Goal: Communication & Community: Answer question/provide support

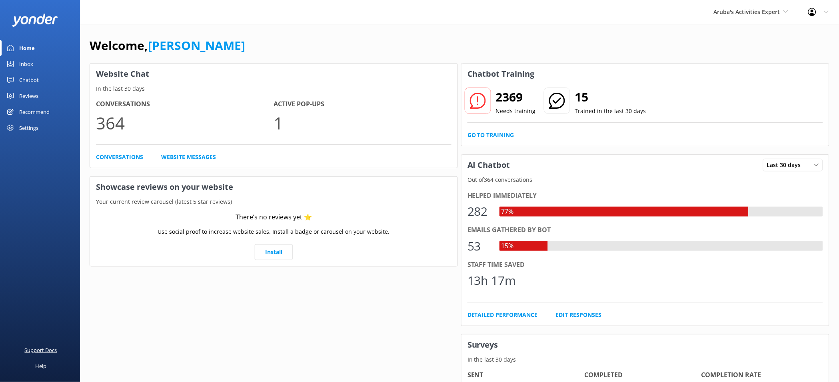
click at [50, 348] on div "Support Docs" at bounding box center [41, 350] width 32 height 16
click at [122, 156] on link "Conversations" at bounding box center [119, 157] width 47 height 9
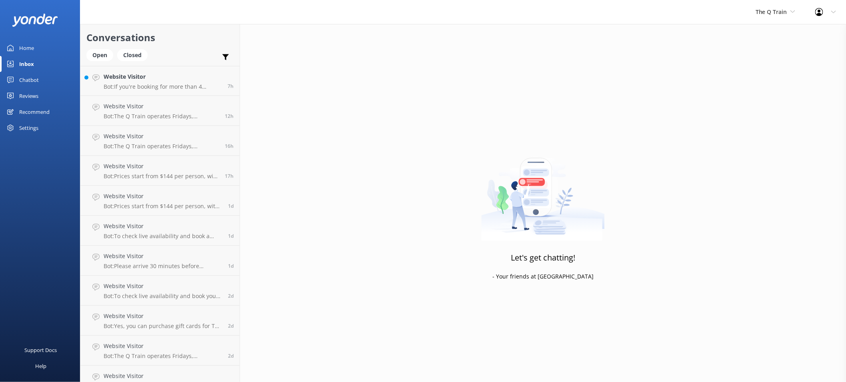
click at [30, 80] on div "Chatbot" at bounding box center [29, 80] width 20 height 16
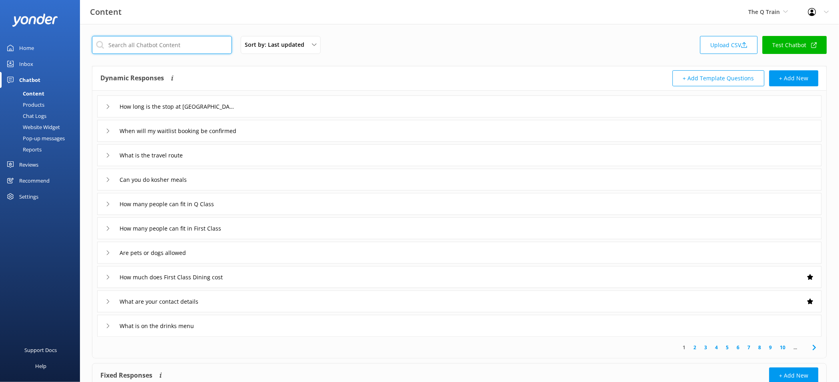
click at [188, 43] on input "text" at bounding box center [162, 45] width 140 height 18
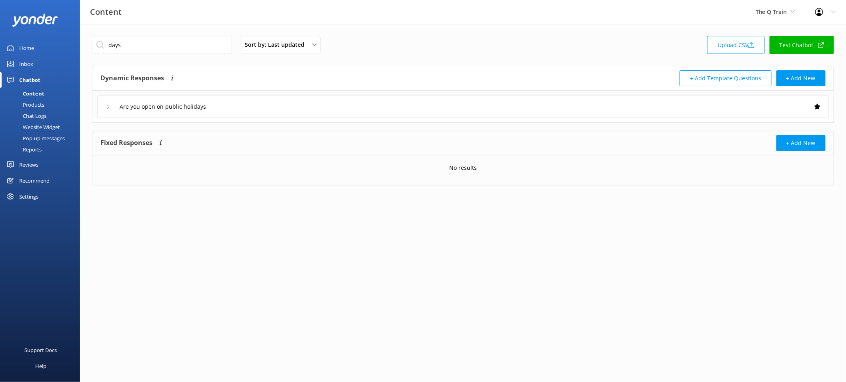
click at [246, 104] on div "Are you open on public holidays" at bounding box center [463, 107] width 732 height 22
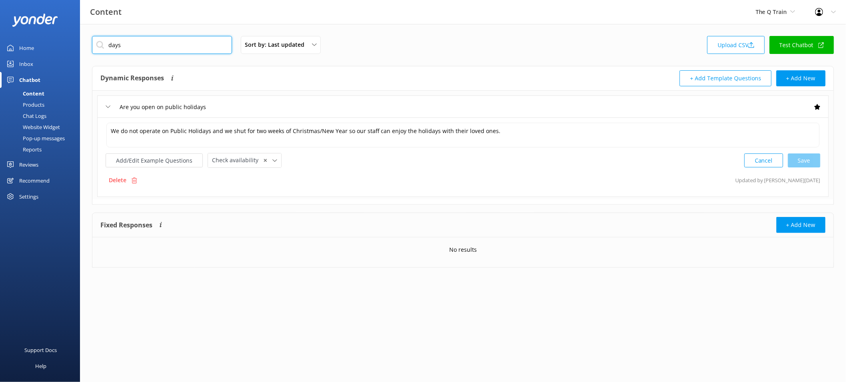
click at [145, 44] on input "days" at bounding box center [162, 45] width 140 height 18
click at [145, 45] on input "days" at bounding box center [162, 45] width 140 height 18
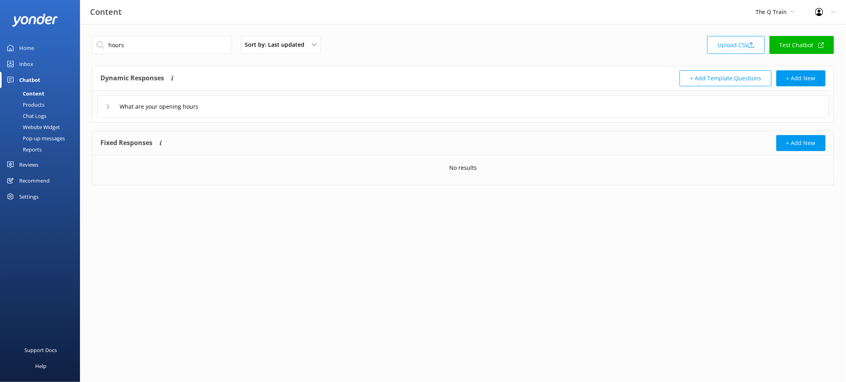
click at [224, 100] on div "What are your opening hours" at bounding box center [463, 107] width 732 height 22
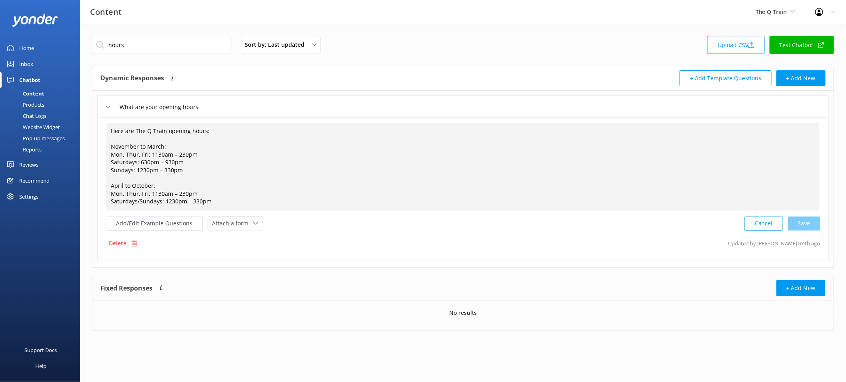
click at [216, 135] on textarea "Here are The Q Train opening hours: November to March: Mon, Thur, Fri: 1130am –…" at bounding box center [462, 167] width 713 height 88
drag, startPoint x: 211, startPoint y: 133, endPoint x: 135, endPoint y: 132, distance: 76.4
click at [148, 132] on textarea "Here are The Q Train opening hours: November to March: Mon, Thur, Fri: 1130am –…" at bounding box center [462, 167] width 713 height 88
click at [111, 133] on textarea "Here are The Q Train opening hours: November to March: Mon, Thur, Fri: 1130am –…" at bounding box center [462, 167] width 713 height 88
click at [141, 50] on input "hours" at bounding box center [162, 45] width 140 height 18
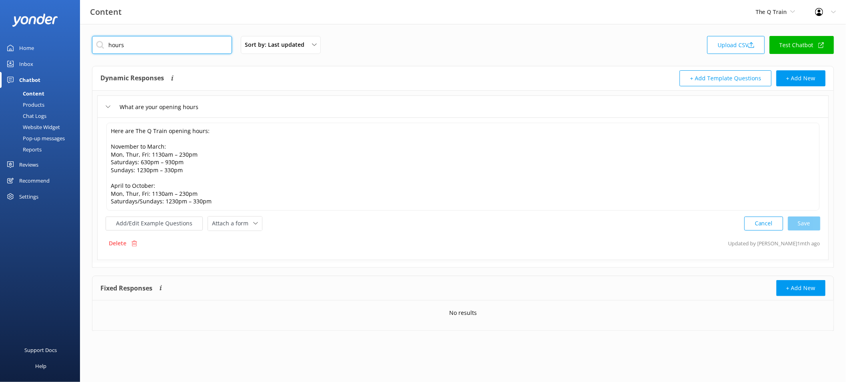
click at [140, 50] on input "hours" at bounding box center [162, 45] width 140 height 18
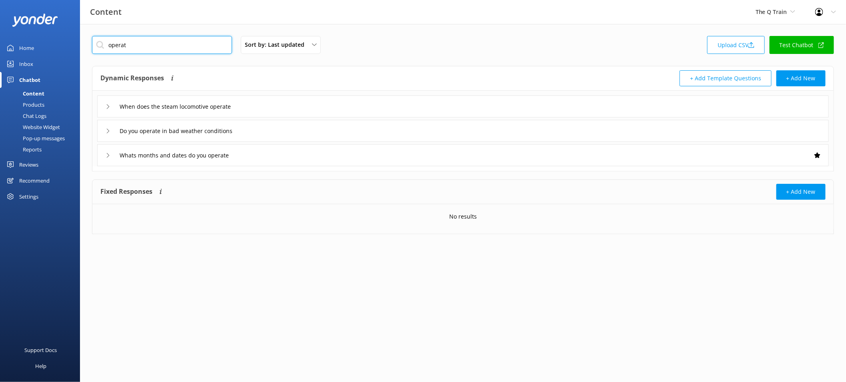
type input "operat"
click at [285, 154] on div "Whats months and dates do you operate" at bounding box center [463, 155] width 732 height 22
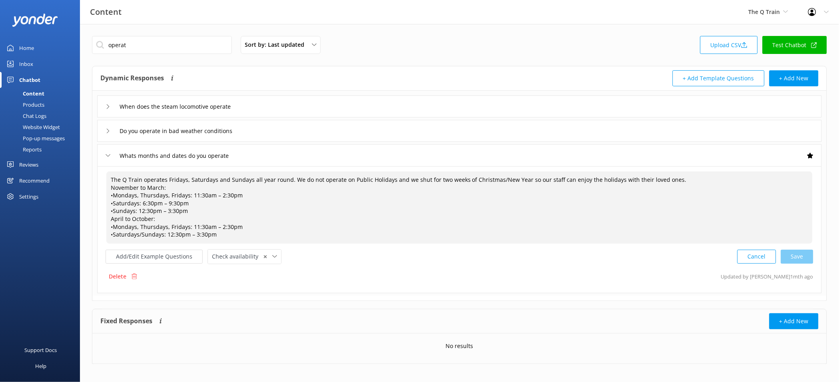
click at [164, 180] on textarea "The Q Train operates Fridays, Saturdays and Sundays all year round. We do not o…" at bounding box center [459, 208] width 707 height 72
click at [167, 180] on textarea "The Q Train operates Fridays, Saturdays and Sundays all year round. We do not o…" at bounding box center [459, 208] width 707 height 72
type textarea "The Q Train operates Mondays, Thursdays, Fridays, Saturdays and Sundays all yea…"
click at [806, 255] on div "Cancel Loading.." at bounding box center [776, 256] width 76 height 15
click at [785, 51] on link "Test Chatbot" at bounding box center [795, 45] width 64 height 18
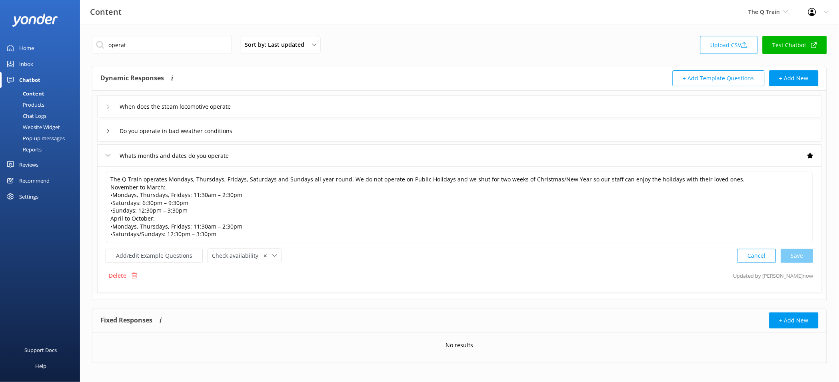
click at [275, 105] on div "When does the steam locomotive operate" at bounding box center [459, 107] width 725 height 22
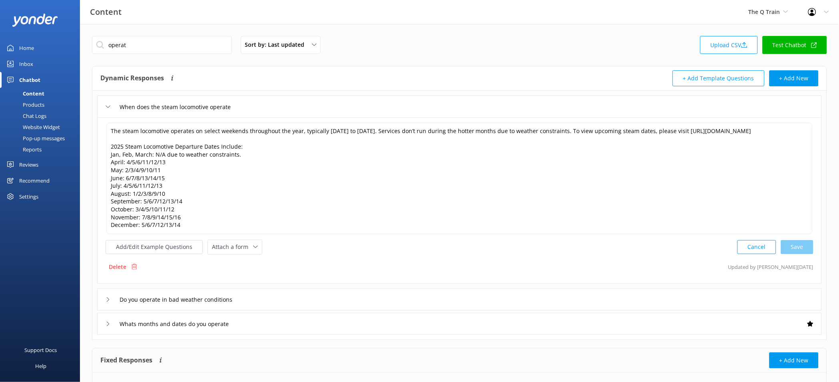
click at [262, 320] on div "Whats months and dates do you operate" at bounding box center [459, 324] width 725 height 22
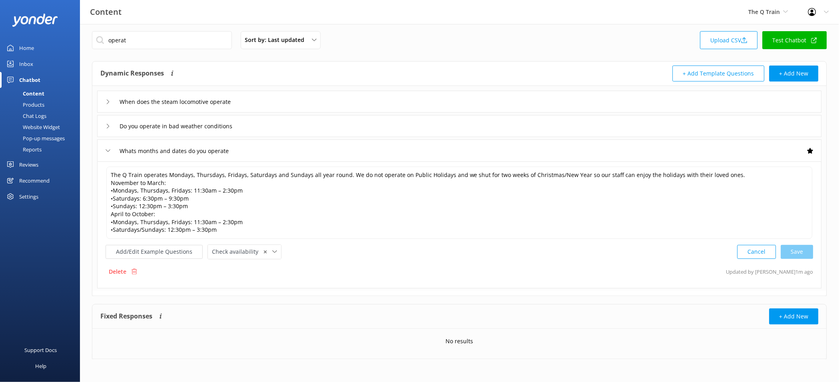
scroll to position [6, 0]
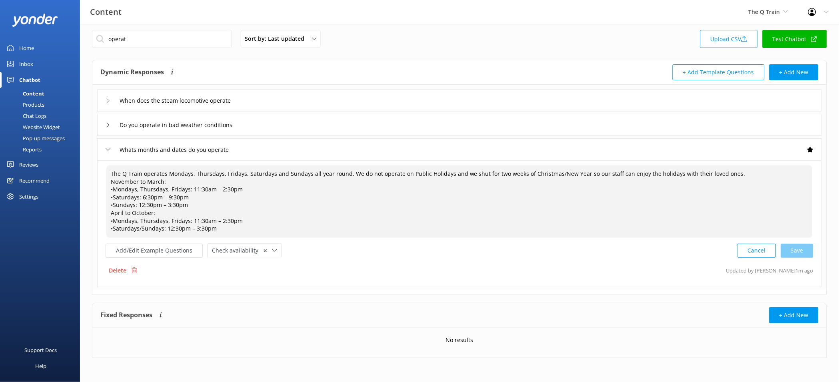
drag, startPoint x: 222, startPoint y: 228, endPoint x: 110, endPoint y: 171, distance: 125.4
click at [110, 171] on textarea "The Q Train operates Mondays, Thursdays, Fridays, Saturdays and Sundays all yea…" at bounding box center [459, 202] width 707 height 72
click at [789, 71] on button "+ Add New" at bounding box center [794, 72] width 49 height 16
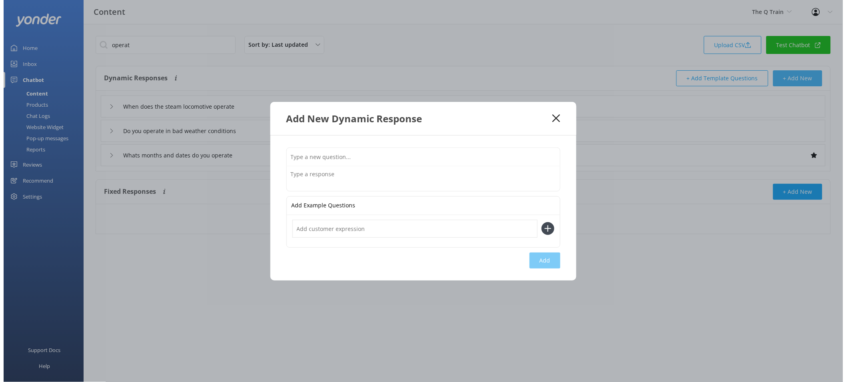
scroll to position [0, 0]
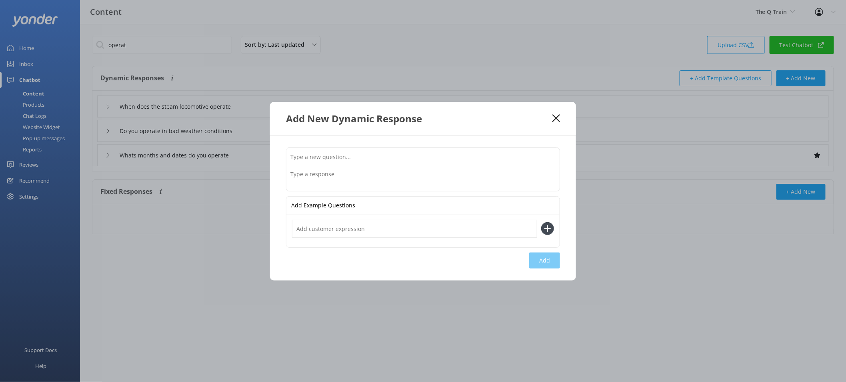
click at [562, 113] on div "Add New Dynamic Response" at bounding box center [423, 118] width 306 height 33
click at [551, 118] on div "Add New Dynamic Response" at bounding box center [419, 118] width 266 height 13
click at [556, 118] on use at bounding box center [557, 118] width 8 height 8
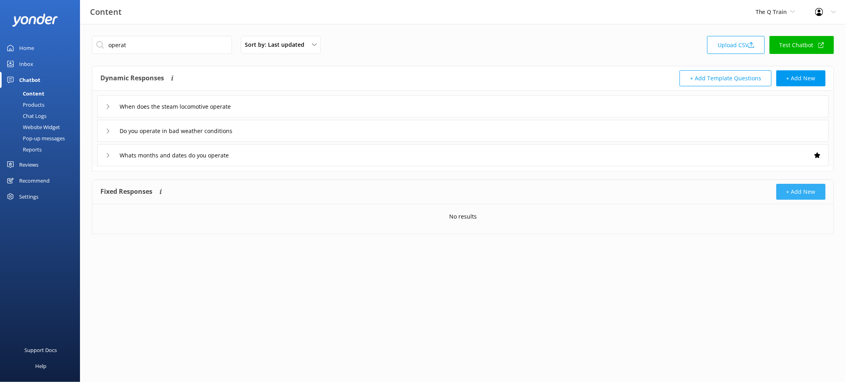
click at [792, 188] on button "+ Add New" at bounding box center [801, 192] width 49 height 16
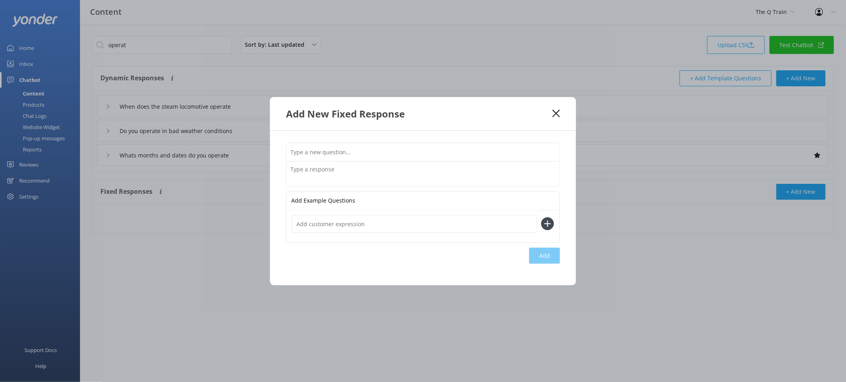
click at [378, 157] on input "text" at bounding box center [422, 152] width 273 height 18
click at [296, 173] on textarea at bounding box center [422, 174] width 273 height 25
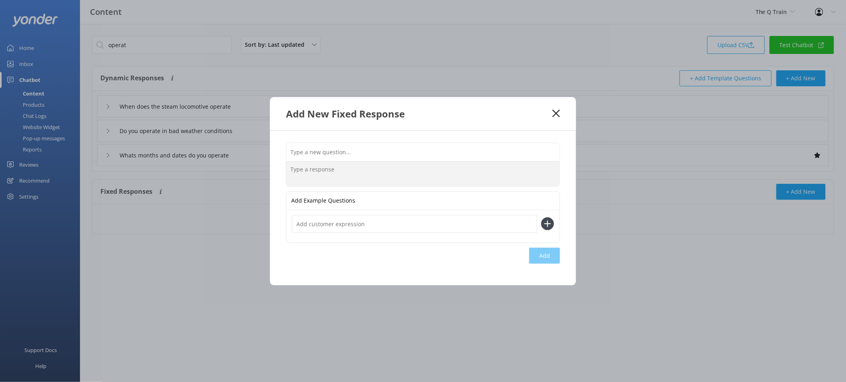
paste textarea "The Q Train operates Mondays, Thursdays, Fridays, Saturdays and Sundays all yea…"
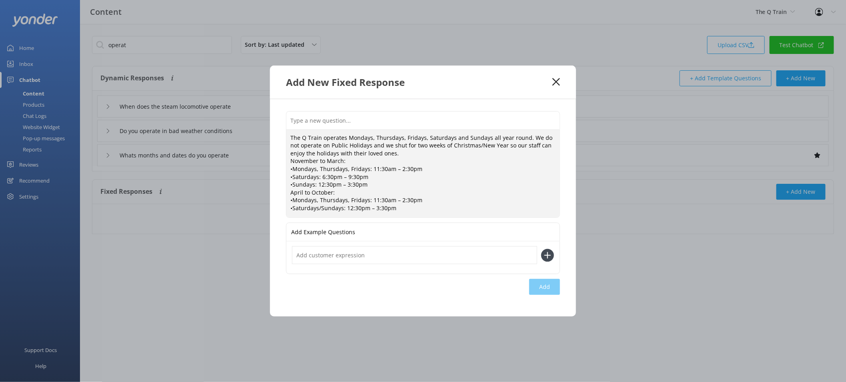
type textarea "The Q Train operates Mondays, Thursdays, Fridays, Saturdays and Sundays all yea…"
click at [332, 118] on input "text" at bounding box center [422, 121] width 273 height 18
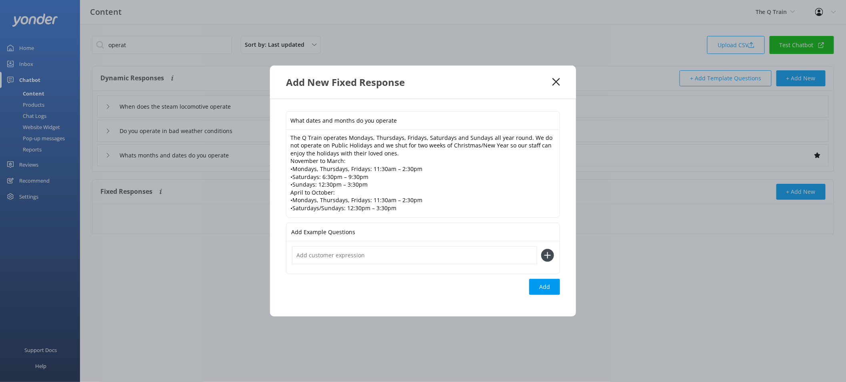
type input "What dates and months do you operate"
click at [391, 260] on input "text" at bounding box center [414, 255] width 245 height 18
type input "When is the Q train open"
click at [541, 249] on button at bounding box center [547, 255] width 13 height 13
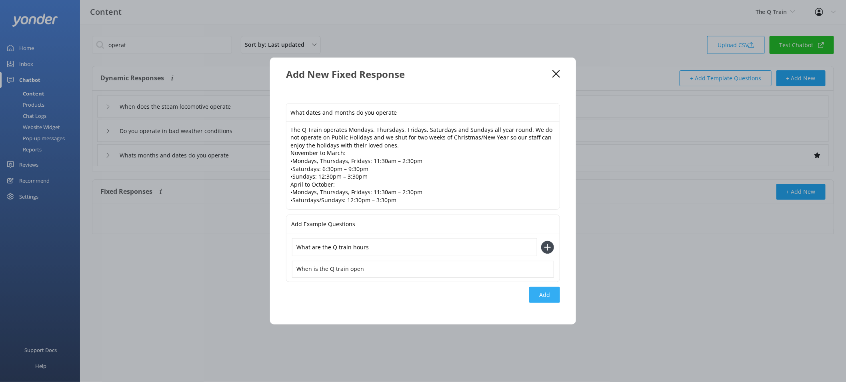
type input "What are the Q train hours"
click at [541, 241] on button at bounding box center [547, 247] width 13 height 13
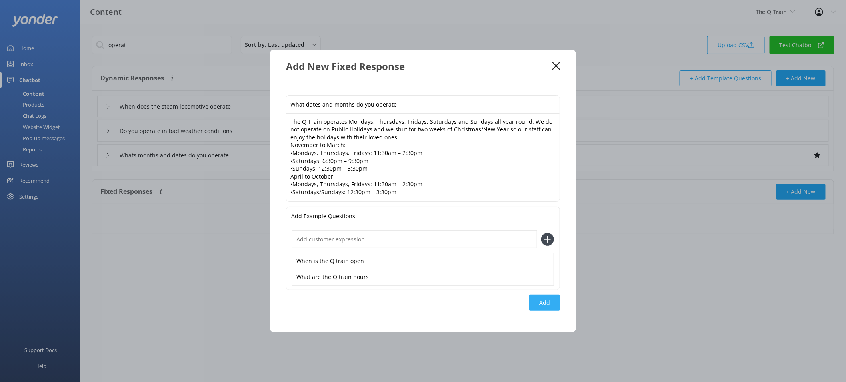
click at [537, 303] on div "Add" at bounding box center [544, 303] width 31 height 16
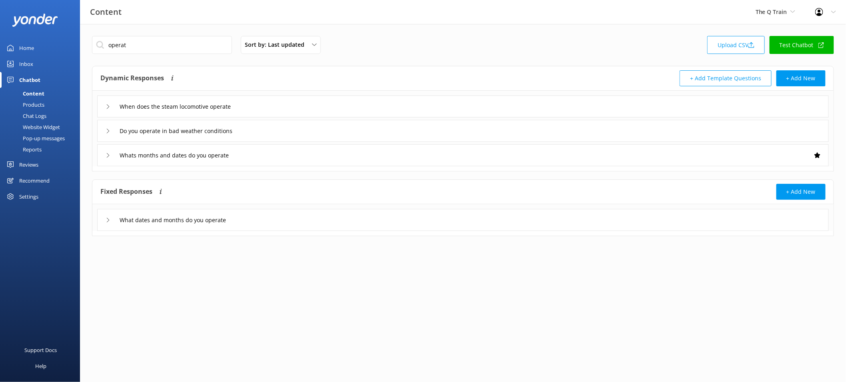
click at [807, 40] on link "Test Chatbot" at bounding box center [802, 45] width 64 height 18
click at [268, 220] on div "What dates and months do you operate" at bounding box center [463, 220] width 732 height 22
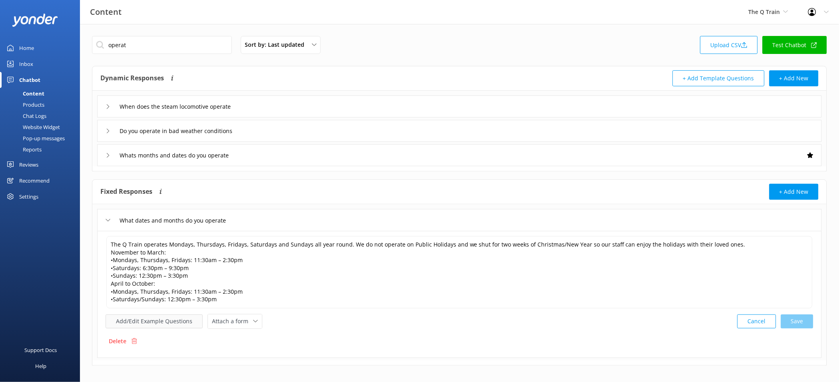
click at [170, 327] on button "Add/Edit Example Questions" at bounding box center [154, 322] width 97 height 14
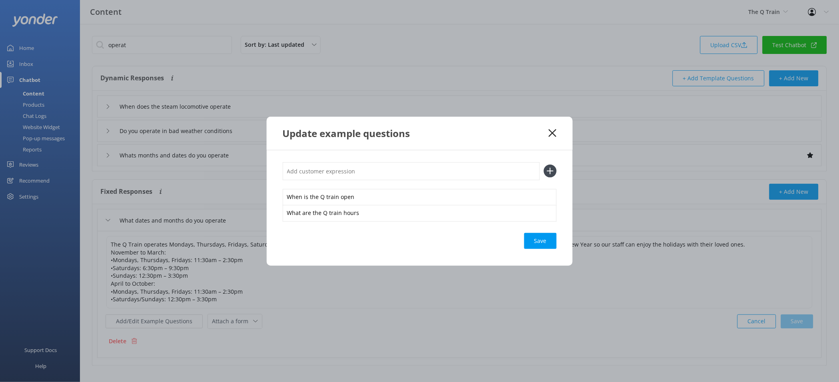
click at [334, 169] on input "text" at bounding box center [411, 171] width 257 height 18
type input "When does the Q train operate"
click at [544, 165] on button at bounding box center [550, 171] width 13 height 13
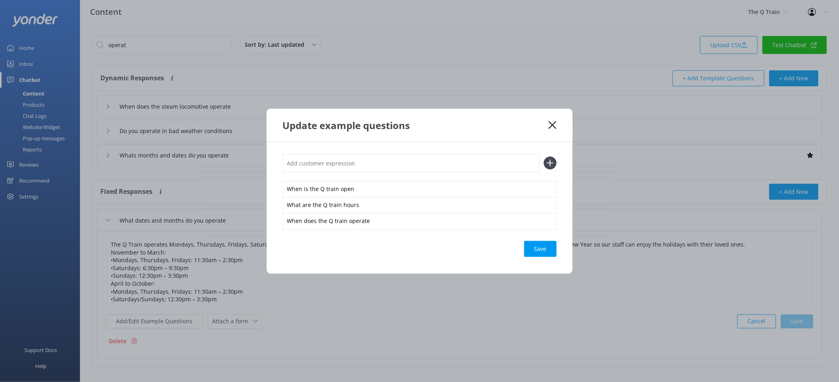
click at [537, 248] on div "Save" at bounding box center [541, 249] width 32 height 16
click at [553, 122] on icon at bounding box center [553, 125] width 8 height 8
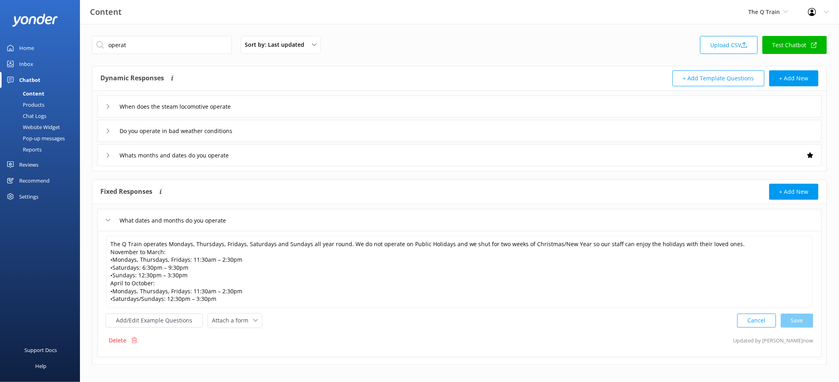
click at [29, 49] on div "Home" at bounding box center [26, 48] width 15 height 16
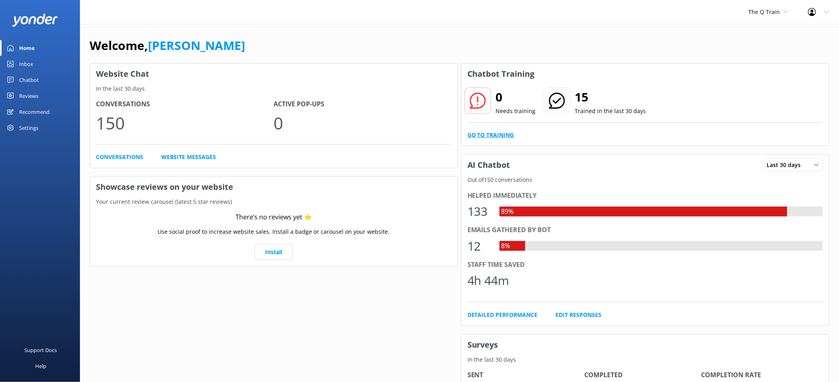
click at [501, 132] on link "Go to Training" at bounding box center [491, 135] width 47 height 9
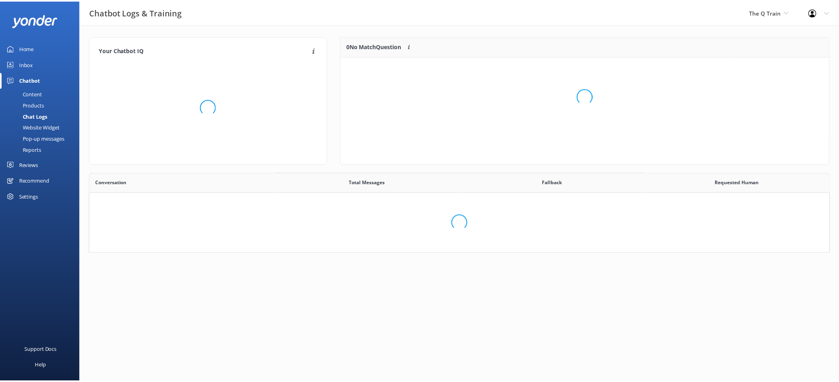
scroll to position [274, 733]
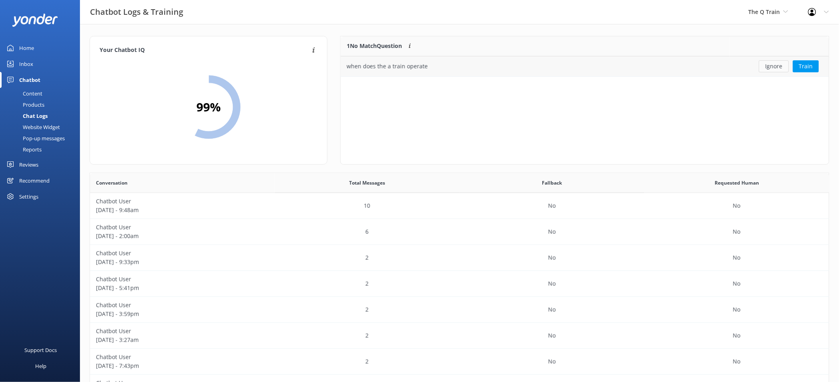
click at [773, 67] on button "Ignore" at bounding box center [774, 66] width 30 height 12
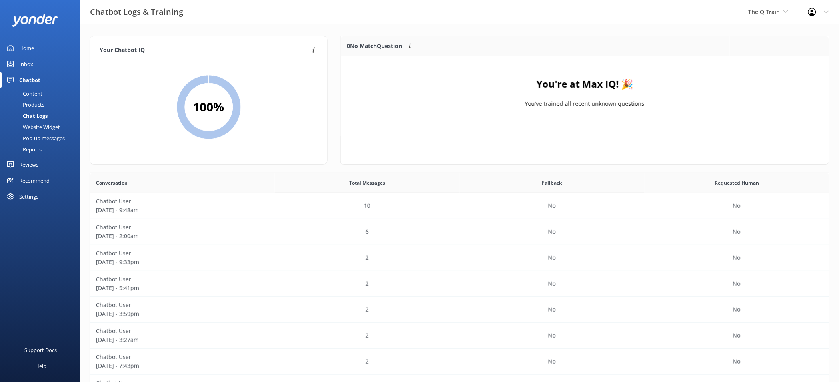
click at [33, 92] on div "Content" at bounding box center [24, 93] width 38 height 11
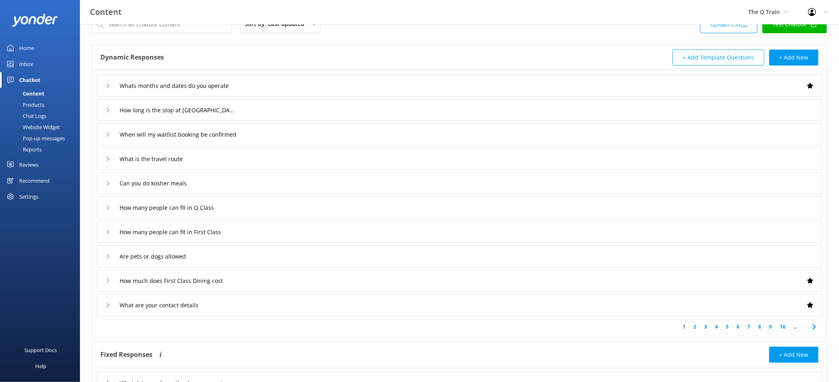
scroll to position [62, 0]
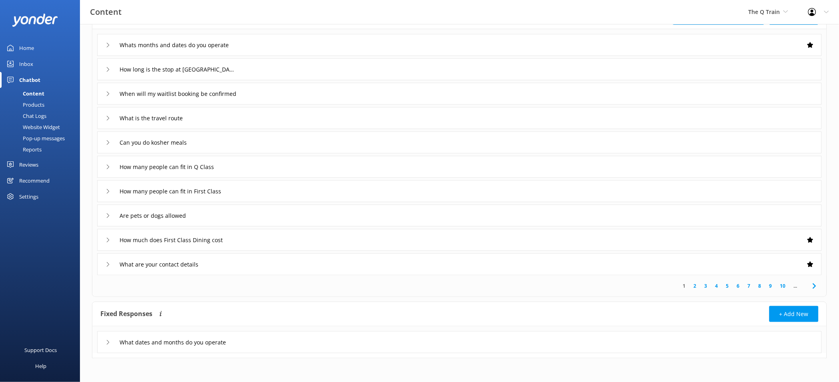
click at [248, 336] on div "What dates and months do you operate" at bounding box center [459, 343] width 725 height 22
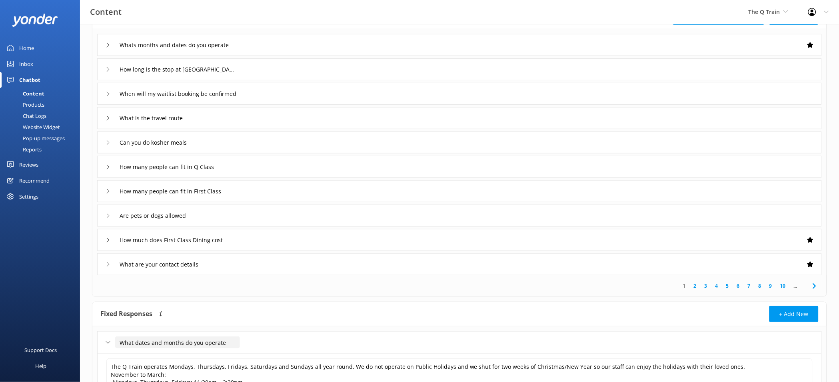
drag, startPoint x: 234, startPoint y: 345, endPoint x: 127, endPoint y: 338, distance: 107.5
click at [127, 338] on input "What dates and months do you operate" at bounding box center [177, 343] width 125 height 12
click at [778, 12] on span "The Q Train" at bounding box center [765, 12] width 32 height 8
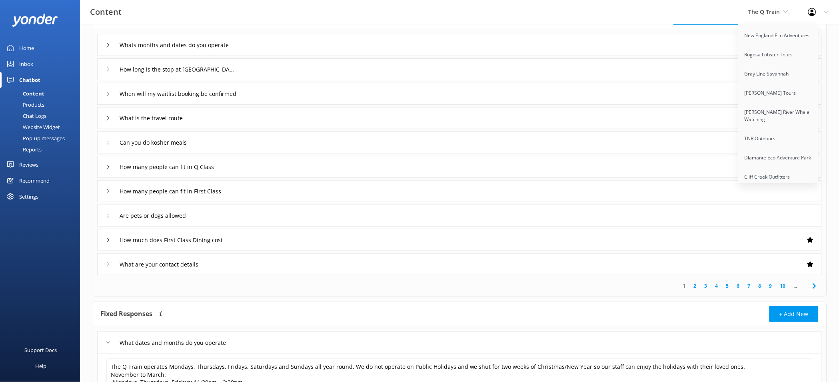
scroll to position [1007, 0]
click at [780, 167] on link "Northwoods Outfitters" at bounding box center [779, 176] width 80 height 19
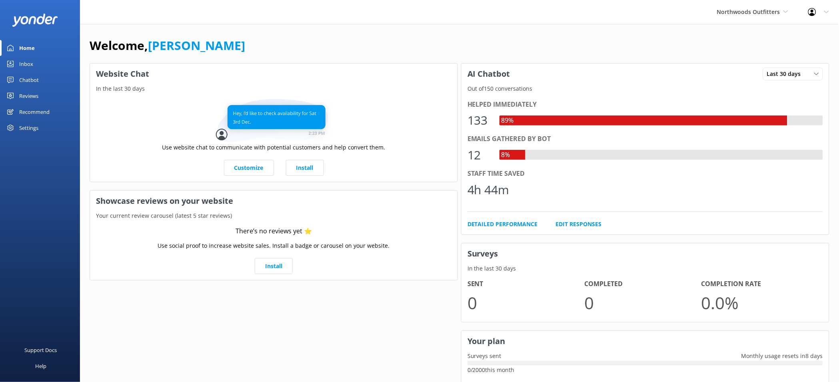
click at [30, 123] on div "Settings" at bounding box center [28, 128] width 19 height 16
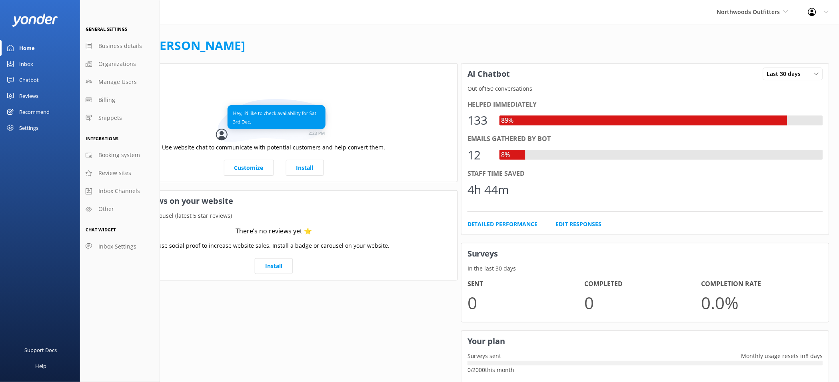
click at [28, 99] on div "Reviews" at bounding box center [28, 96] width 19 height 16
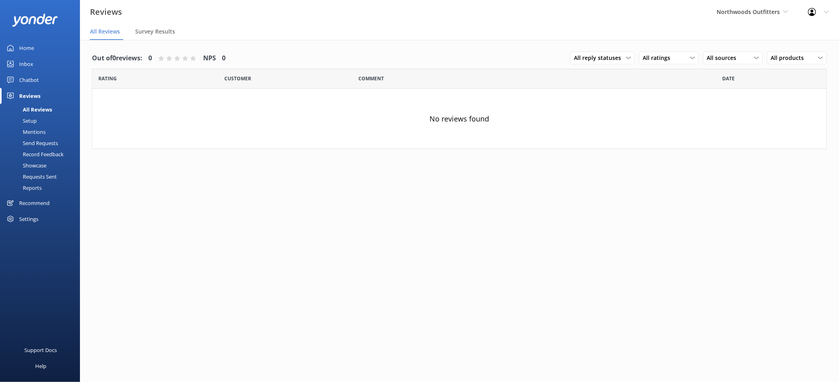
click at [31, 118] on div "Setup" at bounding box center [21, 120] width 32 height 11
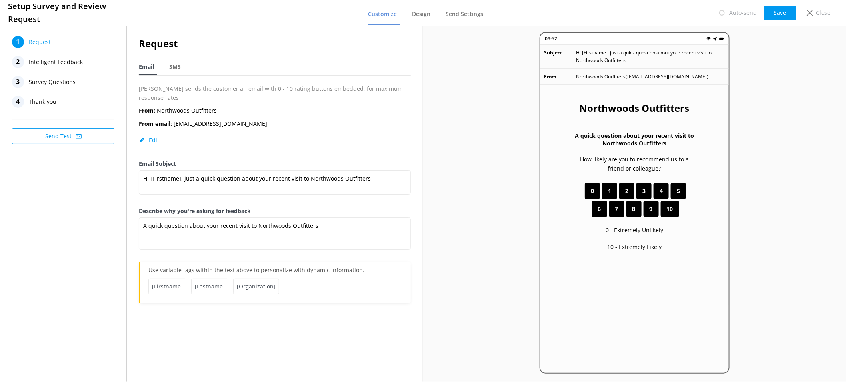
click at [60, 65] on span "Intelligent Feedback" at bounding box center [56, 62] width 54 height 12
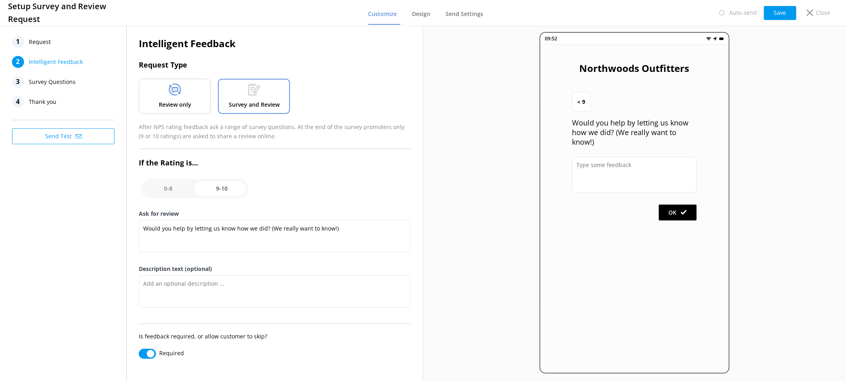
click at [169, 92] on icon at bounding box center [175, 90] width 12 height 12
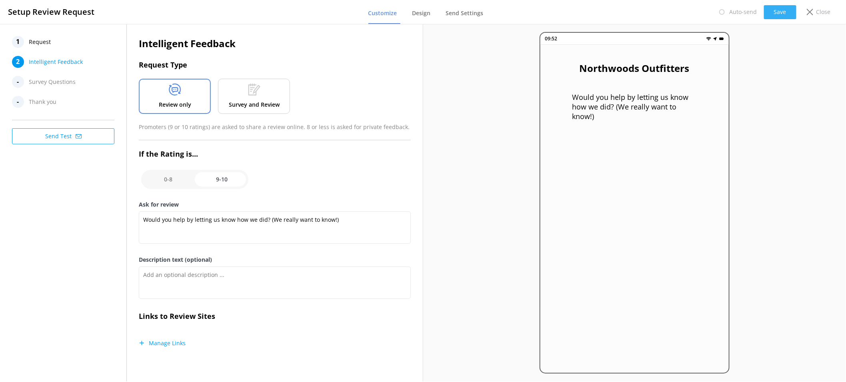
click at [778, 11] on button "Save" at bounding box center [780, 12] width 32 height 14
click at [429, 11] on span "Design" at bounding box center [422, 13] width 18 height 8
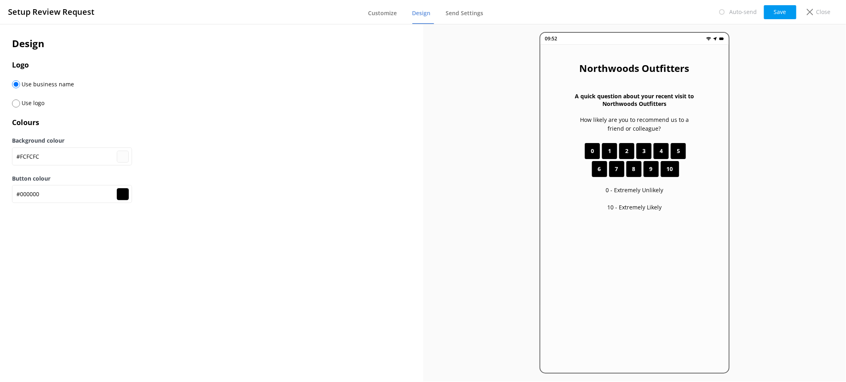
click at [25, 100] on span "Use logo" at bounding box center [32, 103] width 24 height 8
click at [16, 104] on input "radio" at bounding box center [16, 104] width 8 height 8
radio input "true"
radio input "false"
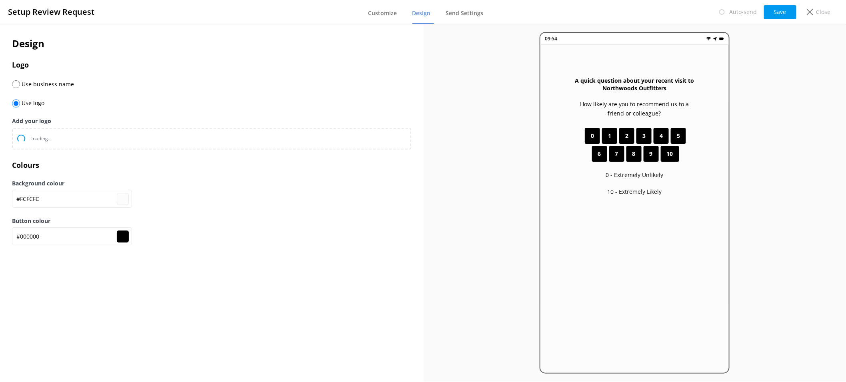
type input "#fcfcfc"
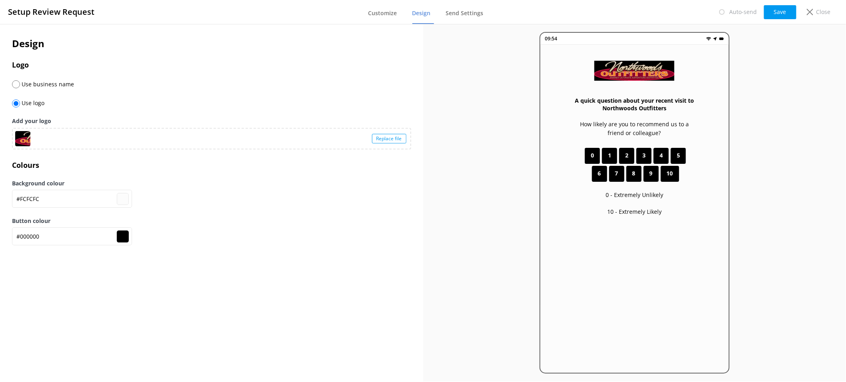
click at [602, 64] on img at bounding box center [635, 71] width 80 height 20
click at [598, 65] on div "Move your 🖱️ to pick a color #000000 rgb(0,0,0)" at bounding box center [423, 191] width 846 height 382
drag, startPoint x: 54, startPoint y: 202, endPoint x: -7, endPoint y: 197, distance: 61.5
click at [0, 197] on html "Setup Review Request Customize Design Send Settings Auto-send Save Close Design…" at bounding box center [423, 191] width 846 height 382
paste input "000000"
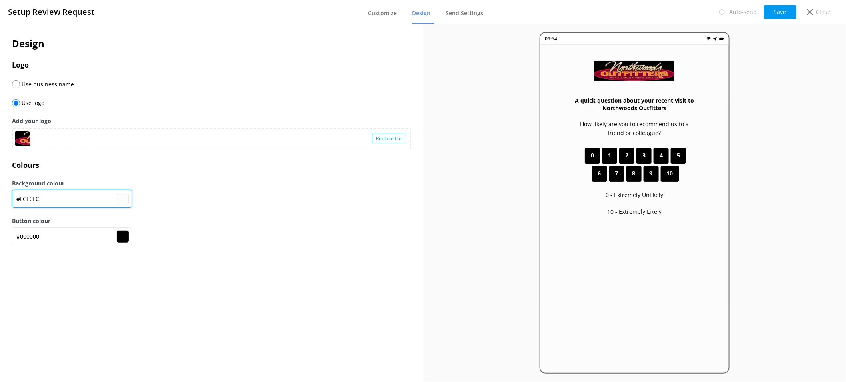
type input "#000000"
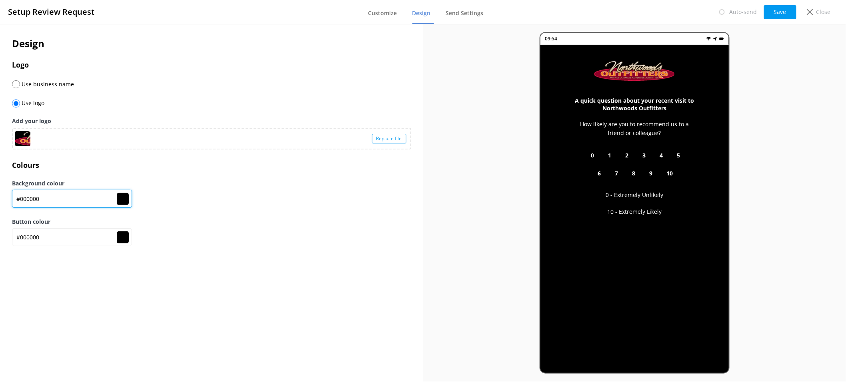
type input "#000000"
click at [212, 208] on div "Background colour #000000 #000000" at bounding box center [211, 198] width 399 height 38
drag, startPoint x: 72, startPoint y: 240, endPoint x: 1, endPoint y: 240, distance: 71.6
click at [1, 241] on div "Design Logo Use business name Use logo Add your logo Replace file Colours Backg…" at bounding box center [211, 145] width 423 height 243
paste input "#900127"
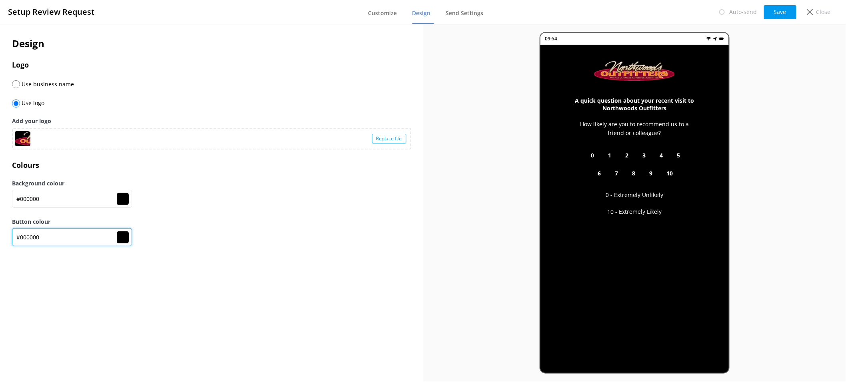
type input "#000000#900127"
type input "#000000"
click at [143, 262] on div "Design Logo Use business name Use logo Add your logo Replace file Colours Backg…" at bounding box center [211, 146] width 423 height 244
click at [35, 239] on input "#000000#900127" at bounding box center [72, 237] width 120 height 18
click at [36, 239] on input "#000000#900127" at bounding box center [72, 237] width 120 height 18
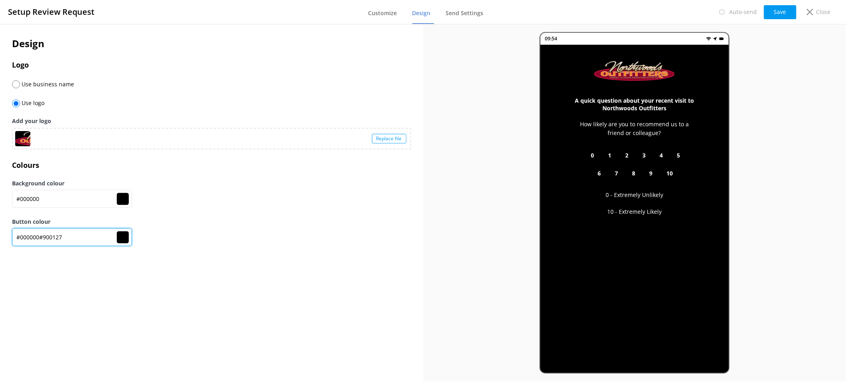
click at [36, 238] on input "#000000#900127" at bounding box center [72, 237] width 120 height 18
paste input "text"
type input "#900127"
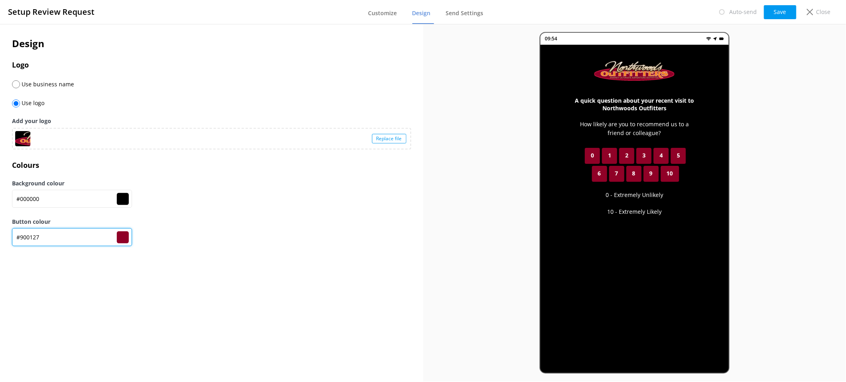
type input "#900127"
click at [84, 277] on div "Design Logo Use business name Use logo Add your logo Replace file Colours Backg…" at bounding box center [211, 203] width 423 height 358
click at [791, 12] on button "Save" at bounding box center [780, 12] width 32 height 14
click at [790, 10] on button "Save" at bounding box center [780, 12] width 32 height 14
click at [385, 10] on span "Customize" at bounding box center [382, 13] width 29 height 8
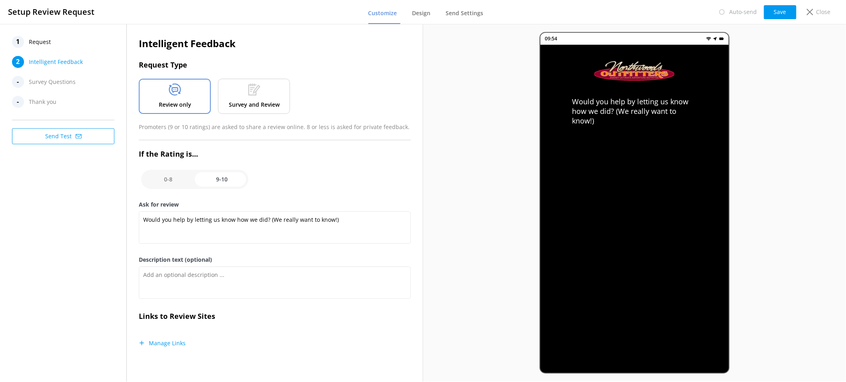
click at [83, 42] on div "1 Request" at bounding box center [63, 42] width 102 height 12
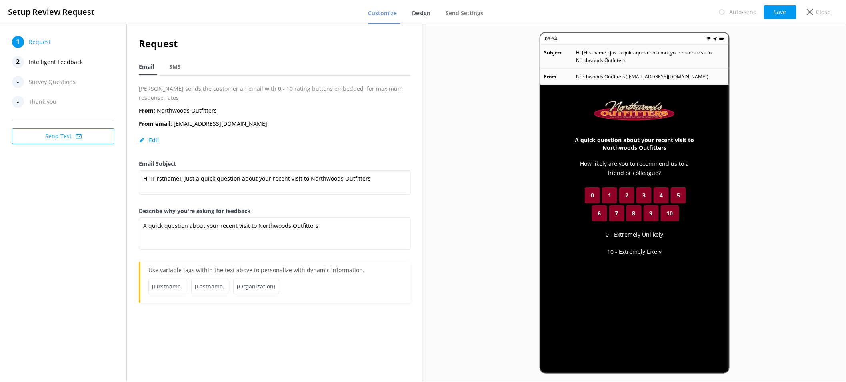
click at [419, 13] on span "Design" at bounding box center [422, 13] width 18 height 8
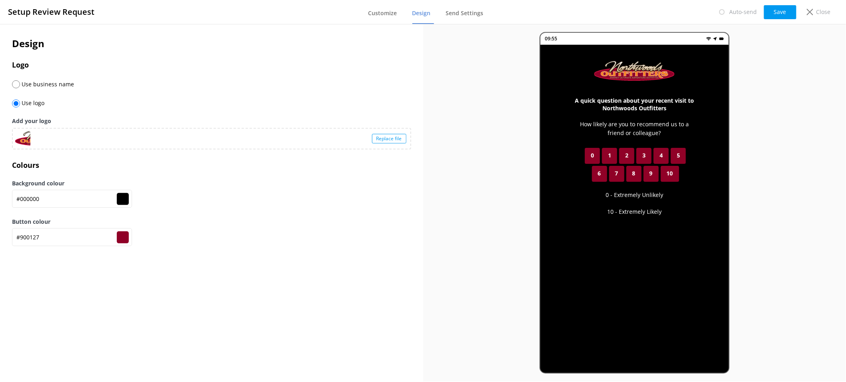
click at [28, 141] on div at bounding box center [22, 138] width 15 height 15
drag, startPoint x: 58, startPoint y: 196, endPoint x: -7, endPoint y: 194, distance: 65.6
click at [0, 194] on html "Setup Review Request Customize Design Send Settings Auto-send Save Close Design…" at bounding box center [423, 191] width 846 height 382
paste input "fff8ee"
type input "#fff8ee"
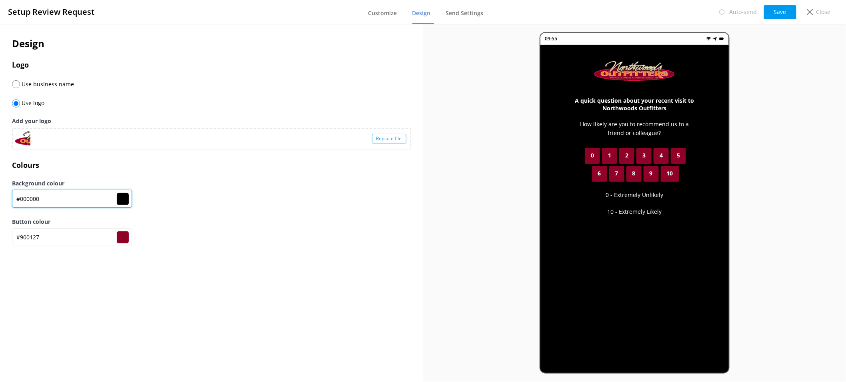
type input "#fff8ee"
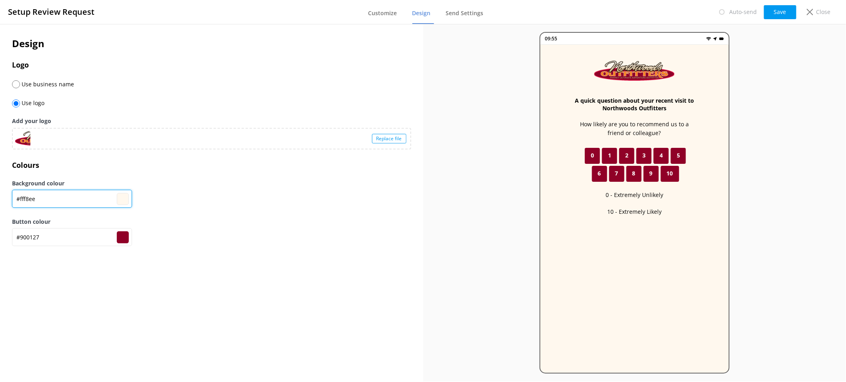
type input "#fff8ee"
click at [220, 189] on div "Background colour #fff8ee #fff8ee" at bounding box center [211, 198] width 399 height 38
click at [783, 8] on button "Save" at bounding box center [780, 12] width 32 height 14
click at [786, 14] on button "Save" at bounding box center [780, 12] width 32 height 14
click at [391, 15] on span "Customize" at bounding box center [382, 13] width 29 height 8
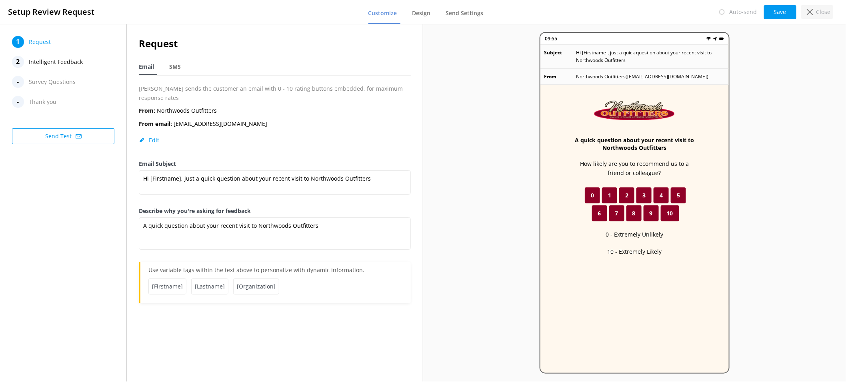
click at [809, 7] on div "Close" at bounding box center [817, 12] width 32 height 14
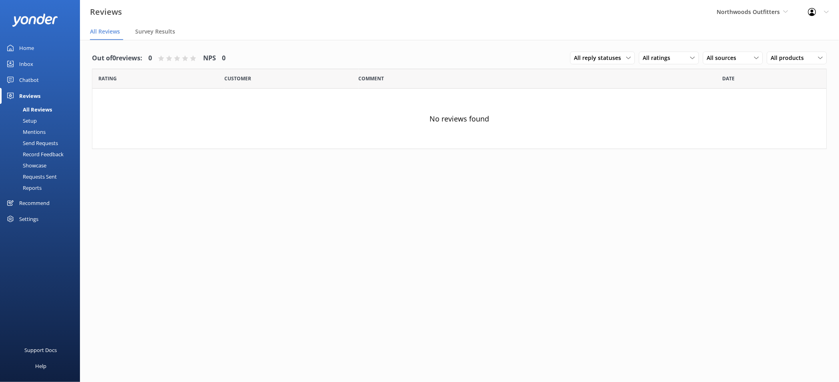
click at [757, 18] on div "Northwoods Outfitters Kendall's Adventure Co Cool Tours Virtual Assistant Tonga…" at bounding box center [752, 12] width 91 height 24
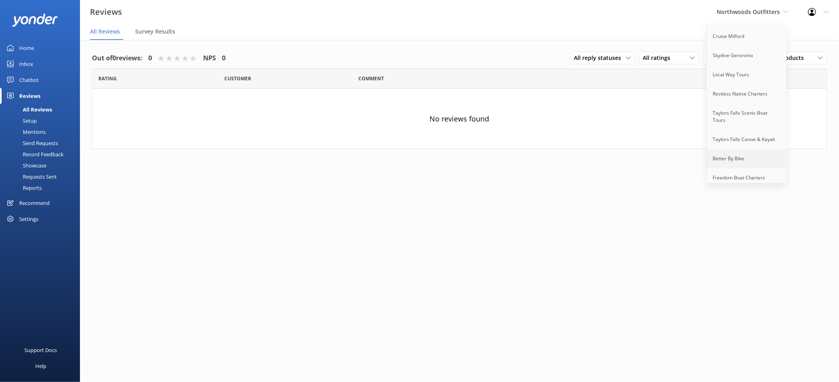
scroll to position [909, 0]
click at [737, 85] on link "Restless Native Charters" at bounding box center [747, 94] width 80 height 19
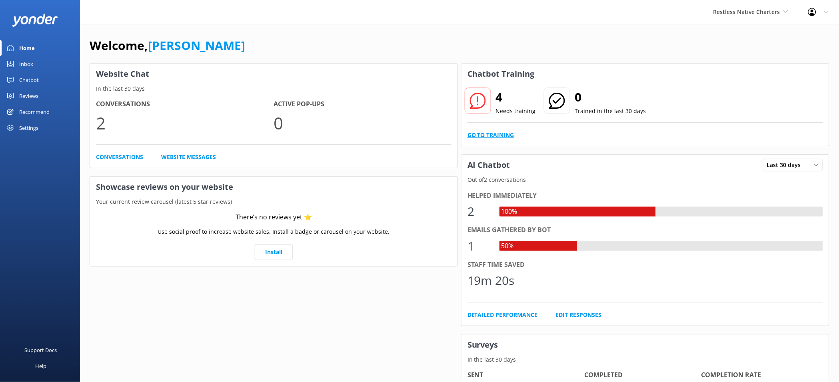
click at [499, 139] on link "Go to Training" at bounding box center [491, 135] width 47 height 9
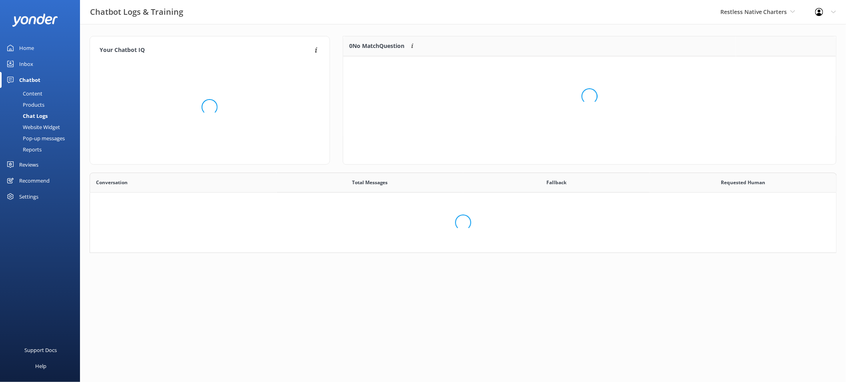
scroll to position [66, 741]
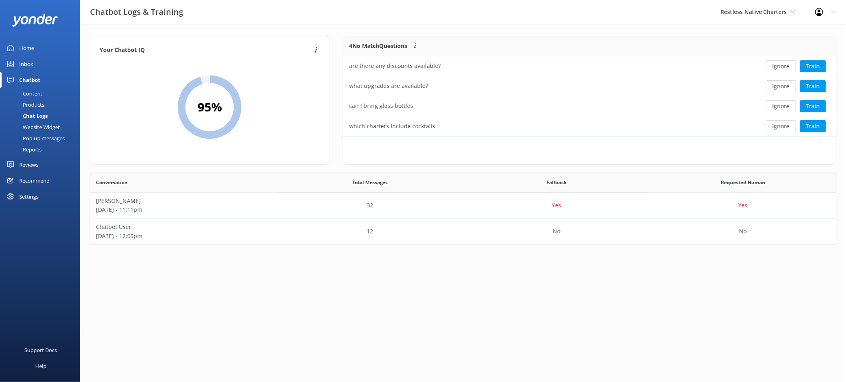
click at [34, 161] on div "Reviews" at bounding box center [28, 165] width 19 height 16
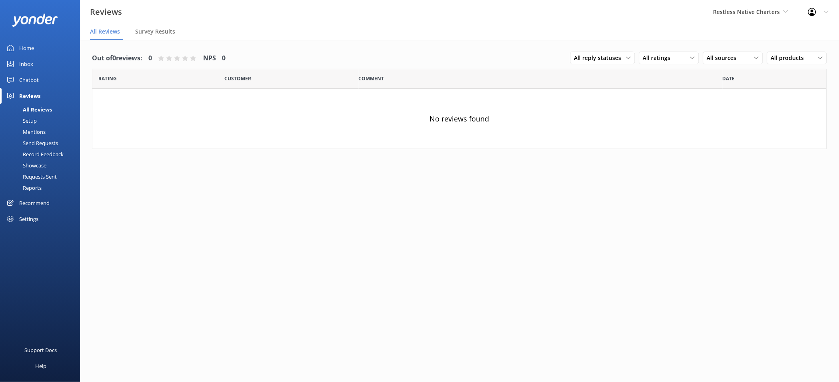
click at [34, 119] on div "Setup" at bounding box center [21, 120] width 32 height 11
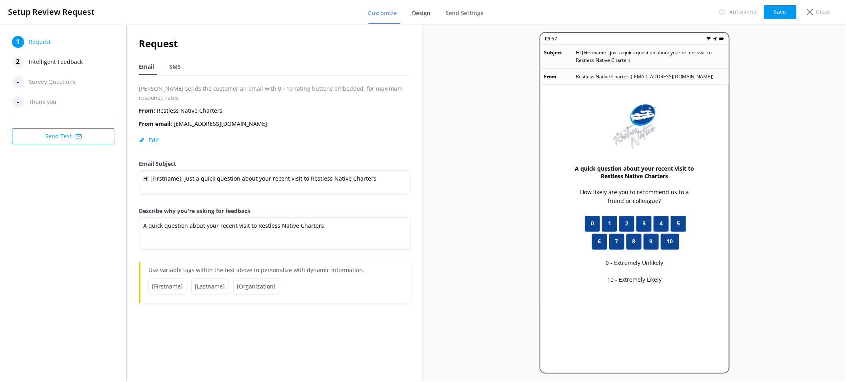
click at [421, 19] on link "Design" at bounding box center [424, 13] width 22 height 21
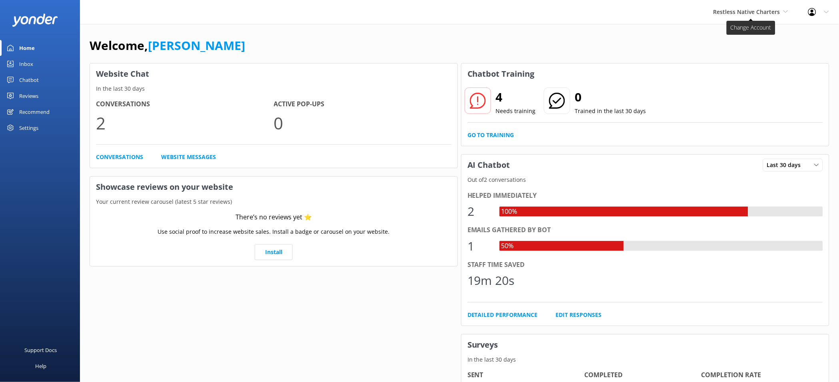
click at [777, 8] on span "Restless Native Charters" at bounding box center [747, 12] width 67 height 8
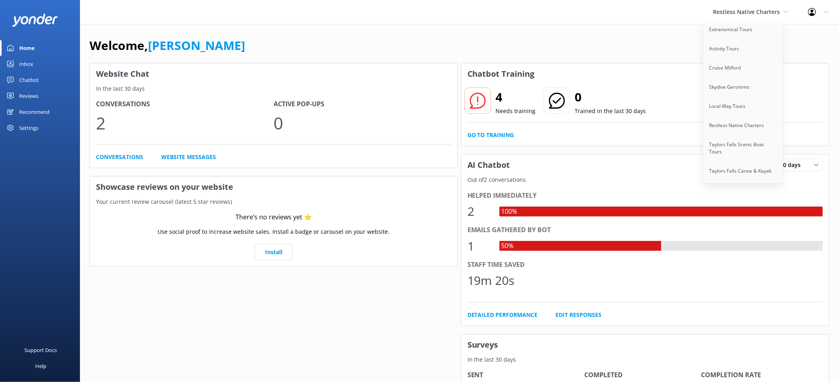
scroll to position [1007, 0]
click at [757, 167] on link "Northwoods Outfitters" at bounding box center [744, 176] width 80 height 19
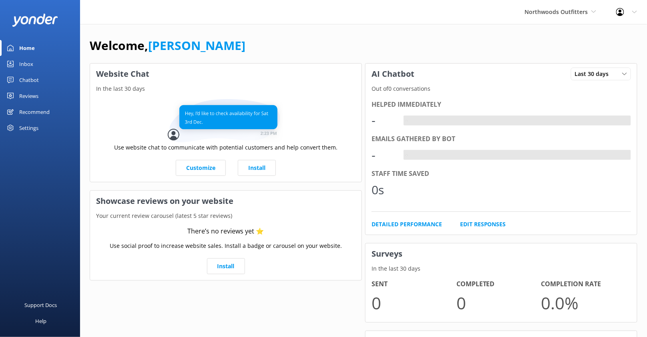
click at [38, 126] on div "Settings" at bounding box center [28, 128] width 19 height 16
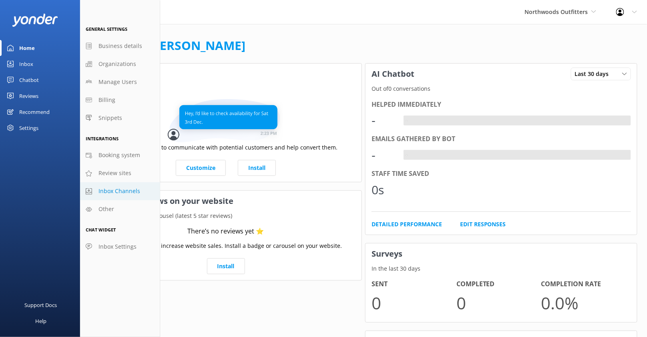
click at [124, 189] on span "Inbox Channels" at bounding box center [119, 191] width 42 height 9
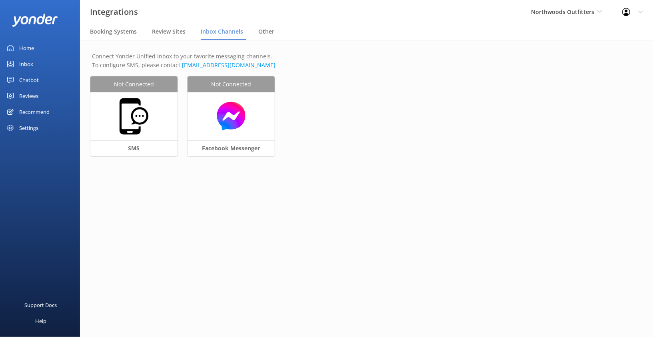
click at [30, 131] on div "Settings" at bounding box center [28, 128] width 19 height 16
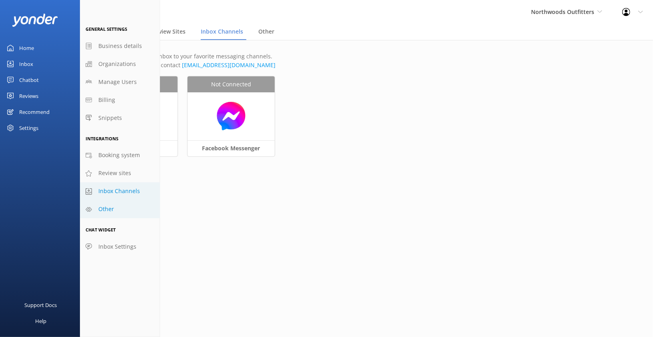
click at [121, 213] on link "Other" at bounding box center [120, 209] width 80 height 18
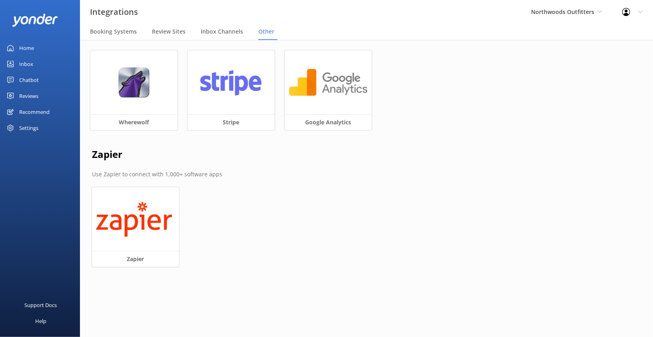
click at [33, 124] on div "Settings" at bounding box center [28, 128] width 19 height 16
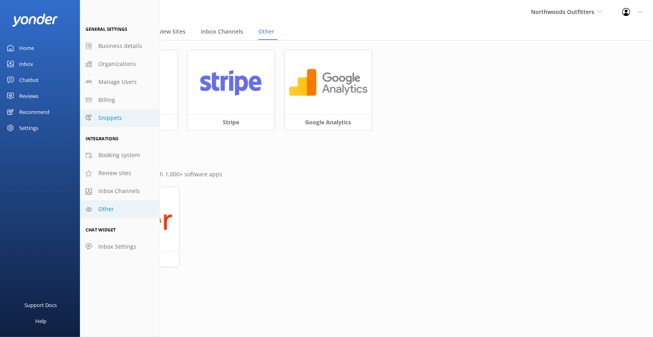
click at [120, 117] on span "Snippets" at bounding box center [110, 118] width 24 height 9
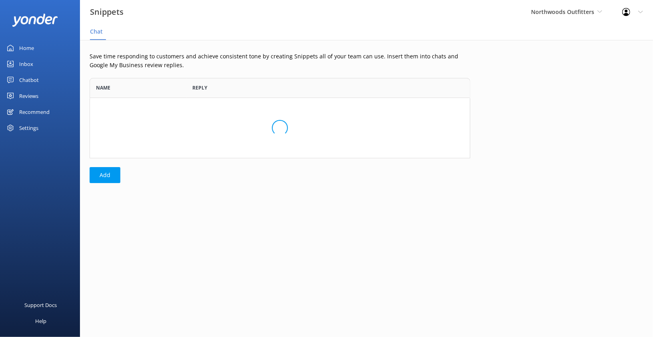
scroll to position [73, 374]
click at [31, 127] on div "Settings" at bounding box center [28, 128] width 19 height 16
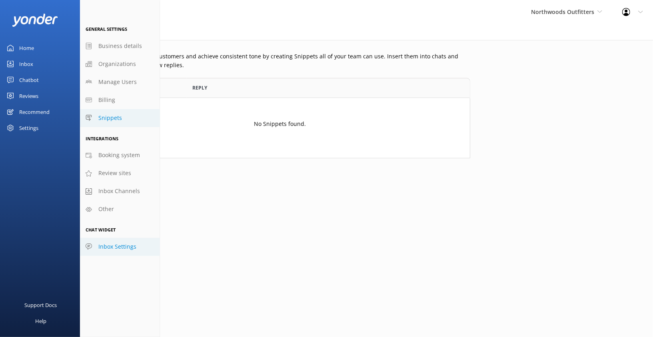
click at [128, 253] on link "Inbox Settings" at bounding box center [120, 247] width 80 height 18
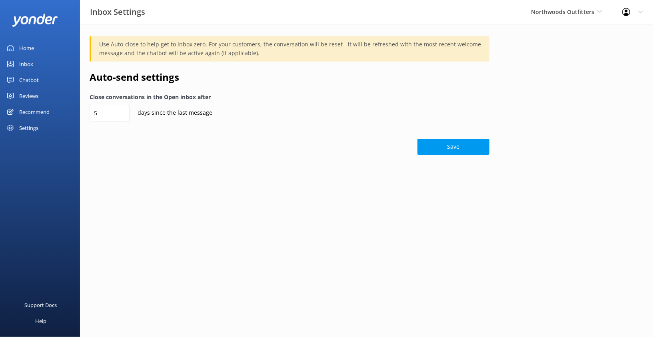
click at [35, 45] on link "Home" at bounding box center [40, 48] width 80 height 16
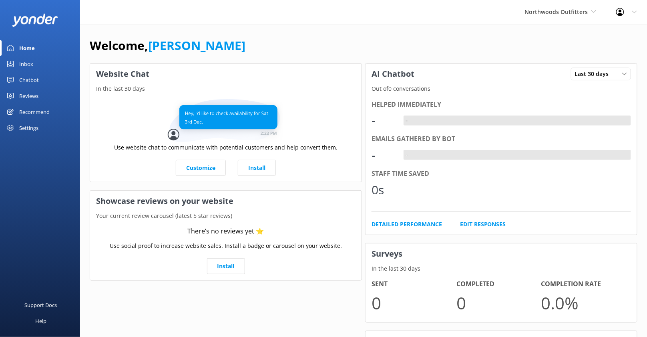
click at [26, 95] on div "Reviews" at bounding box center [28, 96] width 19 height 16
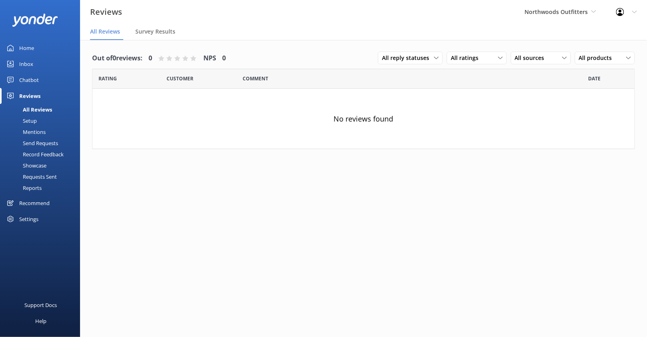
click at [31, 119] on div "Setup" at bounding box center [21, 120] width 32 height 11
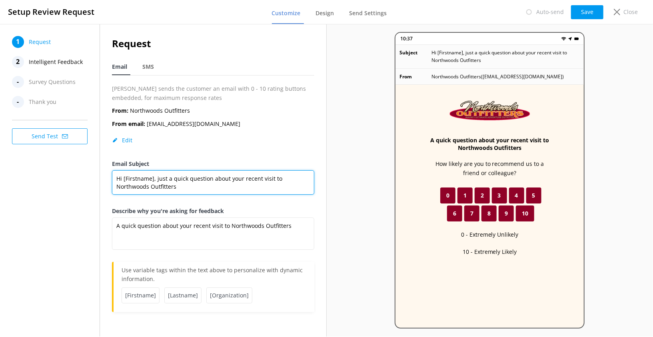
click at [154, 182] on textarea "Hi [Firstname], just a quick question about your recent visit to Northwoods Out…" at bounding box center [213, 182] width 202 height 24
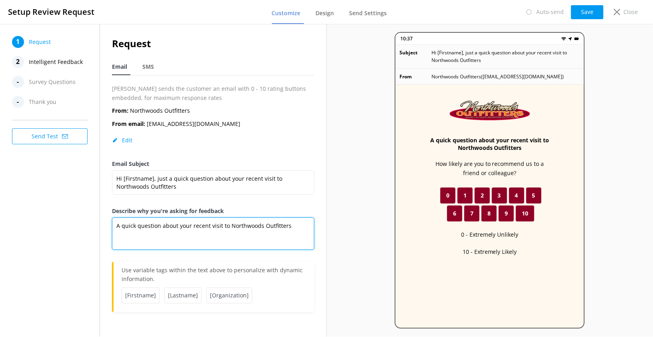
click at [172, 220] on textarea "A quick question about your recent visit to Northwoods Outfitters" at bounding box center [213, 234] width 202 height 32
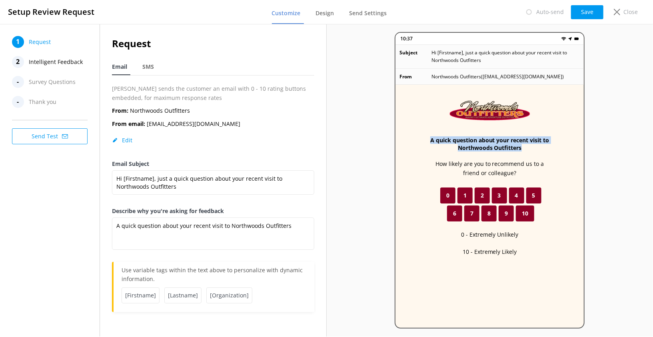
drag, startPoint x: 449, startPoint y: 147, endPoint x: 479, endPoint y: 153, distance: 30.2
click at [479, 153] on div "A quick question about your recent visit to Northwoods Outfitters How likely ar…" at bounding box center [490, 232] width 188 height 295
click at [422, 155] on div "A quick question about your recent visit to Northwoods Outfitters How likely ar…" at bounding box center [490, 232] width 188 height 295
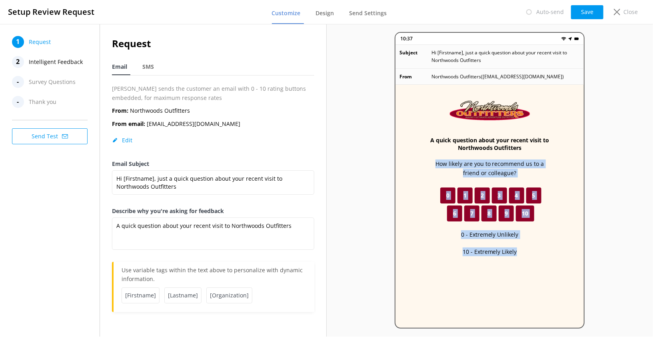
drag, startPoint x: 418, startPoint y: 158, endPoint x: 510, endPoint y: 256, distance: 134.7
click at [510, 256] on div "A quick question about your recent visit to Northwoods Outfitters How likely ar…" at bounding box center [490, 232] width 188 height 295
click at [417, 240] on div "A quick question about your recent visit to Northwoods Outfitters How likely ar…" at bounding box center [490, 232] width 188 height 295
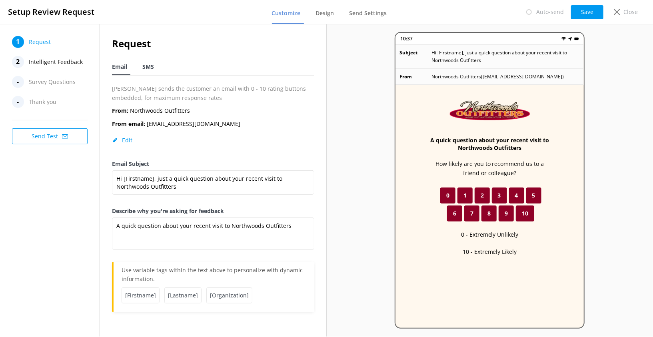
click at [146, 67] on span "SMS" at bounding box center [148, 67] width 12 height 8
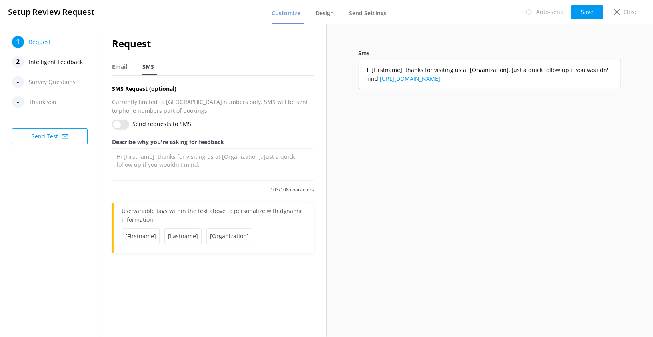
click at [108, 66] on div "Request Email SMS SMS Request (optional) Currently limited to USA numbers only.…" at bounding box center [213, 148] width 226 height 249
click at [115, 66] on span "Email" at bounding box center [119, 67] width 15 height 8
type textarea "A quick question about your recent visit to Northwoods Outfitters"
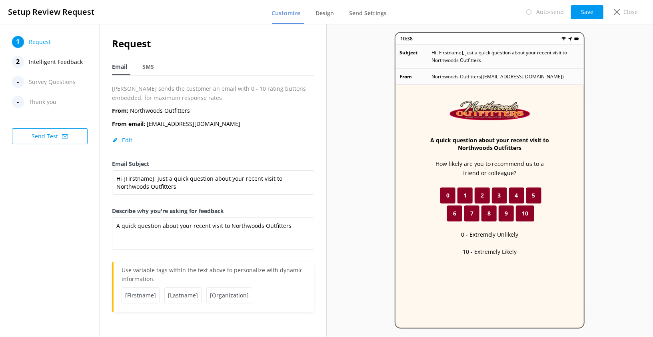
click at [67, 62] on span "Intelligent Feedback" at bounding box center [56, 62] width 54 height 12
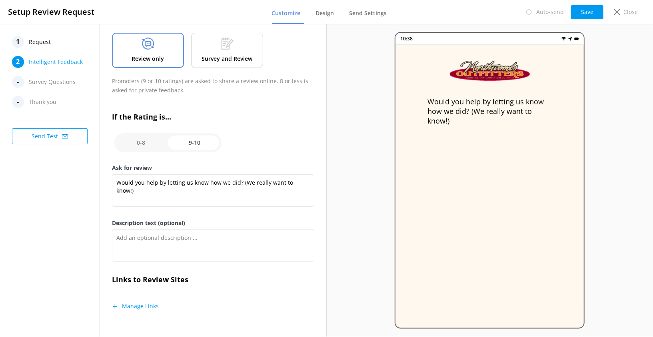
scroll to position [46, 0]
drag, startPoint x: 146, startPoint y: 192, endPoint x: 117, endPoint y: 178, distance: 32.0
click at [117, 177] on textarea "Would you help by letting us know how we did? (We really want to know!)" at bounding box center [213, 190] width 202 height 32
click at [145, 188] on textarea "Would you help by letting us know how we did? (We really want to know!)" at bounding box center [213, 190] width 202 height 32
drag, startPoint x: 145, startPoint y: 188, endPoint x: 112, endPoint y: 174, distance: 36.3
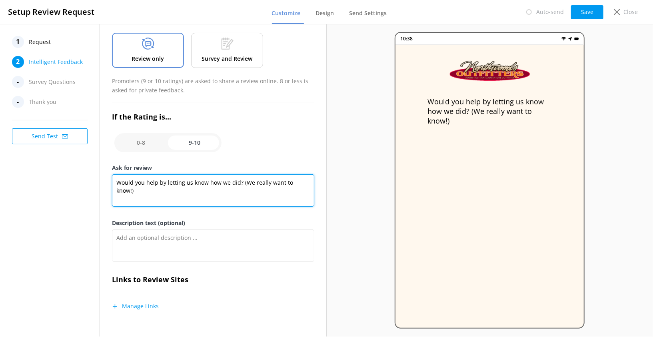
click at [112, 174] on div "Would you help by letting us know how we did? (We really want to know!)" at bounding box center [213, 192] width 202 height 36
click at [151, 194] on textarea "Would you help by letting us know how we did? (We really want to know!)" at bounding box center [213, 190] width 202 height 32
drag, startPoint x: 151, startPoint y: 193, endPoint x: 117, endPoint y: 176, distance: 37.9
click at [117, 176] on textarea "Would you help by letting us know how we did? (We really want to know!)" at bounding box center [213, 190] width 202 height 32
click at [142, 188] on textarea "Would you help by letting us know how we did? (We really want to know!)" at bounding box center [213, 190] width 202 height 32
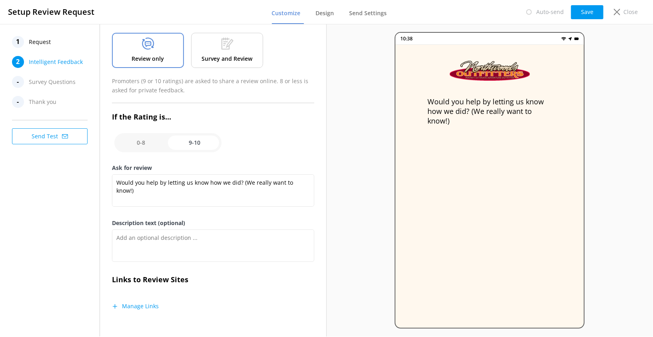
click at [131, 306] on button "Manage Links" at bounding box center [135, 306] width 47 height 8
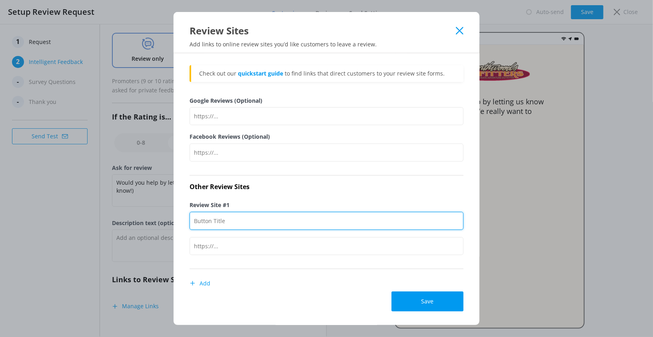
click at [229, 216] on input "Review Site #1" at bounding box center [327, 221] width 274 height 18
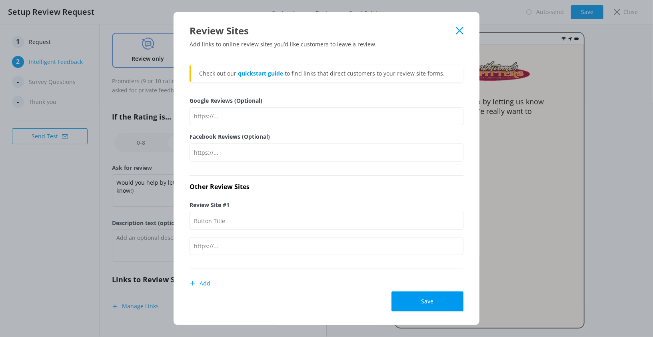
click at [459, 31] on use at bounding box center [460, 31] width 8 height 8
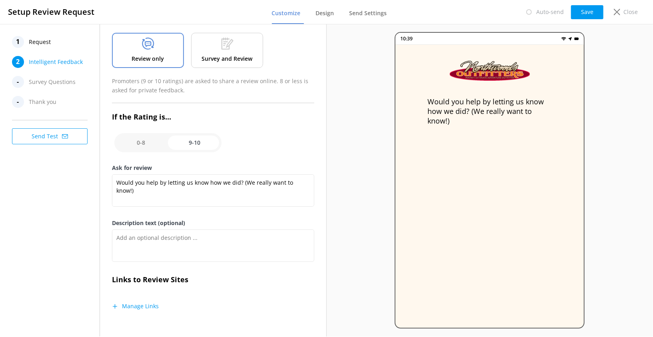
click at [147, 140] on input "checkbox" at bounding box center [167, 142] width 107 height 19
checkbox input "false"
type textarea "Please tell us why"
type textarea "Your feedback is important to help us improve"
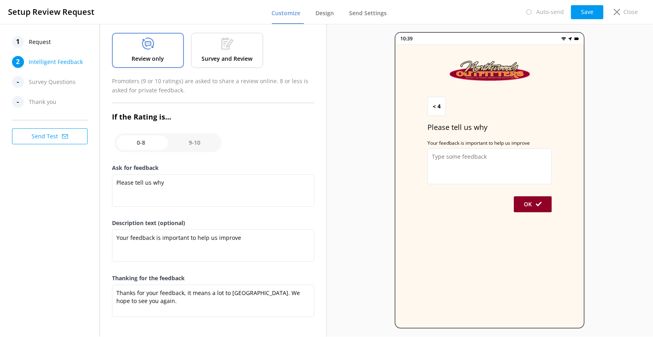
click at [168, 141] on input "checkbox" at bounding box center [167, 142] width 107 height 19
checkbox input "true"
type textarea "Would you help by letting us know how we did? (We really want to know!)"
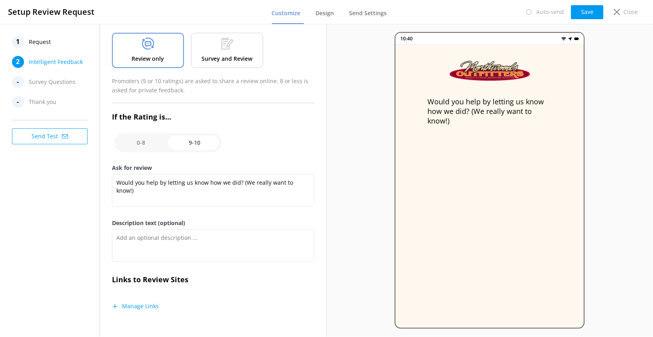
click at [133, 141] on input "checkbox" at bounding box center [167, 142] width 107 height 19
checkbox input "false"
type textarea "Please tell us why"
type textarea "Your feedback is important to help us improve"
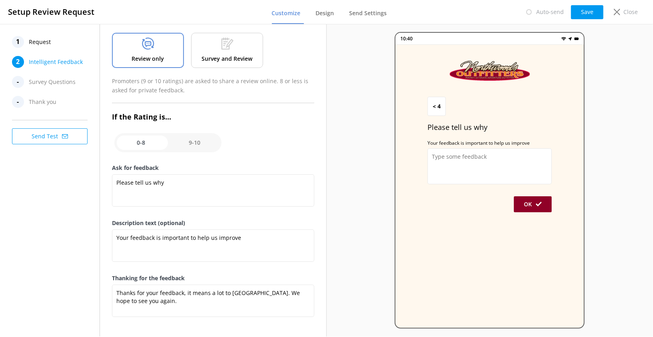
click at [182, 144] on input "checkbox" at bounding box center [167, 142] width 107 height 19
checkbox input "true"
type textarea "Would you help by letting us know how we did? (We really want to know!)"
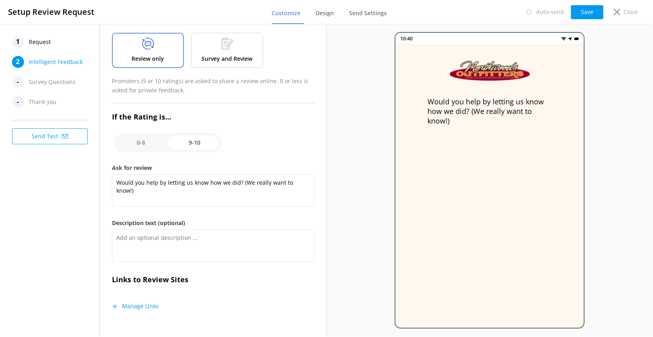
click at [135, 142] on input "checkbox" at bounding box center [167, 142] width 107 height 19
checkbox input "false"
type textarea "Please tell us why"
type textarea "Your feedback is important to help us improve"
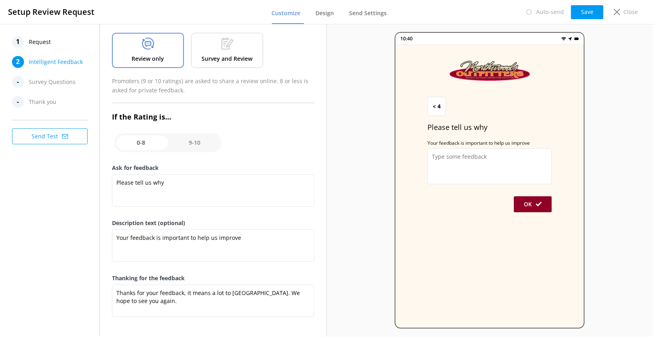
click at [176, 148] on input "checkbox" at bounding box center [167, 142] width 107 height 19
checkbox input "true"
type textarea "Would you help by letting us know how we did? (We really want to know!)"
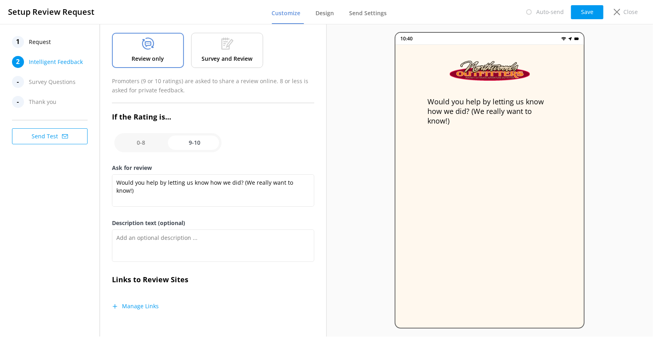
click at [228, 53] on div "Survey and Review" at bounding box center [227, 50] width 72 height 35
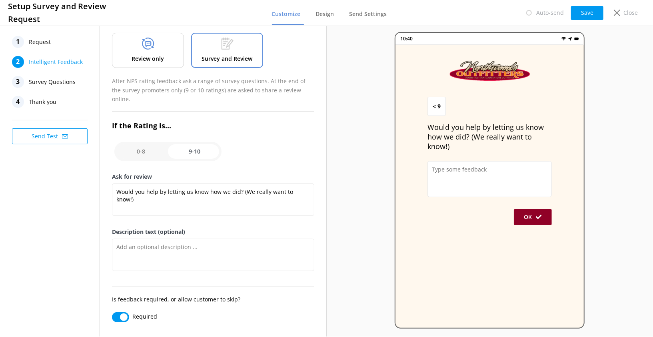
click at [50, 80] on span "Survey Questions" at bounding box center [52, 82] width 47 height 12
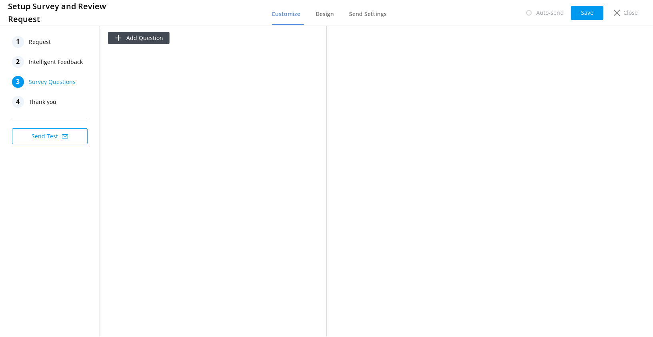
click at [58, 66] on span "Intelligent Feedback" at bounding box center [56, 62] width 54 height 12
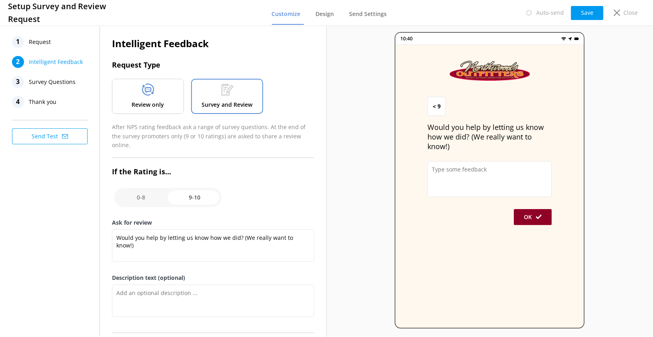
click at [161, 82] on div "Review only" at bounding box center [148, 96] width 72 height 35
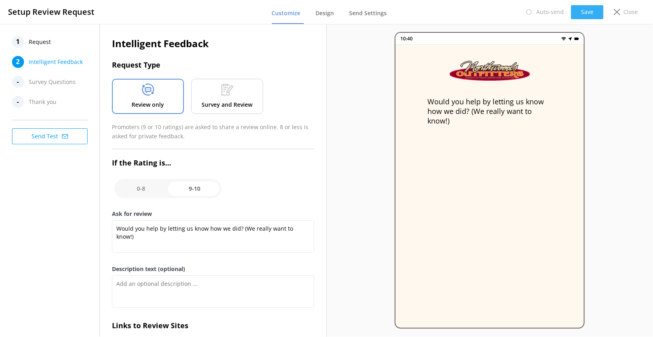
click at [585, 14] on button "Save" at bounding box center [587, 12] width 32 height 14
click at [327, 15] on span "Design" at bounding box center [325, 13] width 18 height 8
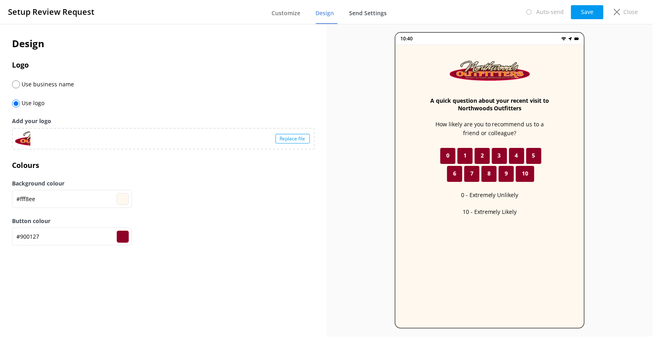
click at [371, 17] on link "Send Settings" at bounding box center [370, 13] width 41 height 21
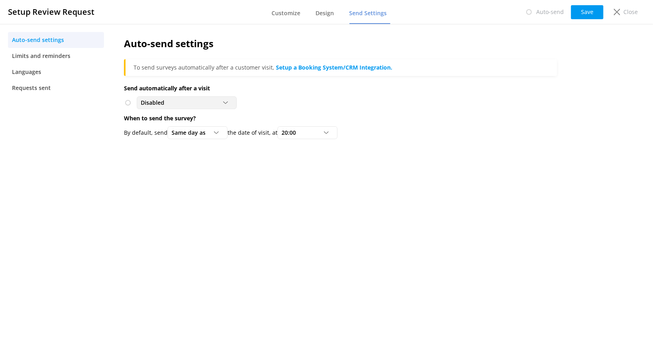
click at [184, 98] on div "Disabled" at bounding box center [187, 102] width 96 height 9
click at [272, 104] on div "Disabled Disabled" at bounding box center [340, 102] width 433 height 13
click at [212, 102] on div "Disabled" at bounding box center [187, 102] width 96 height 9
click at [259, 116] on p "When to send the survey?" at bounding box center [340, 118] width 433 height 9
click at [211, 131] on div "Same day as" at bounding box center [198, 132] width 56 height 9
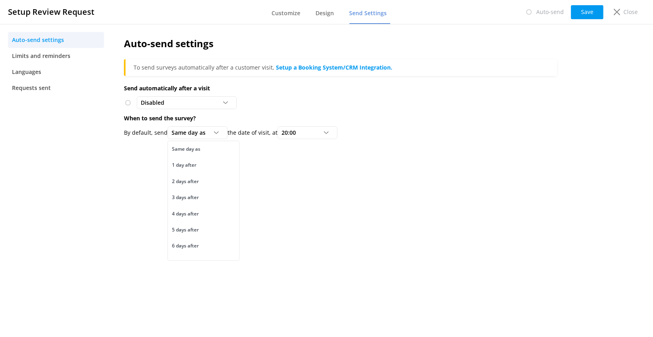
click at [263, 151] on div "Auto-send settings To send surveys automatically after a customer visit, Setup …" at bounding box center [340, 90] width 457 height 132
click at [37, 60] on span "Limits and reminders" at bounding box center [41, 56] width 58 height 9
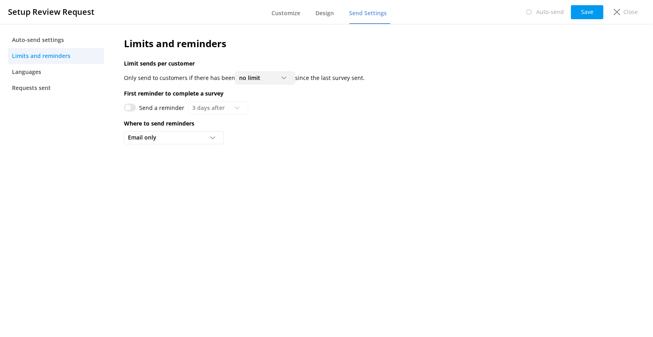
click at [279, 82] on div "no limit no limit at least 1 month at least 2 months at least 3 months at least…" at bounding box center [265, 78] width 60 height 13
click at [356, 150] on div "Limits and reminders Limit sends per customer Only send to customers if there h…" at bounding box center [340, 92] width 457 height 137
click at [130, 105] on input "Send a reminder" at bounding box center [130, 108] width 12 height 8
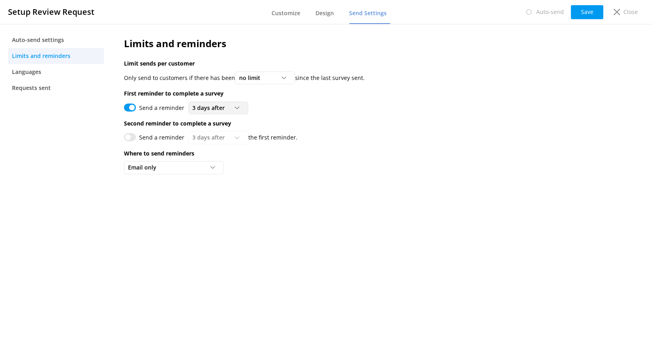
click at [218, 106] on span "3 days after" at bounding box center [210, 108] width 37 height 9
click at [132, 106] on input "Send a reminder" at bounding box center [130, 108] width 12 height 8
checkbox input "false"
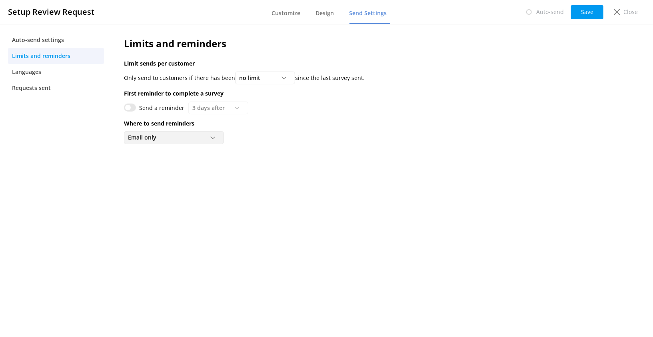
click at [185, 133] on div "Email only" at bounding box center [174, 137] width 96 height 9
click at [292, 158] on div "Limits and reminders Limit sends per customer Only send to customers if there h…" at bounding box center [340, 92] width 457 height 137
click at [198, 133] on div "Email only" at bounding box center [174, 137] width 96 height 9
click at [286, 136] on div "Email only Email only Email and SMS (USA numbers only)" at bounding box center [340, 137] width 433 height 13
click at [620, 12] on icon at bounding box center [617, 12] width 6 height 6
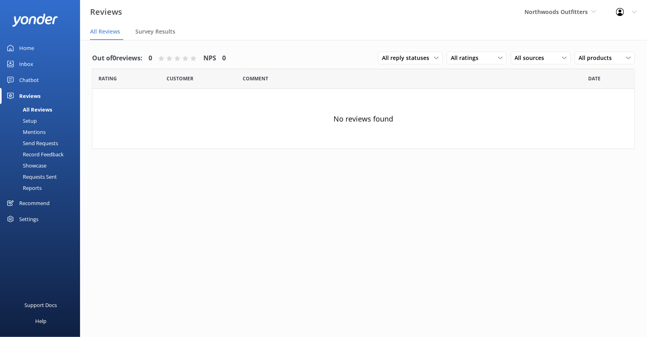
click at [33, 129] on div "Mentions" at bounding box center [25, 131] width 41 height 11
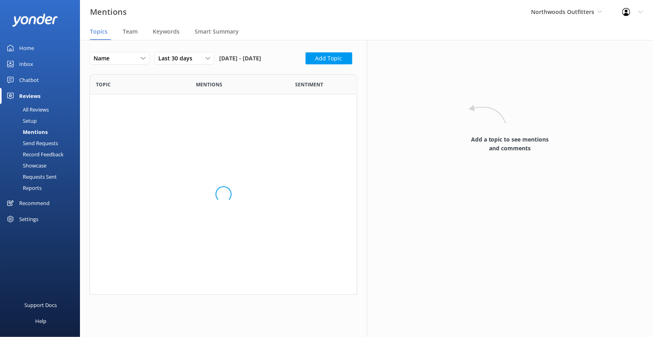
scroll to position [213, 260]
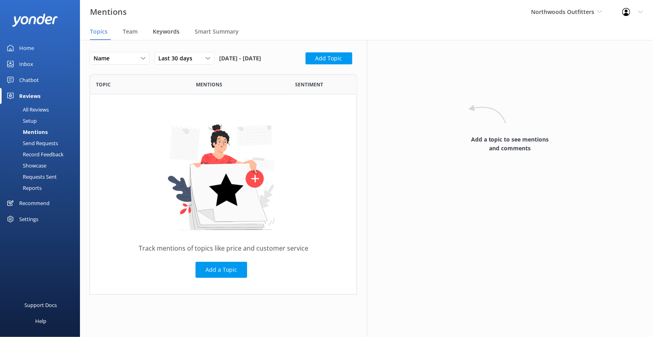
click at [163, 34] on span "Keywords" at bounding box center [166, 32] width 27 height 8
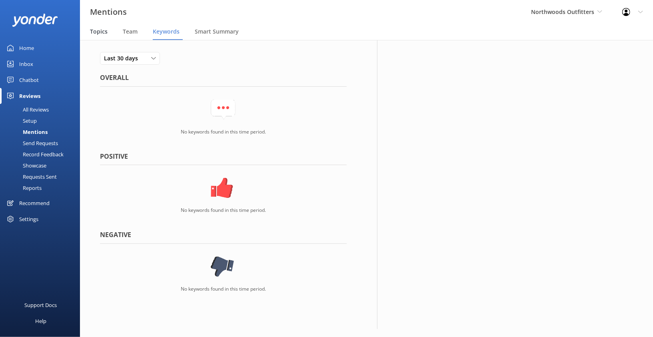
click at [104, 31] on span "Topics" at bounding box center [99, 32] width 18 height 8
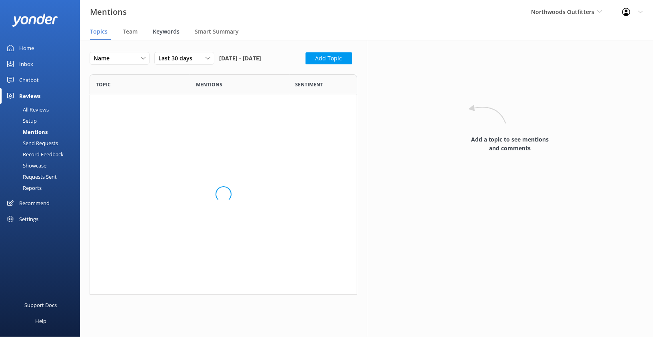
scroll to position [213, 260]
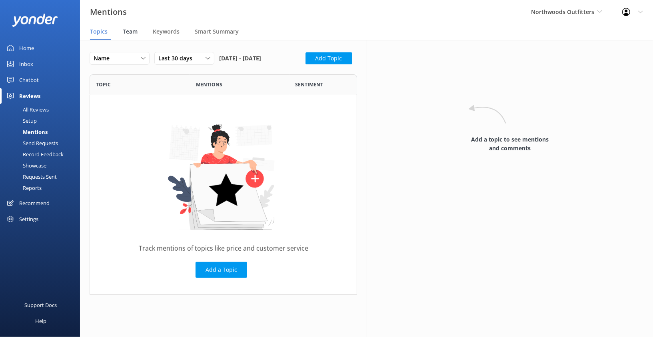
click at [131, 34] on span "Team" at bounding box center [130, 32] width 15 height 8
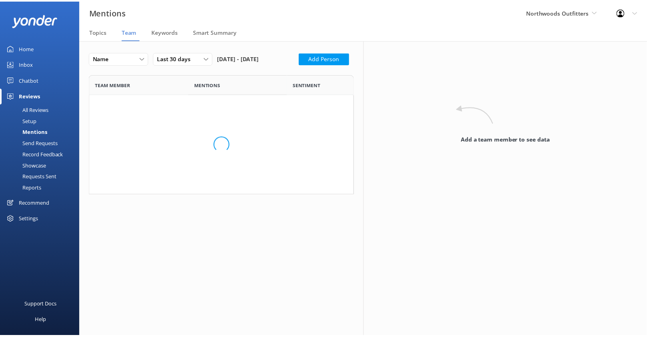
scroll to position [241, 254]
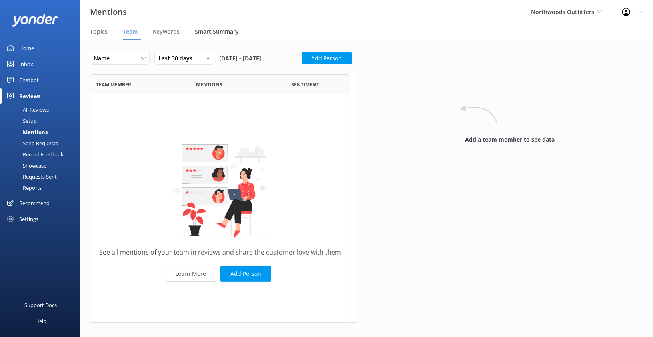
click at [223, 32] on span "Smart Summary" at bounding box center [217, 32] width 44 height 8
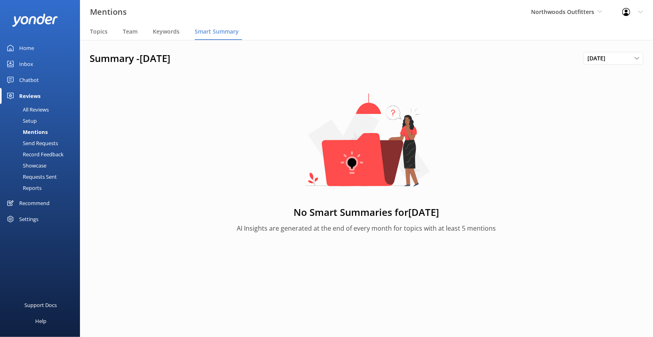
click at [48, 144] on div "Send Requests" at bounding box center [31, 143] width 53 height 11
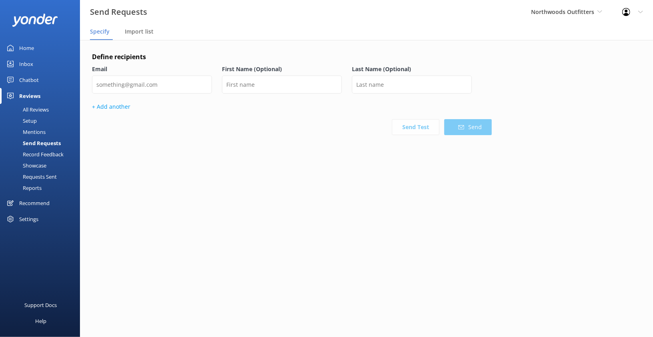
click at [53, 154] on div "Record Feedback" at bounding box center [34, 154] width 59 height 11
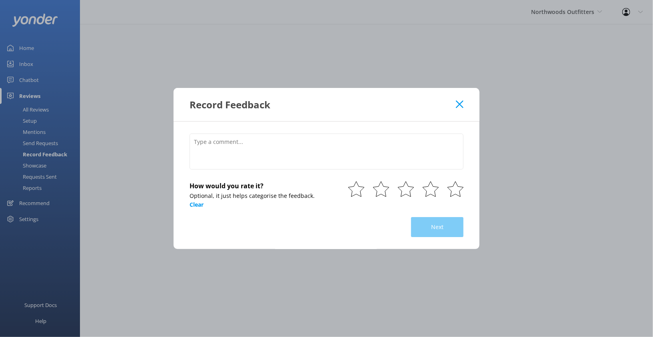
click at [460, 102] on icon at bounding box center [460, 104] width 8 height 8
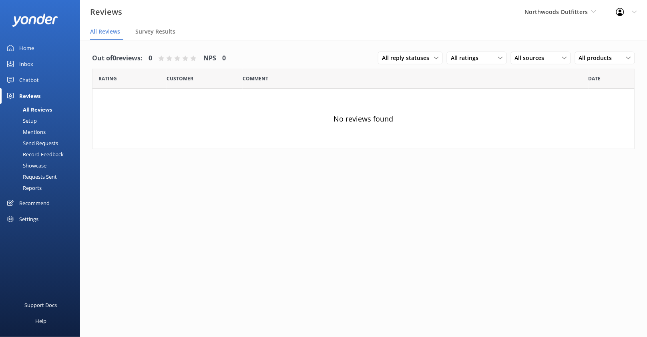
click at [41, 164] on div "Showcase" at bounding box center [26, 165] width 42 height 11
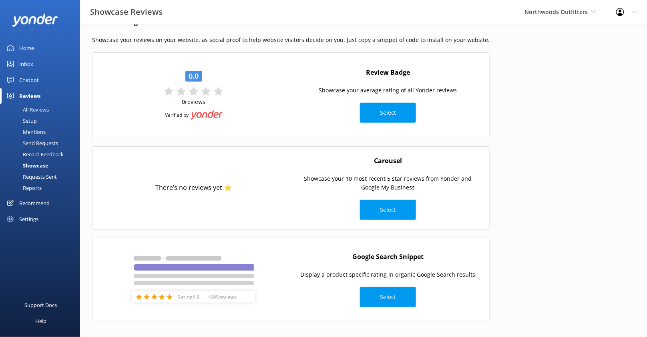
scroll to position [22, 0]
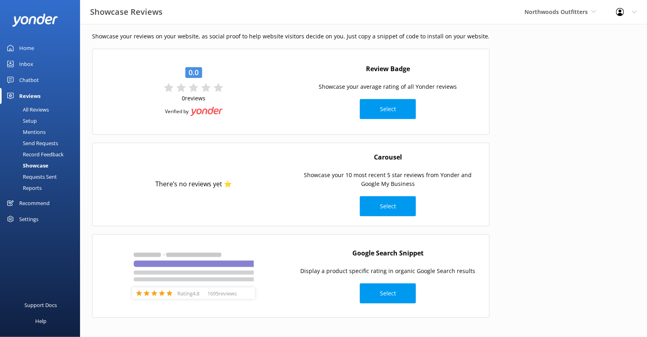
click at [38, 176] on div "Requests Sent" at bounding box center [31, 176] width 52 height 11
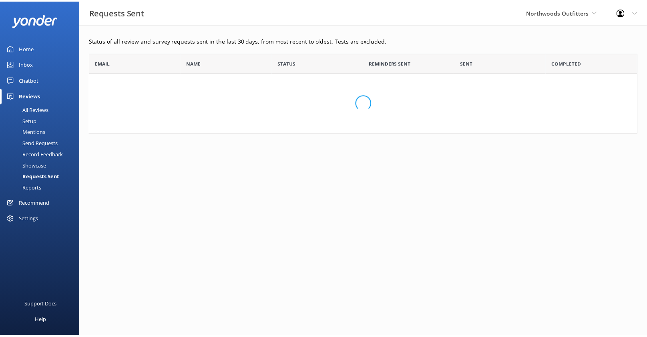
scroll to position [74, 547]
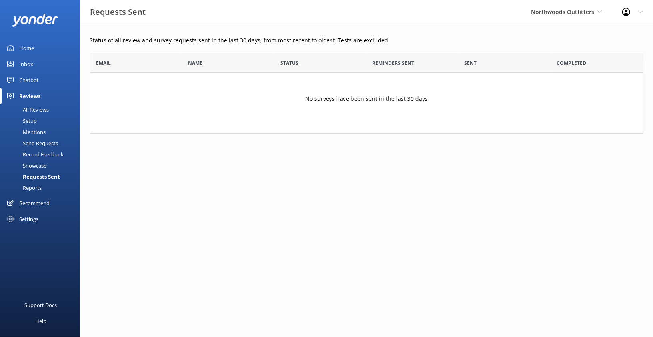
drag, startPoint x: 559, startPoint y: 62, endPoint x: 587, endPoint y: 62, distance: 28.0
click at [587, 62] on div "Completed" at bounding box center [597, 63] width 92 height 20
click at [31, 188] on div "Reports" at bounding box center [23, 187] width 37 height 11
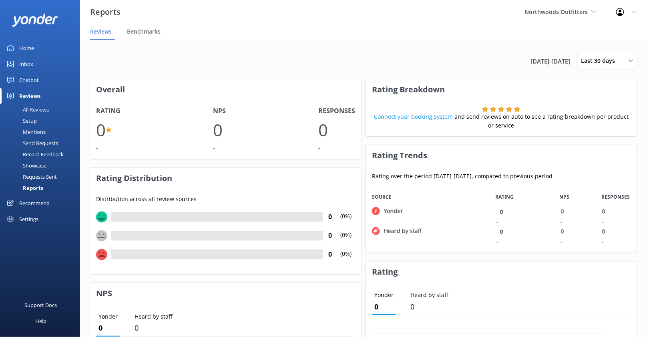
click at [32, 220] on div "Settings" at bounding box center [28, 219] width 19 height 16
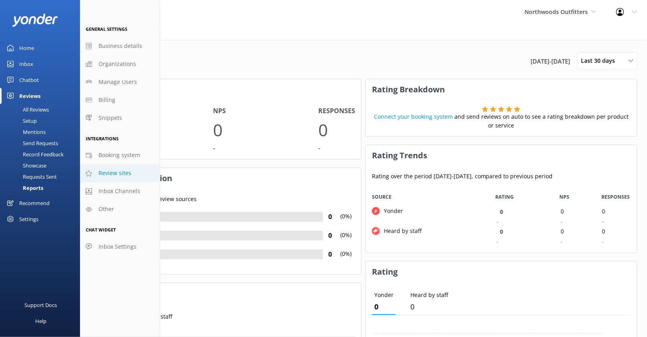
click at [115, 171] on span "Review sites" at bounding box center [114, 173] width 33 height 9
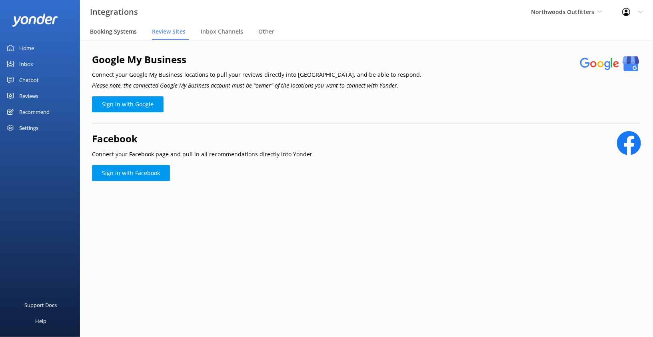
click at [110, 32] on span "Booking Systems" at bounding box center [113, 32] width 47 height 8
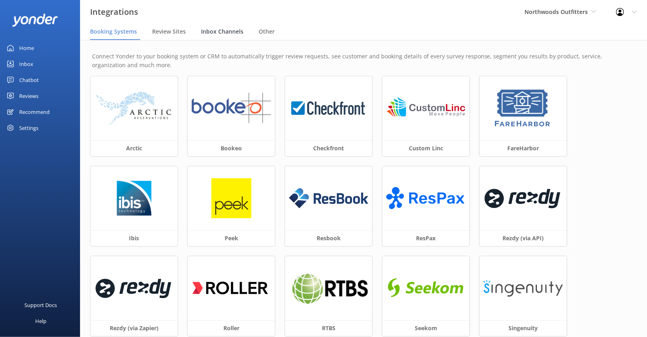
click at [228, 30] on span "Inbox Channels" at bounding box center [222, 32] width 42 height 8
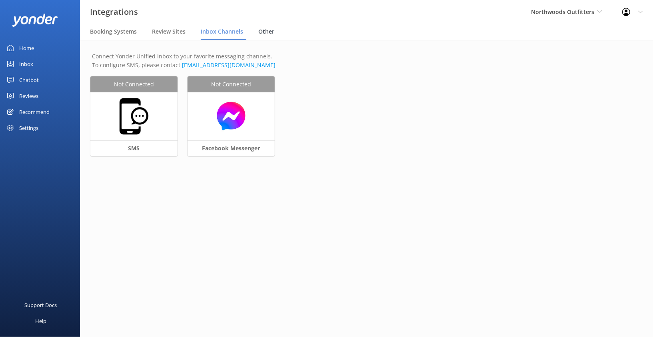
click at [266, 27] on div "Other" at bounding box center [267, 32] width 19 height 16
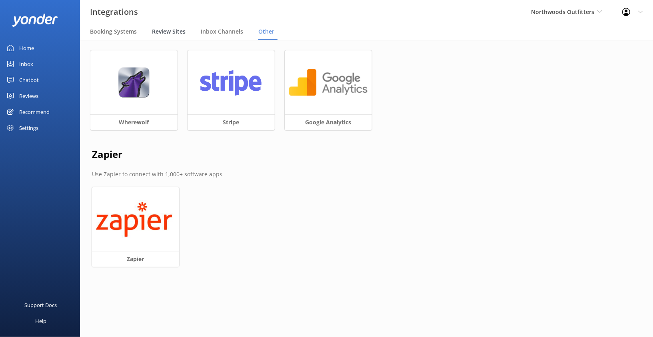
click at [170, 32] on span "Review Sites" at bounding box center [169, 32] width 34 height 8
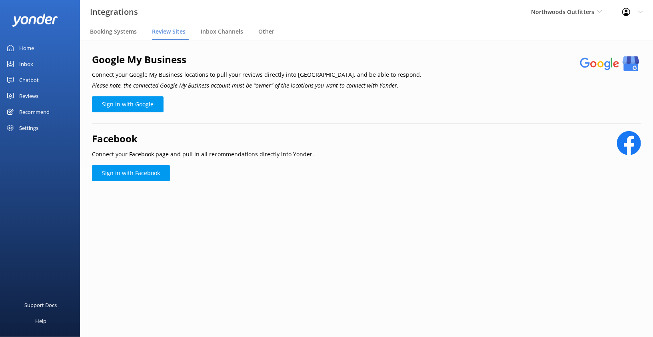
click at [26, 94] on div "Reviews" at bounding box center [28, 96] width 19 height 16
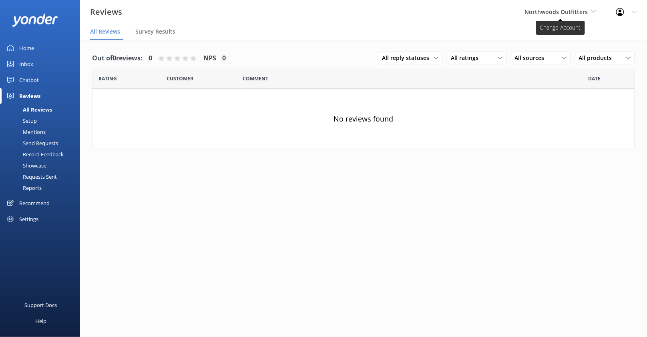
click at [582, 14] on span "Northwoods Outfitters" at bounding box center [556, 12] width 63 height 8
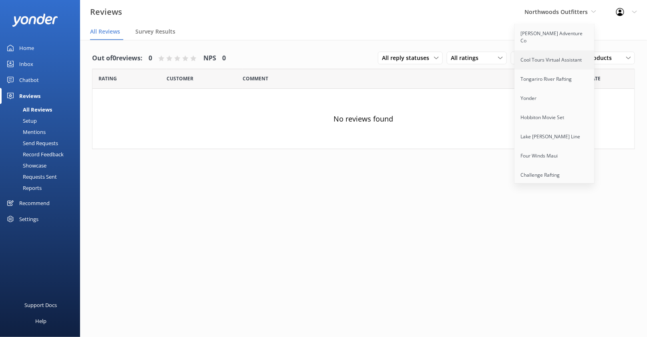
click at [552, 55] on link "Cool Tours Virtual Assistant" at bounding box center [555, 59] width 80 height 19
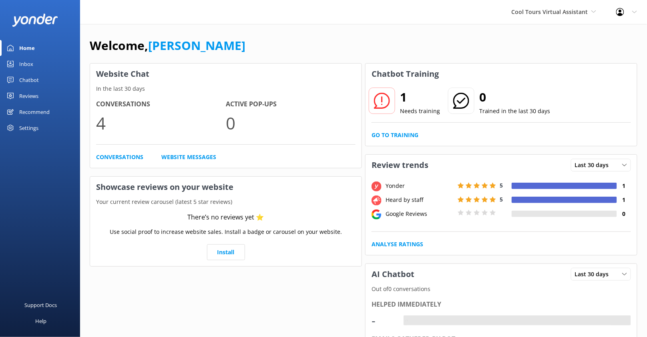
click at [38, 93] on div "Reviews" at bounding box center [28, 96] width 19 height 16
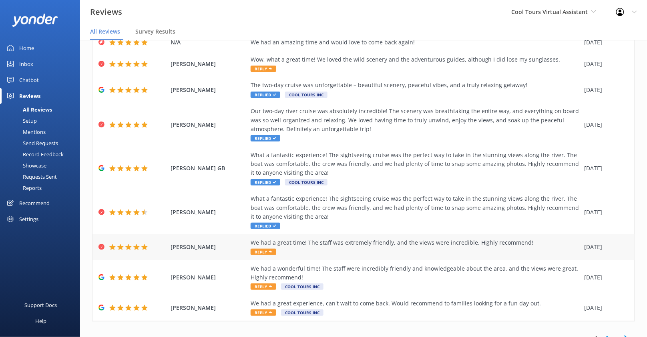
scroll to position [90, 0]
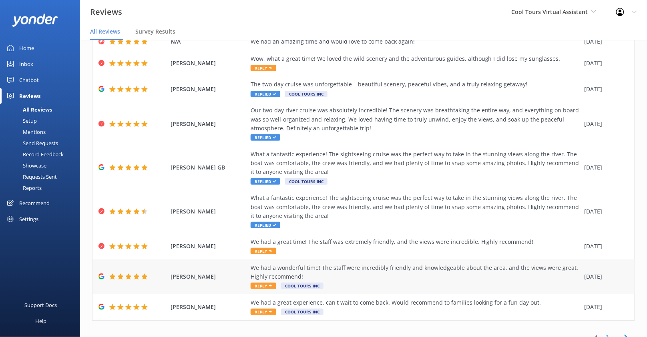
click at [266, 286] on span "Reply" at bounding box center [263, 286] width 26 height 6
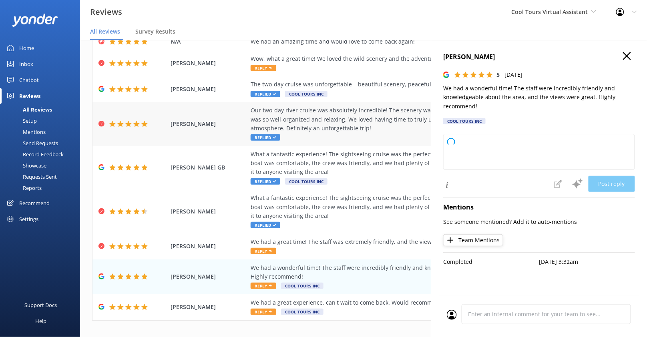
type textarea "Kia ora and cheers for the lovely words! Stoked to hear you enjoyed your time w…"
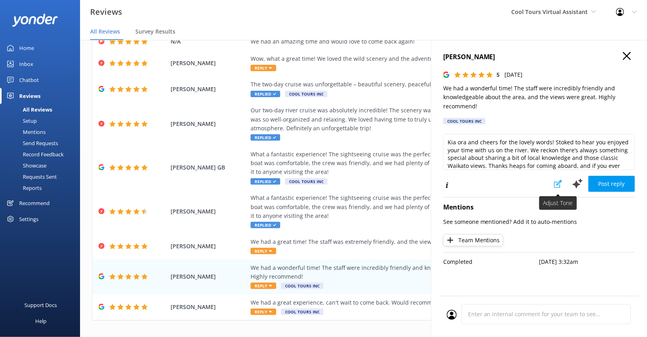
click at [558, 184] on icon at bounding box center [558, 184] width 8 height 8
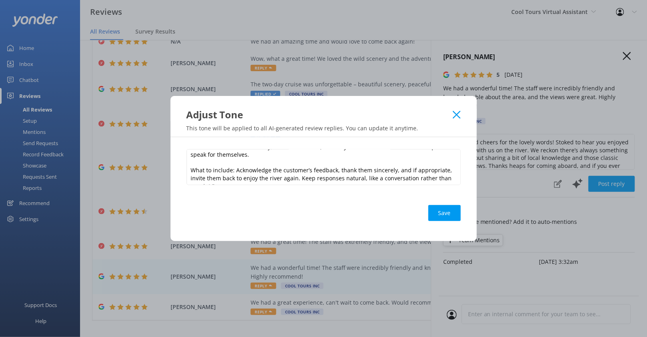
scroll to position [82, 0]
click at [457, 114] on use at bounding box center [457, 115] width 8 height 8
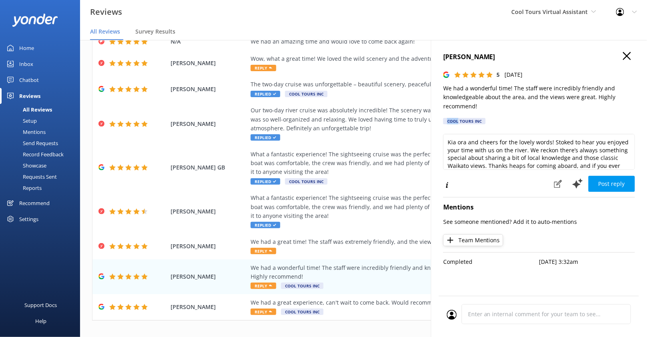
click at [457, 114] on div "Daniel Amlie 5 Thu, 31st Jul 2025 We had a wonderful time! The staff were incre…" at bounding box center [539, 90] width 192 height 77
click at [501, 175] on div "Kia ora and cheers for the lovely words! Stoked to hear you enjoyed your time w…" at bounding box center [539, 155] width 192 height 42
click at [576, 181] on icon at bounding box center [577, 184] width 12 height 12
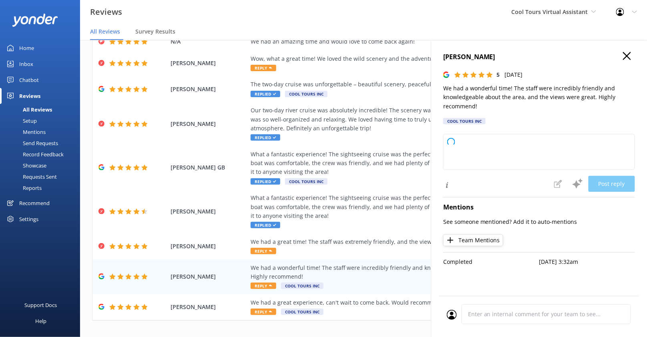
type textarea "Hey there, Thanks heaps for taking the time to leave such a lovely review. Stok…"
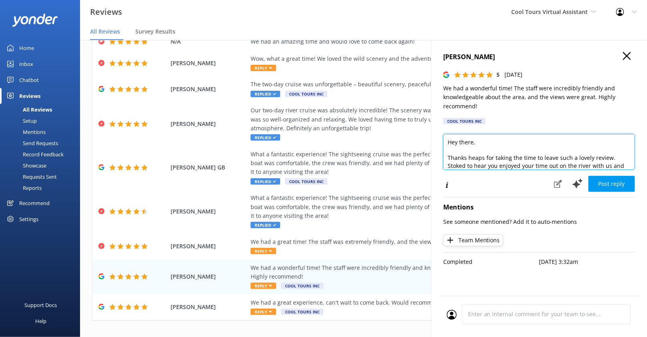
click at [508, 149] on textarea "Hey there, Thanks heaps for taking the time to leave such a lovely review. Stok…" at bounding box center [539, 152] width 192 height 36
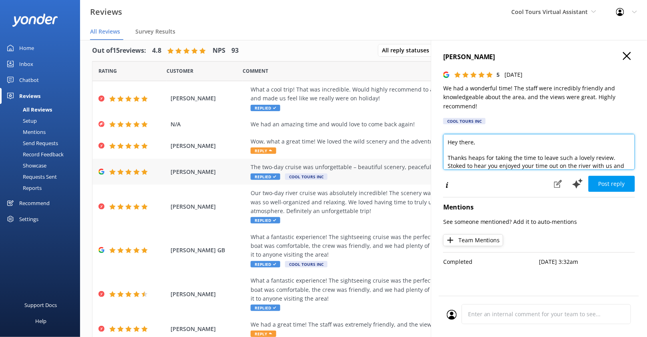
scroll to position [0, 0]
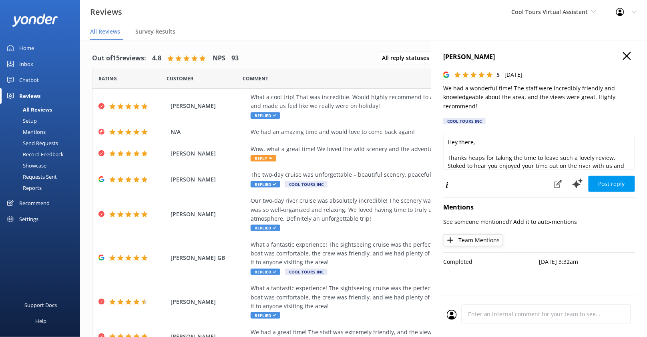
click at [628, 54] on use "button" at bounding box center [627, 56] width 8 height 8
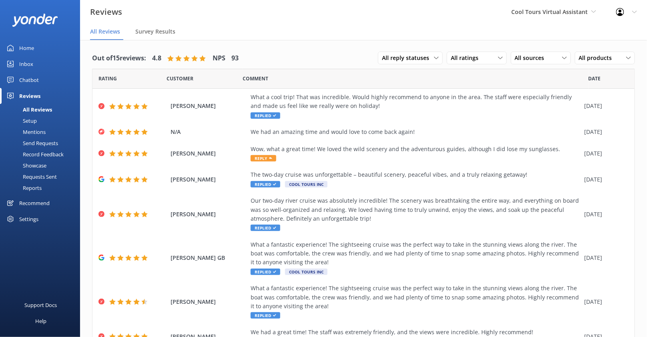
drag, startPoint x: 569, startPoint y: 18, endPoint x: 569, endPoint y: 46, distance: 28.0
click at [569, 18] on div "Cool Tours Virtual Assistant [PERSON_NAME] Adventure Co Cool Tours Virtual Assi…" at bounding box center [553, 12] width 104 height 24
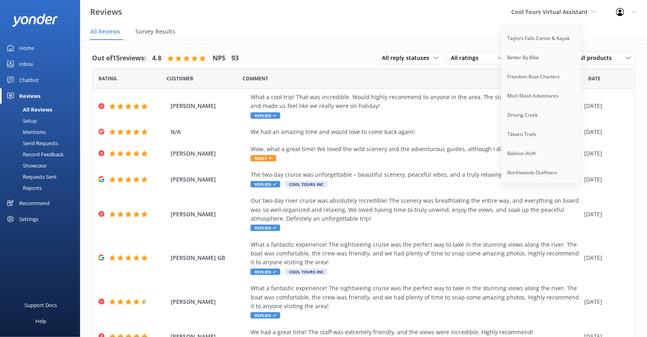
scroll to position [1033, 0]
click at [536, 141] on link "Northwoods Outfitters" at bounding box center [541, 150] width 80 height 19
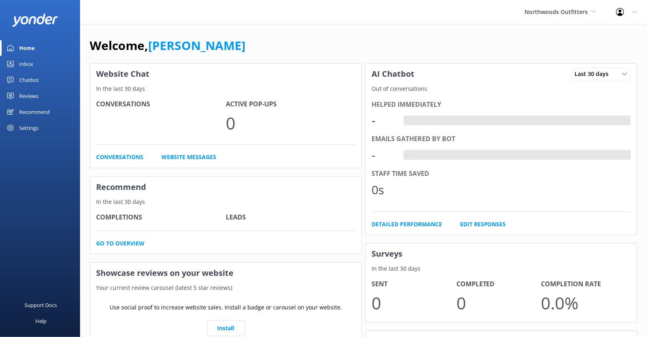
click at [31, 123] on div "Settings" at bounding box center [28, 128] width 19 height 16
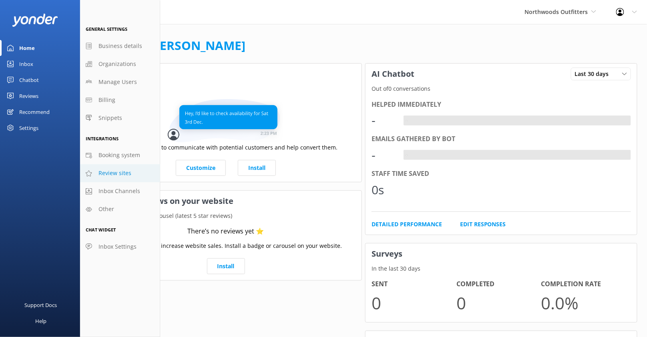
click at [122, 174] on span "Review sites" at bounding box center [114, 173] width 33 height 9
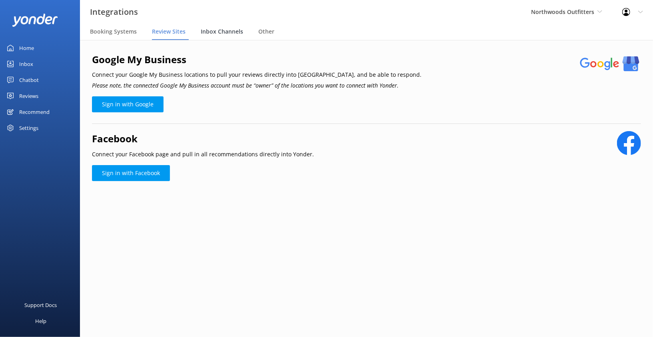
click at [211, 35] on span "Inbox Channels" at bounding box center [222, 32] width 42 height 8
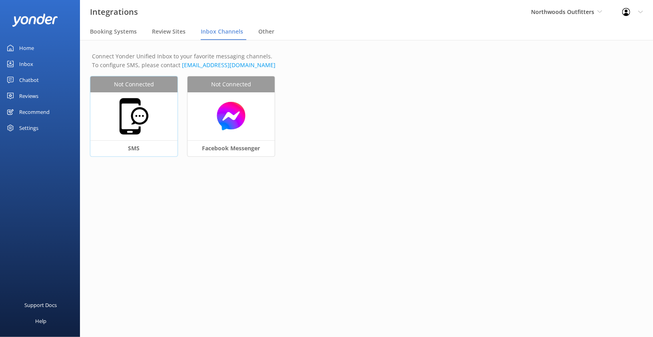
click at [157, 125] on div at bounding box center [133, 116] width 87 height 48
select select "US"
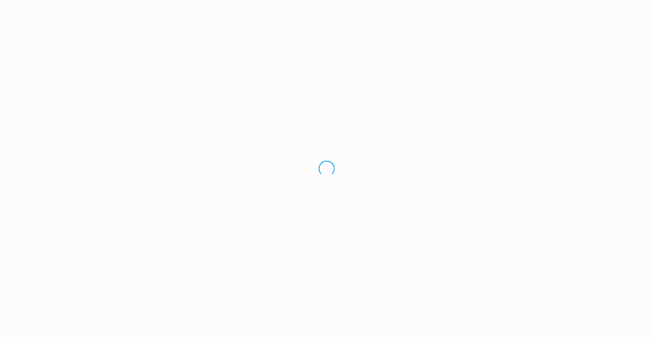
select select "US"
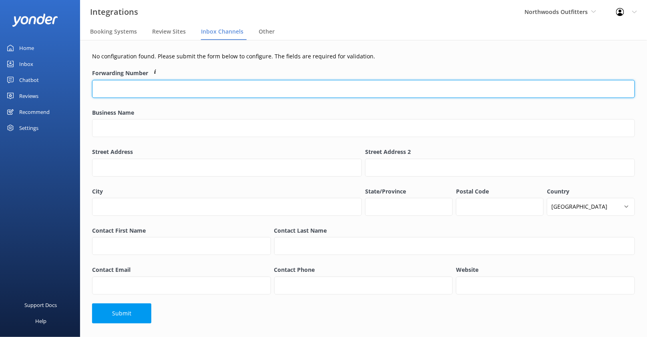
click at [152, 82] on input "Forwarding Number" at bounding box center [363, 89] width 543 height 18
paste input "207-695-3288"
type input "207-695-3288"
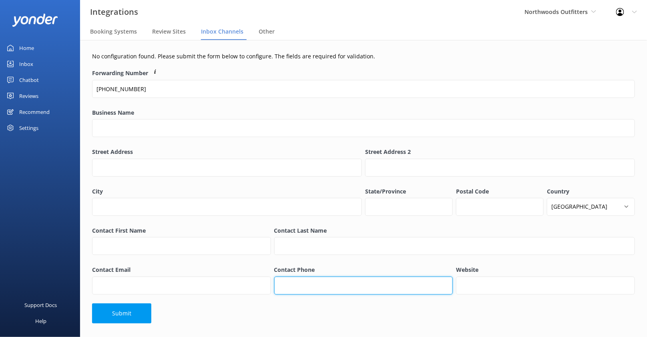
click at [318, 288] on input "Contact Phone" at bounding box center [363, 286] width 179 height 18
paste input "207-695-3288"
type input "207-695-3288"
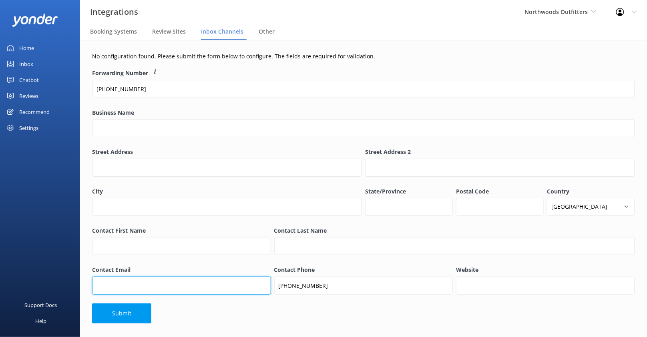
click at [230, 285] on input "Contact Email" at bounding box center [181, 286] width 179 height 18
type input "mike@maineoutfitter.com"
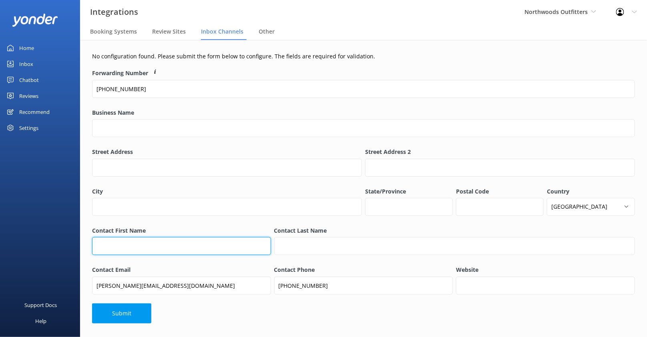
click at [191, 238] on input "Contact First Name" at bounding box center [181, 246] width 179 height 18
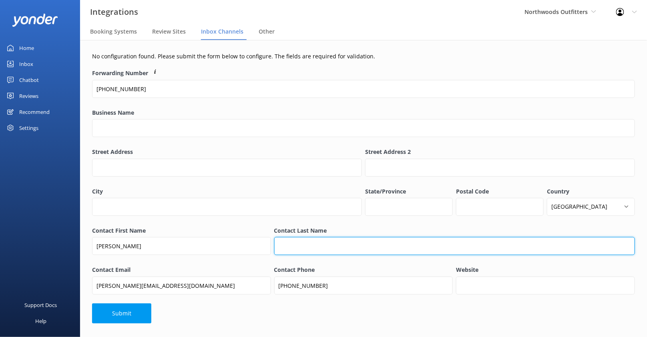
click at [294, 252] on input "Contact Last Name" at bounding box center [454, 246] width 360 height 18
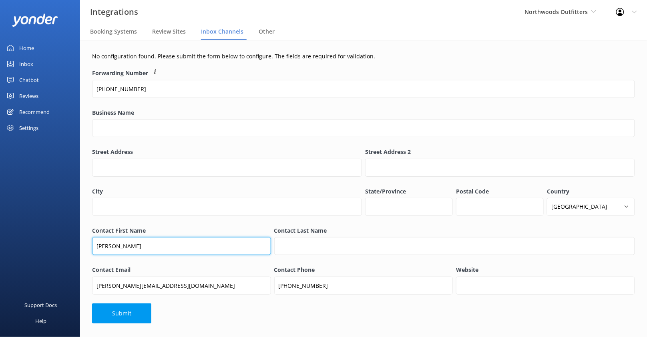
click at [115, 247] on input "Mike" at bounding box center [181, 246] width 179 height 18
type input "Michael"
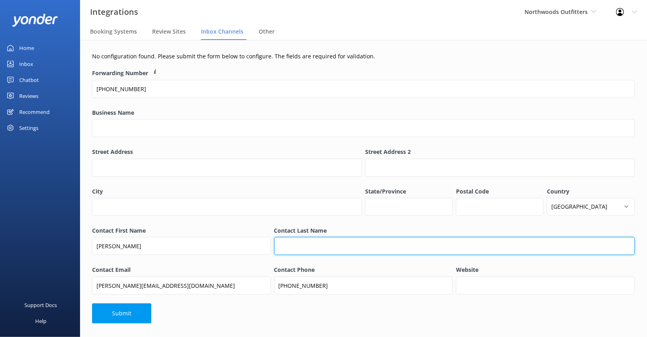
click at [290, 249] on input "Contact Last Name" at bounding box center [454, 246] width 360 height 18
type input "Boutin"
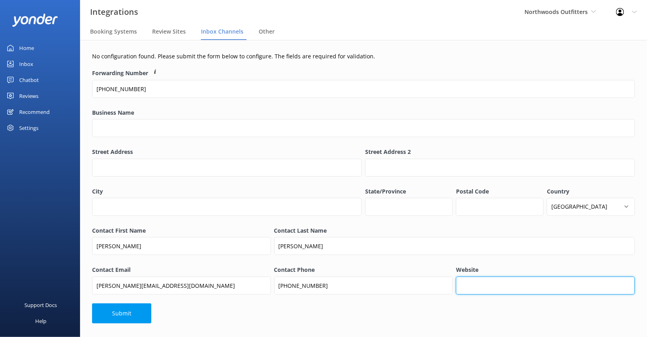
click at [510, 285] on input "Website" at bounding box center [545, 286] width 179 height 18
paste input "https://maineoutfitter.com/"
type input "https://maineoutfitter.com/"
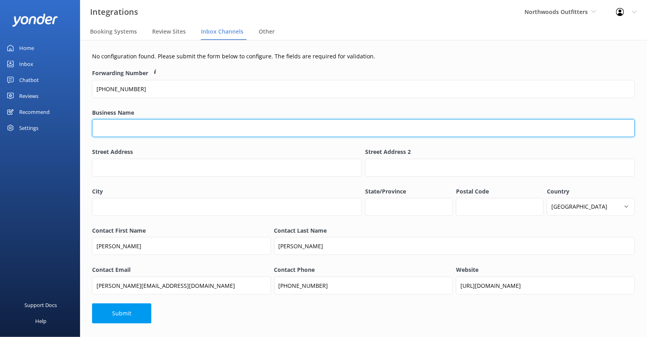
click at [192, 124] on input "Business Name" at bounding box center [363, 128] width 543 height 18
type input "Northwoods Outfitters"
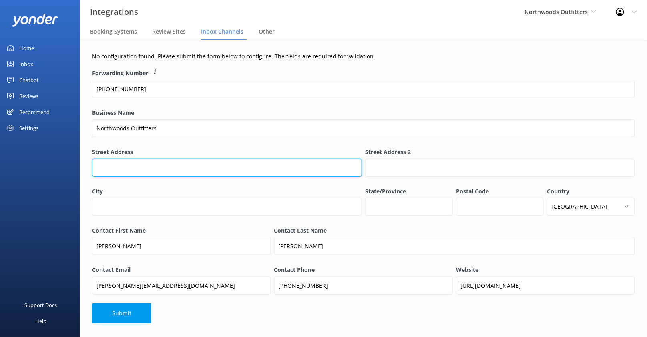
click at [152, 168] on input "Street Address" at bounding box center [227, 168] width 270 height 18
paste input "5 Lily Bay Road"
type input "5 Lily Bay Road"
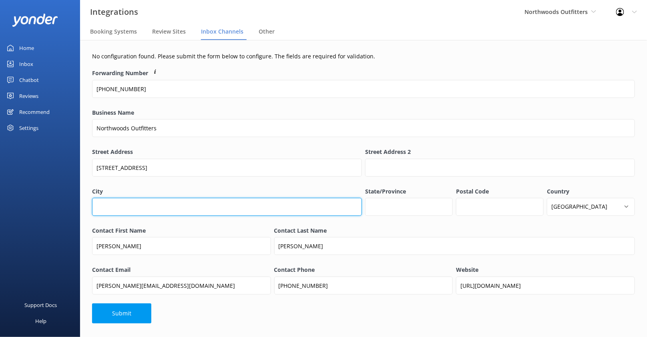
click at [324, 199] on input "City" at bounding box center [227, 207] width 270 height 18
type input "Greenville"
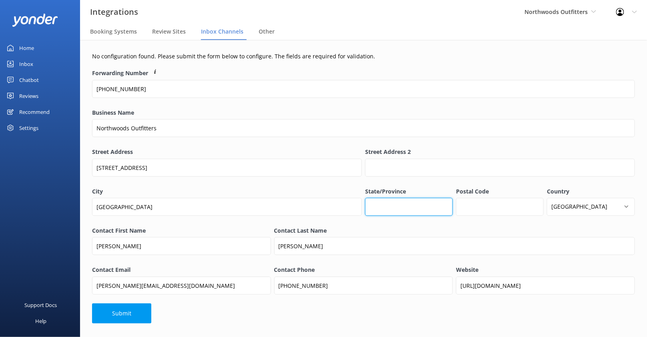
click at [413, 204] on input "State/Province" at bounding box center [409, 207] width 88 height 18
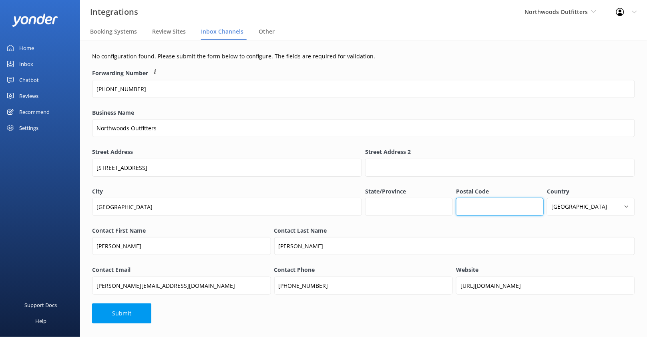
click at [479, 211] on input "Postal Code" at bounding box center [500, 207] width 88 height 18
paste input "04441"
type input "04441"
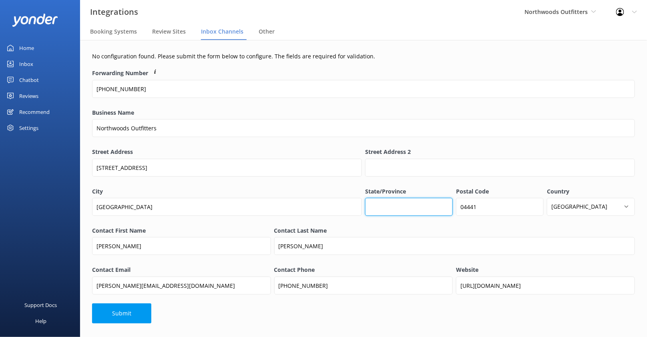
click at [389, 209] on input "State/Province" at bounding box center [409, 207] width 88 height 18
type input "Maine"
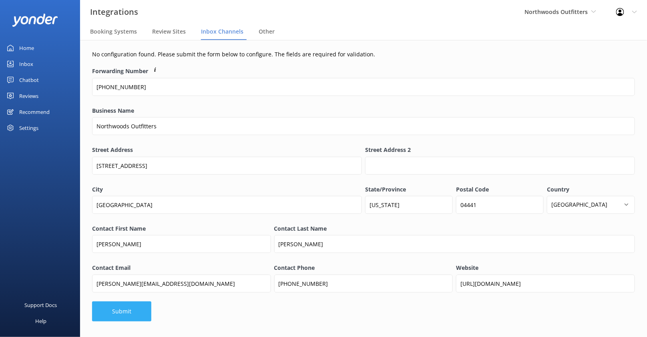
click at [129, 317] on button "Submit" at bounding box center [121, 312] width 59 height 20
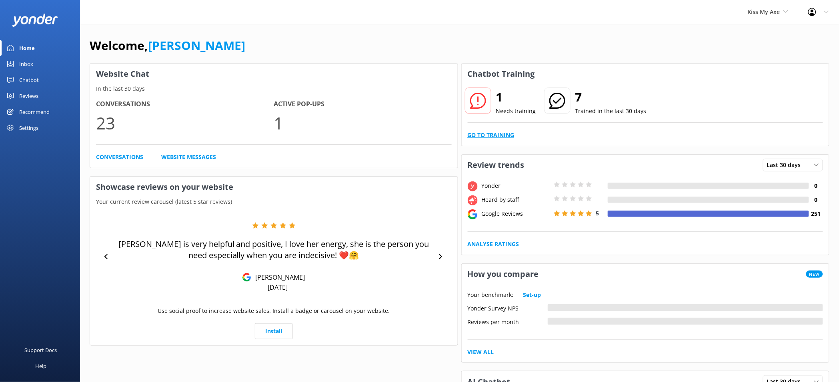
click at [495, 135] on link "Go to Training" at bounding box center [491, 135] width 47 height 9
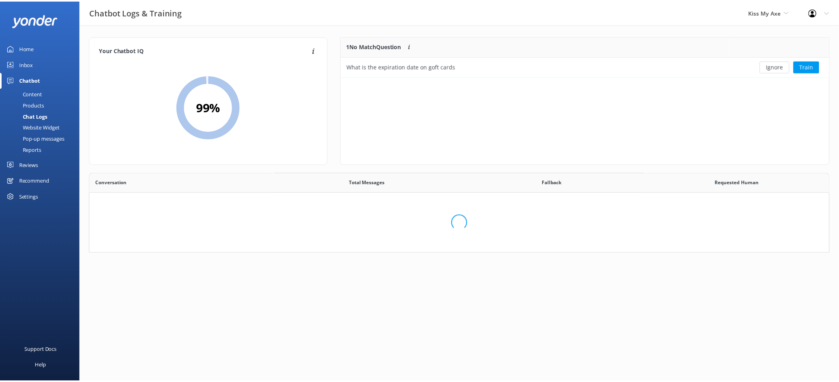
scroll to position [34, 482]
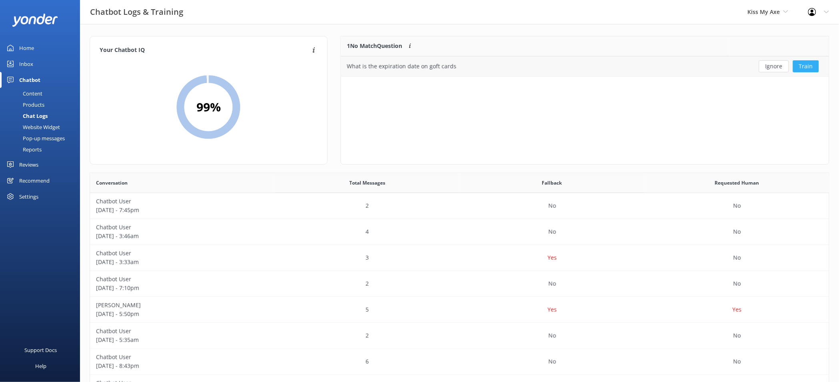
click at [809, 65] on button "Train" at bounding box center [806, 66] width 26 height 12
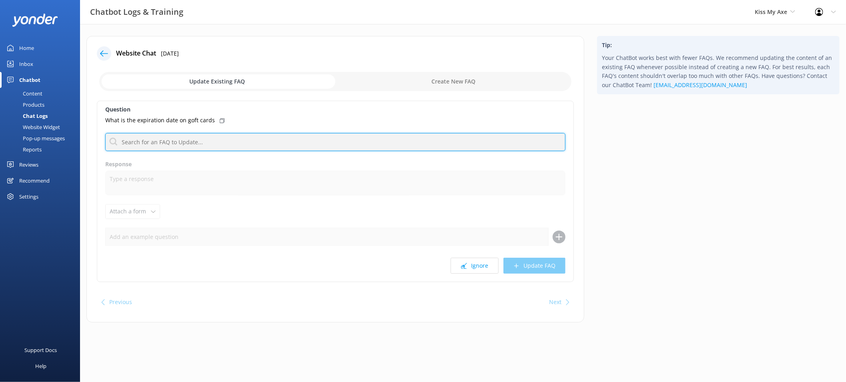
click at [231, 137] on input "text" at bounding box center [335, 142] width 460 height 18
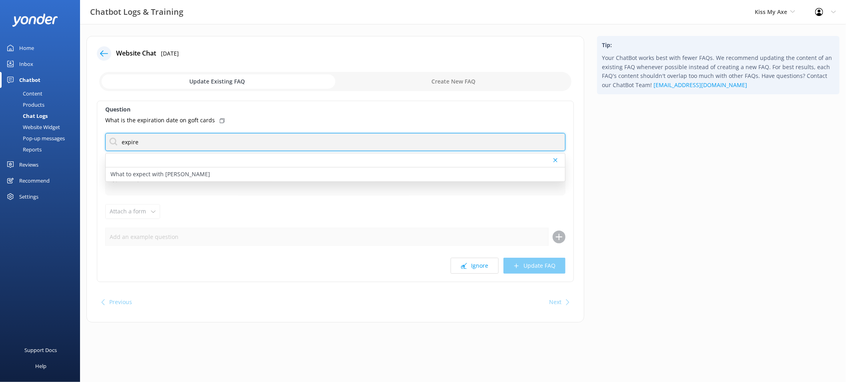
type input "expire"
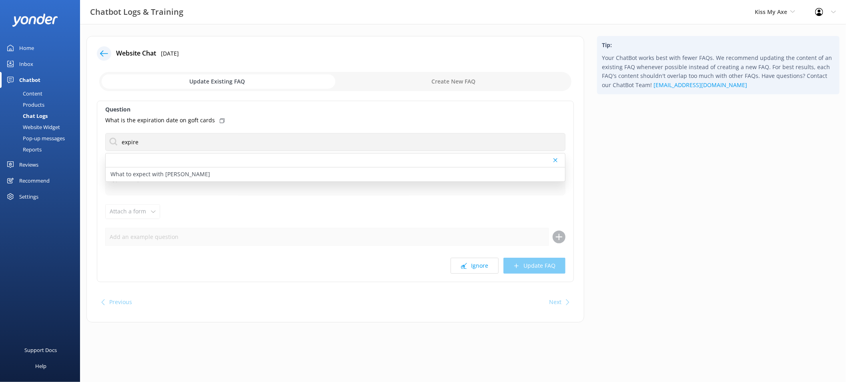
click at [322, 124] on div "What is the expiration date on goft cards" at bounding box center [335, 120] width 460 height 9
click at [236, 199] on div "Question What is the expiration date on goft cards expire What to expect with G…" at bounding box center [335, 192] width 477 height 182
click at [106, 53] on use at bounding box center [104, 53] width 8 height 6
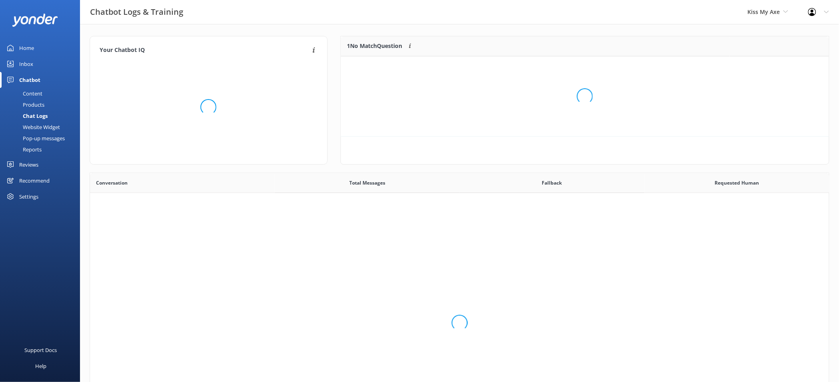
scroll to position [34, 482]
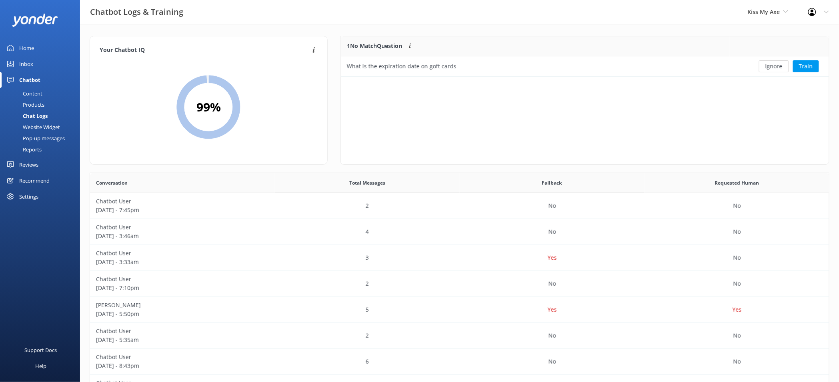
click at [44, 94] on link "Content" at bounding box center [42, 93] width 75 height 11
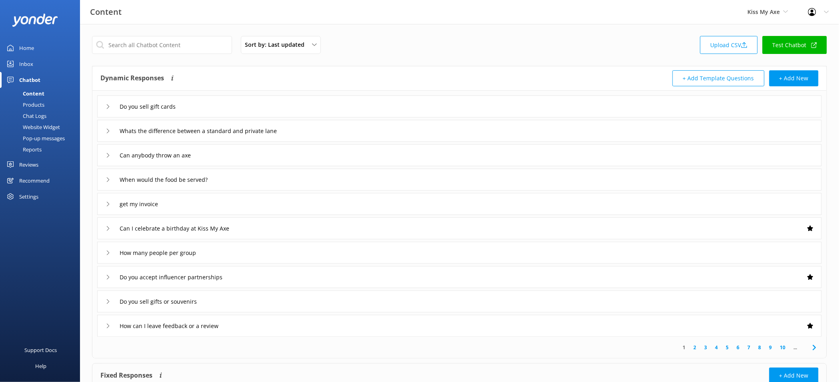
click at [300, 105] on div "Do you sell gift cards" at bounding box center [459, 107] width 725 height 22
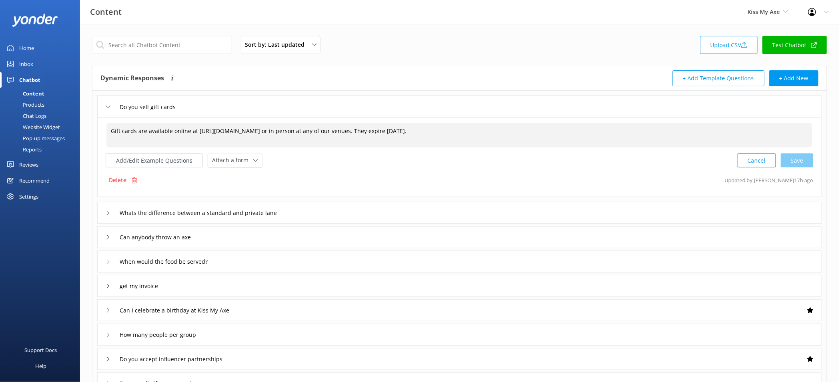
drag, startPoint x: 498, startPoint y: 130, endPoint x: 581, endPoint y: 129, distance: 82.8
click at [581, 129] on textarea "Gift cards are available online at https://fareharbor.com/embeds/book/kissmyaxe…" at bounding box center [459, 135] width 706 height 25
drag, startPoint x: 519, startPoint y: 136, endPoint x: 505, endPoint y: 132, distance: 15.1
click at [519, 136] on textarea "Gift cards are available online at https://fareharbor.com/embeds/book/kissmyaxe…" at bounding box center [459, 135] width 706 height 25
drag, startPoint x: 497, startPoint y: 130, endPoint x: 569, endPoint y: 132, distance: 71.6
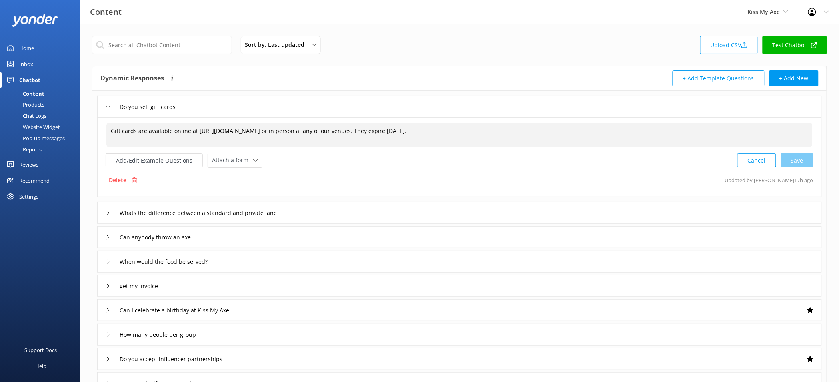
click at [569, 132] on textarea "Gift cards are available online at https://fareharbor.com/embeds/book/kissmyaxe…" at bounding box center [459, 135] width 706 height 25
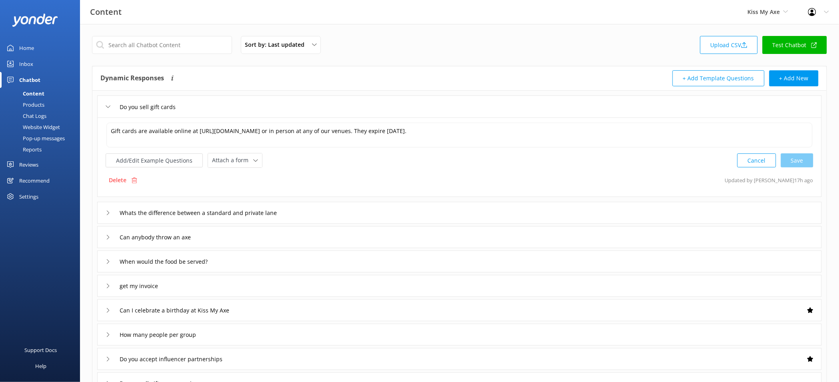
click at [28, 52] on div "Home" at bounding box center [26, 48] width 15 height 16
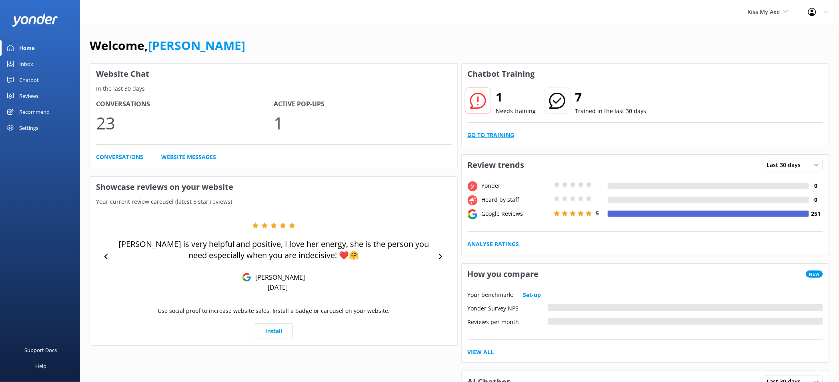
click at [503, 131] on link "Go to Training" at bounding box center [491, 135] width 47 height 9
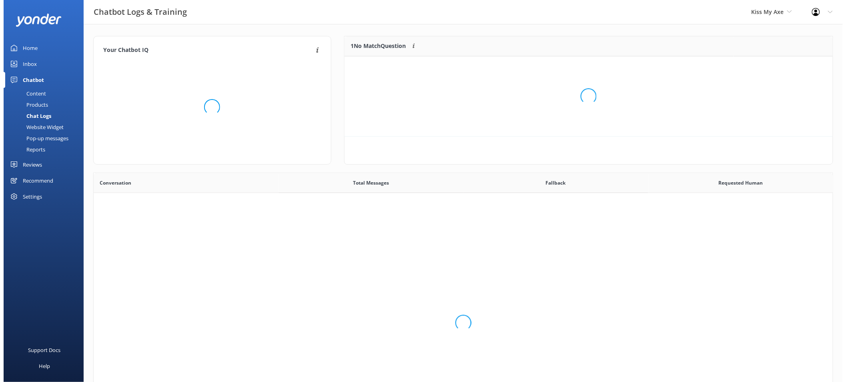
scroll to position [34, 482]
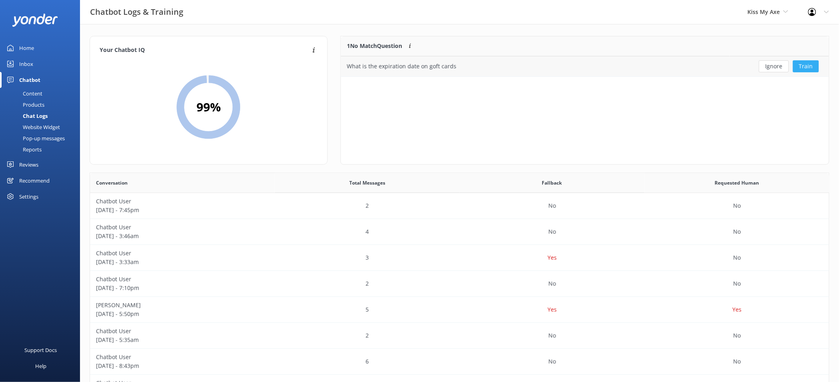
click at [813, 65] on button "Train" at bounding box center [806, 66] width 26 height 12
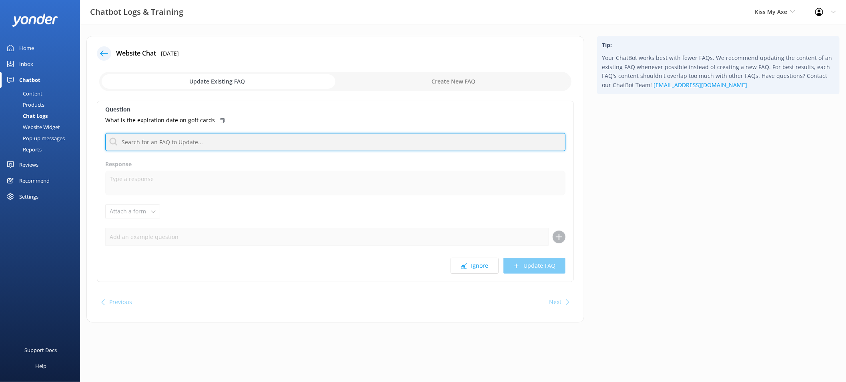
click at [190, 143] on input "text" at bounding box center [335, 142] width 460 height 18
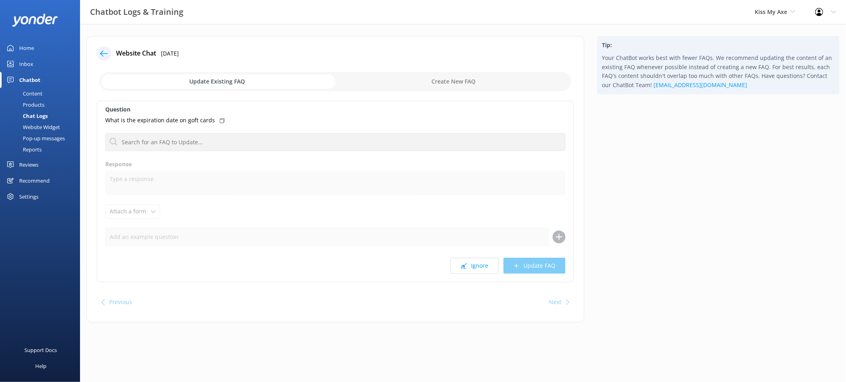
click at [230, 126] on div "Question What is the expiration date on goft cards No FAQs available Response A…" at bounding box center [335, 192] width 477 height 182
click at [187, 122] on p "What is the expiration date on goft cards" at bounding box center [160, 120] width 110 height 9
click at [459, 201] on div "Question What is the expiration date on goft cards No FAQs available Response A…" at bounding box center [335, 192] width 477 height 182
click at [440, 76] on input "checkbox" at bounding box center [335, 81] width 472 height 19
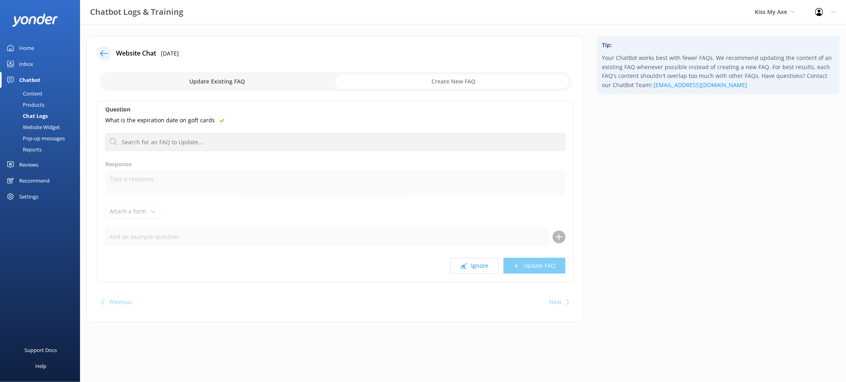
checkbox input "true"
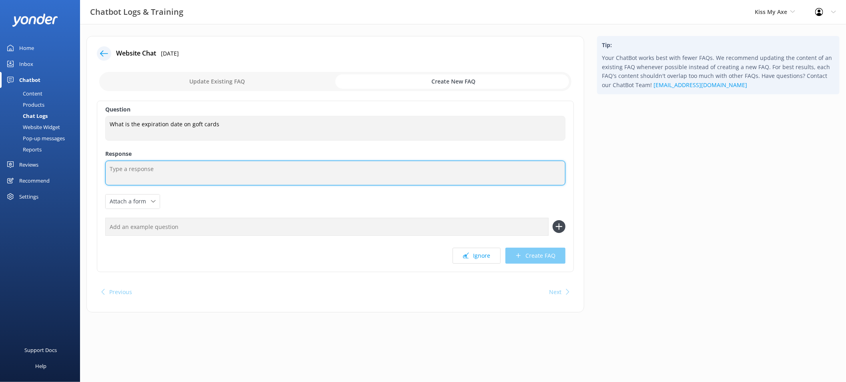
click at [154, 168] on textarea at bounding box center [335, 173] width 460 height 25
paste textarea "What is the expiration date on goft cards"
click at [144, 168] on textarea "What is the expiration date on goft cards" at bounding box center [335, 173] width 460 height 25
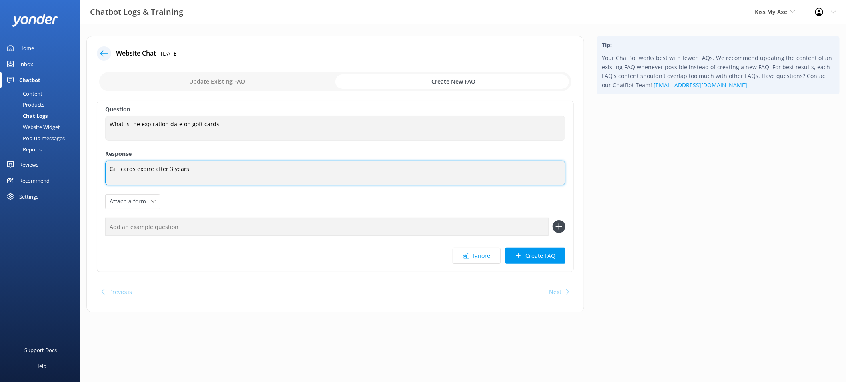
type textarea "Gift cards expire after 3 years."
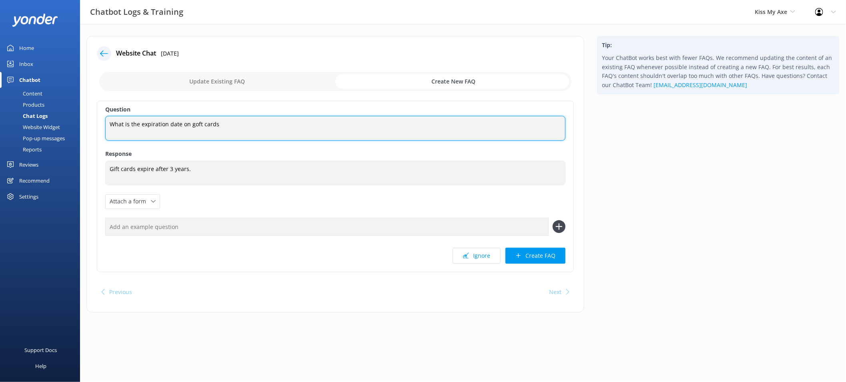
click at [193, 126] on textarea "What is the expiration date on goft cards" at bounding box center [335, 128] width 460 height 25
drag, startPoint x: 195, startPoint y: 126, endPoint x: 195, endPoint y: 133, distance: 6.8
click at [195, 126] on textarea "What is the expiration date on goft cards" at bounding box center [335, 128] width 460 height 25
type textarea "What is the expiration date on gift cards"
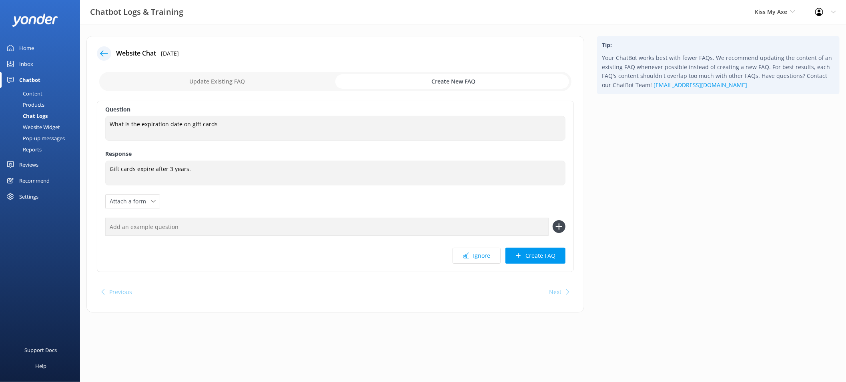
click at [176, 226] on input "text" at bounding box center [326, 227] width 443 height 18
type input "Do gift cards expire"
click at [553, 220] on button at bounding box center [559, 226] width 13 height 13
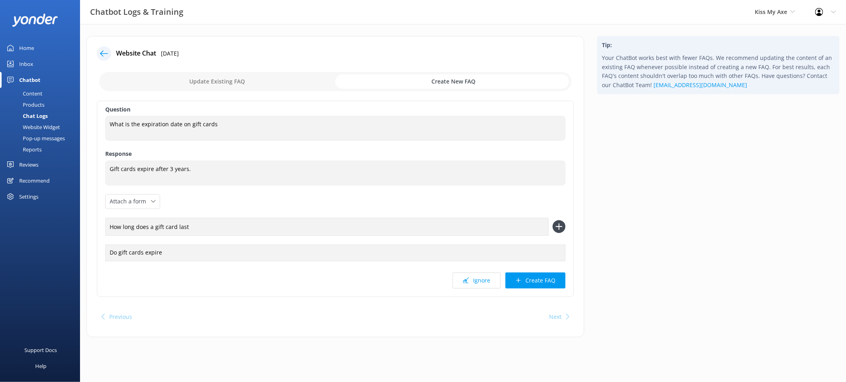
type input "How long does a gift card last"
click at [553, 220] on button at bounding box center [559, 226] width 13 height 13
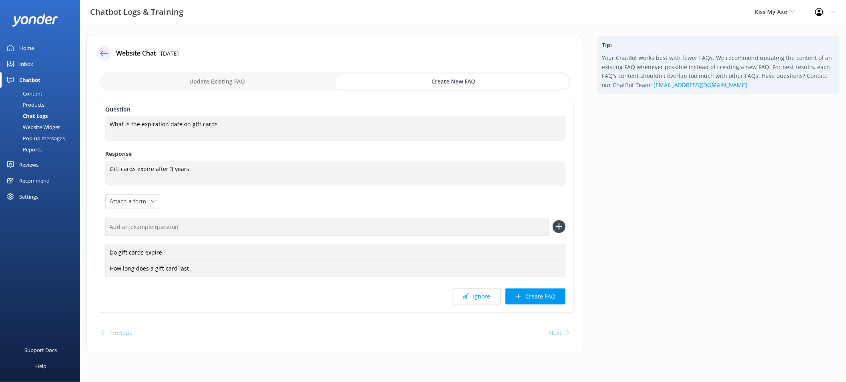
click at [536, 305] on div "Question What is the expiration date on gift cards What is the expiration date …" at bounding box center [335, 207] width 477 height 212
click at [534, 298] on button "Create FAQ" at bounding box center [535, 297] width 60 height 16
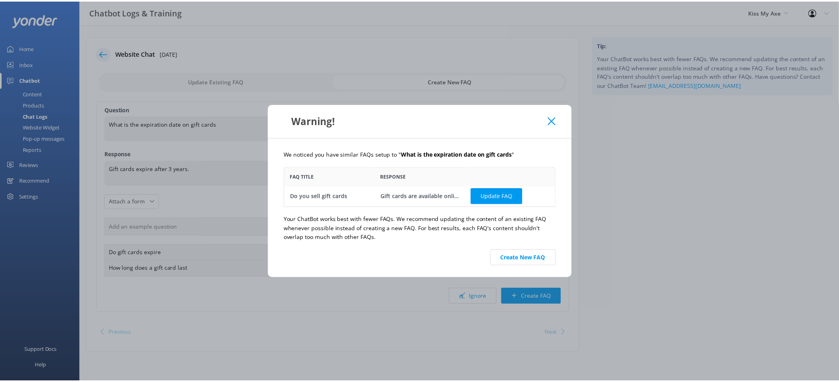
scroll to position [2, 0]
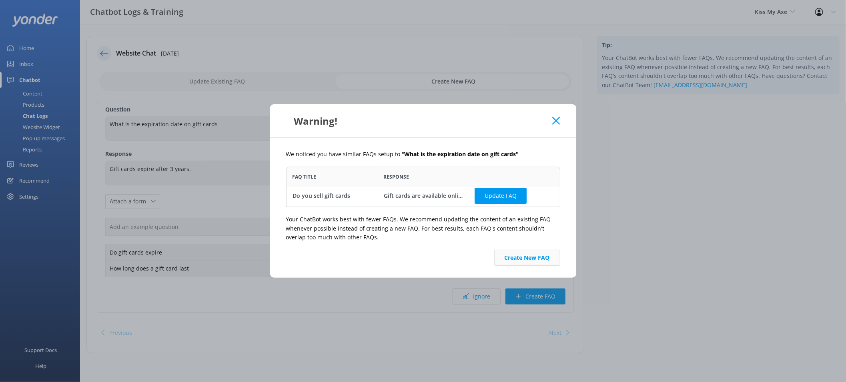
click at [531, 254] on button "Create New FAQ" at bounding box center [527, 258] width 66 height 16
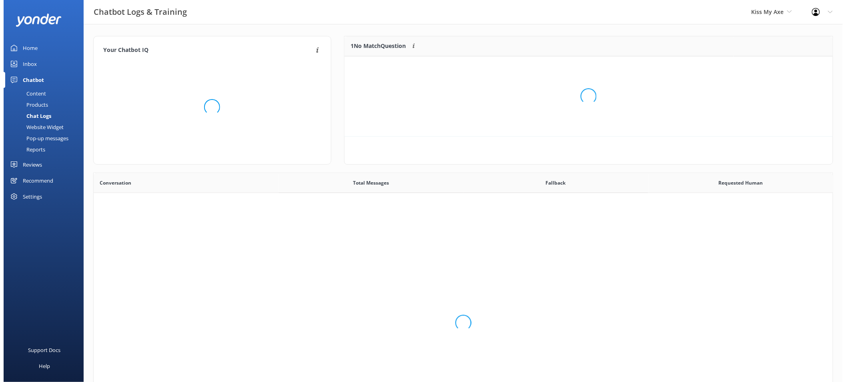
scroll to position [93, 482]
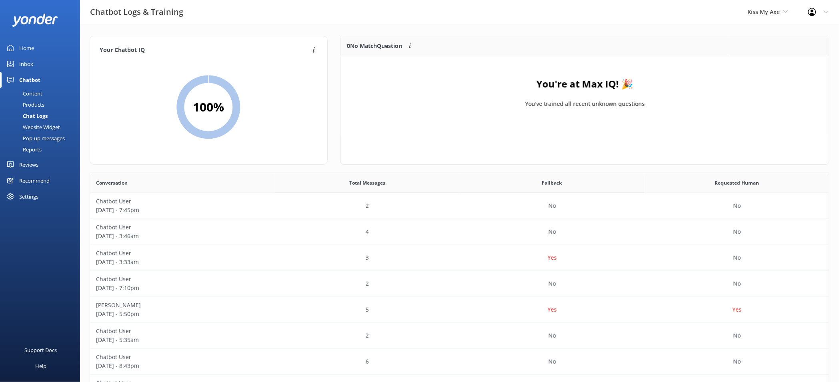
click at [31, 50] on div "Home" at bounding box center [26, 48] width 15 height 16
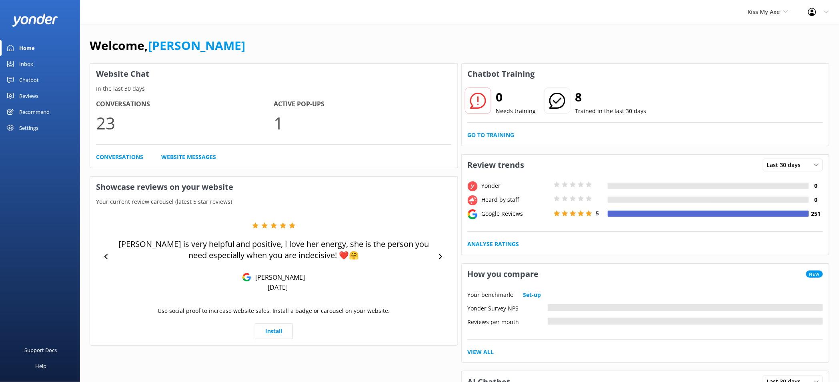
click at [30, 78] on div "Chatbot" at bounding box center [29, 80] width 20 height 16
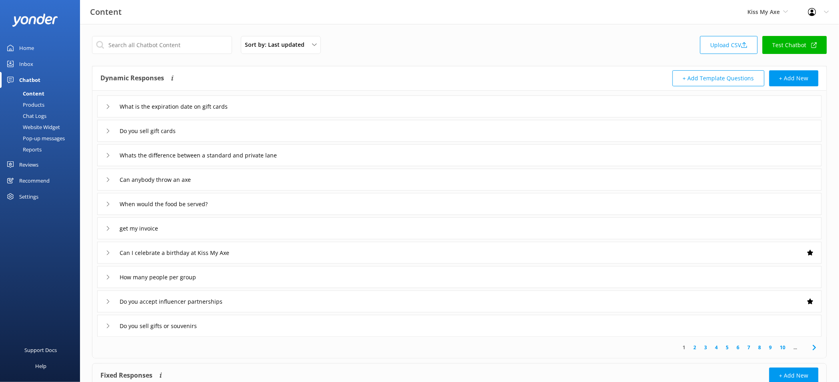
click at [39, 135] on div "Pop-up messages" at bounding box center [35, 138] width 60 height 11
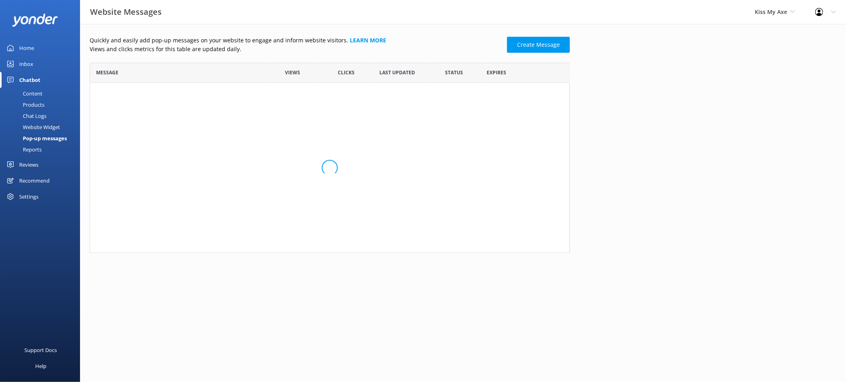
scroll to position [47, 473]
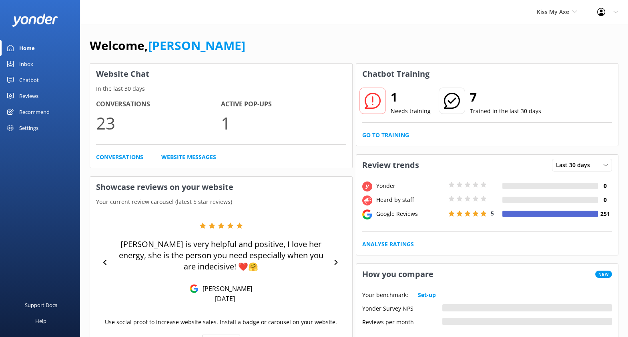
click at [563, 19] on div "Kiss My Axe [PERSON_NAME] Adventure Co Cool Tours Virtual Assistant [GEOGRAPHIC…" at bounding box center [557, 12] width 60 height 24
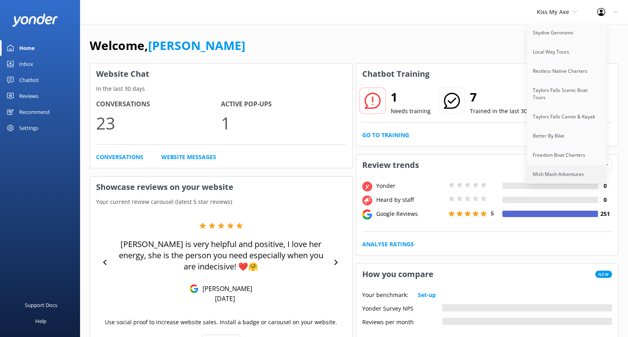
scroll to position [910, 0]
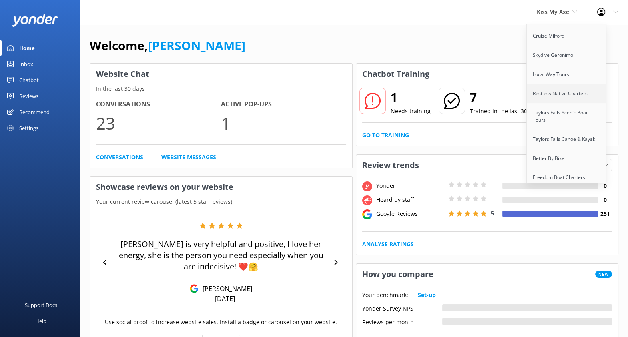
click at [569, 84] on link "Restless Native Charters" at bounding box center [567, 93] width 80 height 19
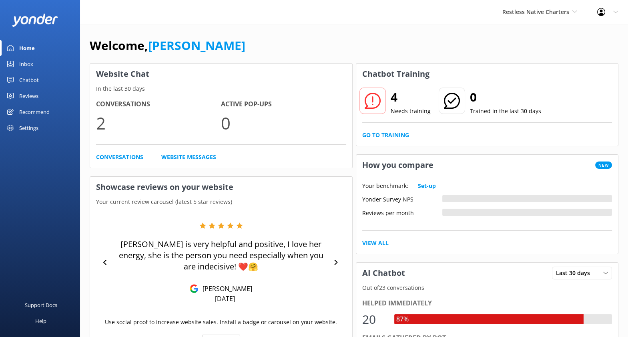
click at [35, 127] on div "Settings" at bounding box center [28, 128] width 19 height 16
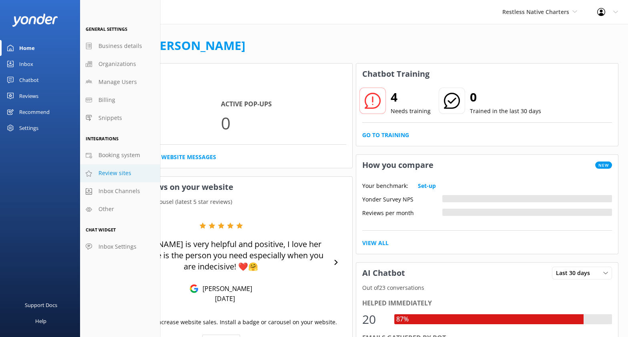
click at [123, 170] on span "Review sites" at bounding box center [114, 173] width 33 height 9
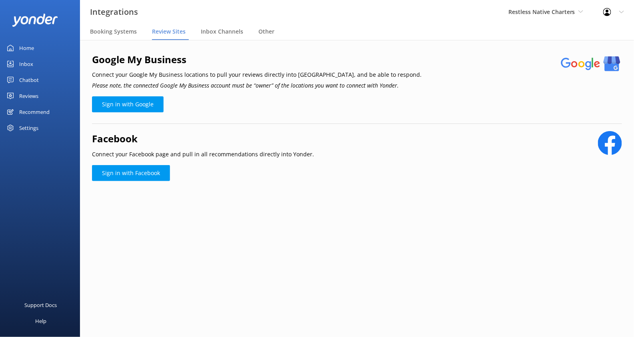
click at [40, 50] on link "Home" at bounding box center [40, 48] width 80 height 16
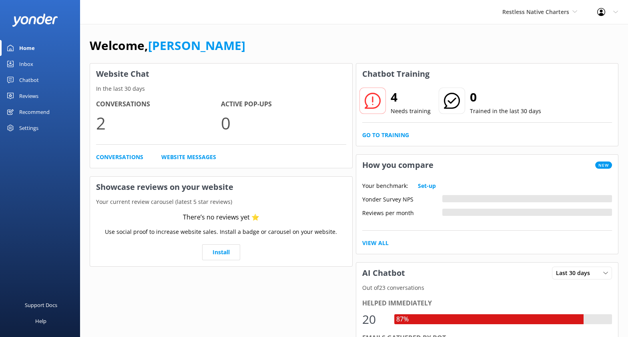
click at [32, 93] on div "Reviews" at bounding box center [28, 96] width 19 height 16
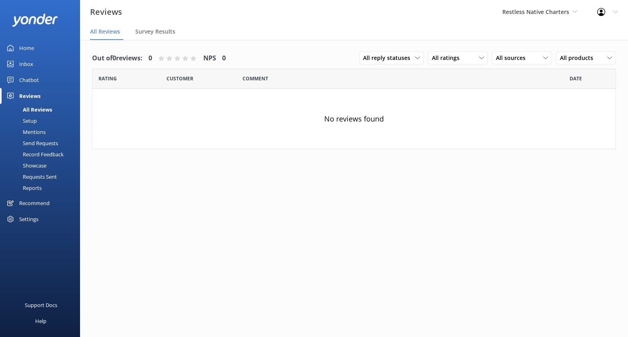
click at [35, 47] on link "Home" at bounding box center [40, 48] width 80 height 16
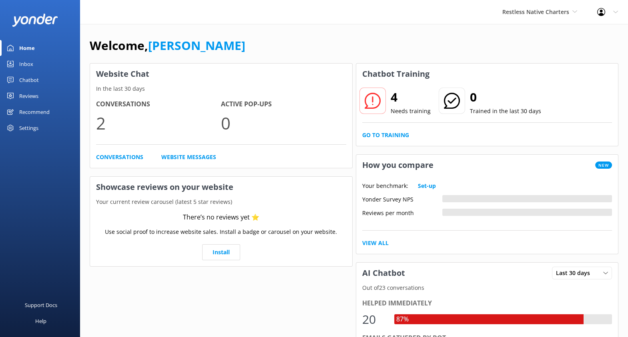
click at [20, 82] on div "Chatbot" at bounding box center [29, 80] width 20 height 16
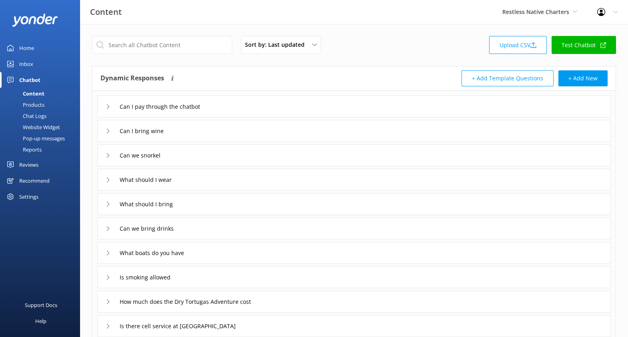
click at [410, 100] on div "Can I pay through the chatbot" at bounding box center [353, 107] width 513 height 22
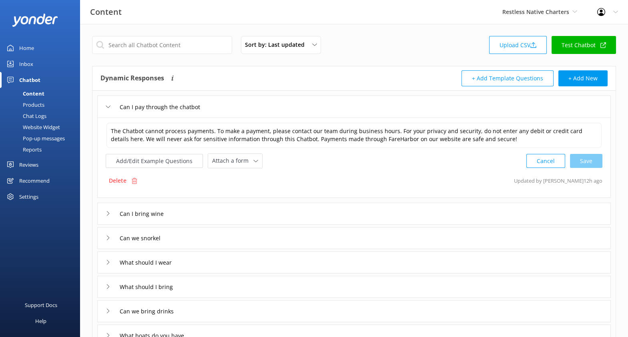
click at [347, 208] on div "Can I bring wine" at bounding box center [353, 214] width 513 height 22
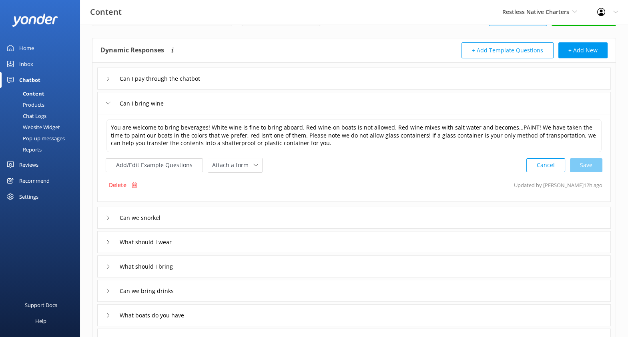
scroll to position [29, 0]
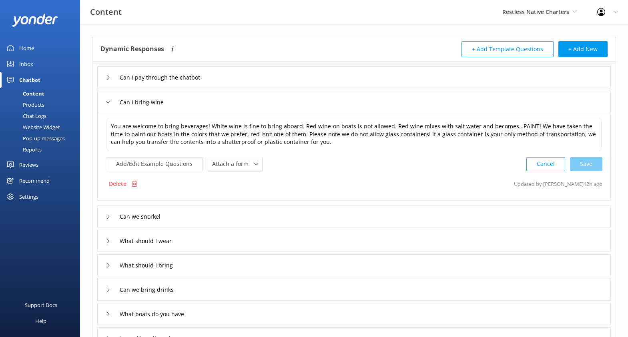
click at [358, 212] on div "Can we snorkel" at bounding box center [353, 217] width 513 height 22
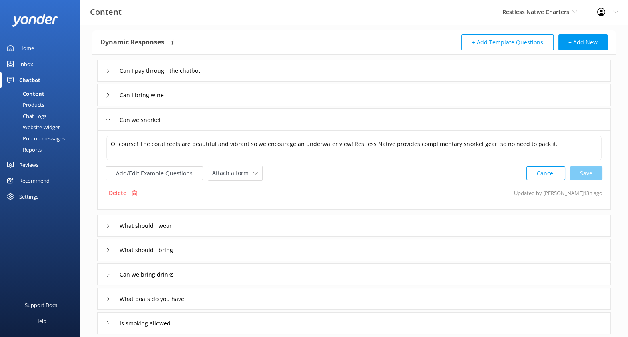
scroll to position [49, 0]
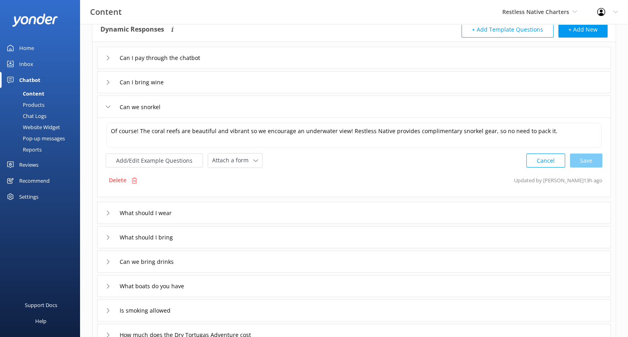
click at [308, 210] on div "What should I wear" at bounding box center [353, 213] width 513 height 22
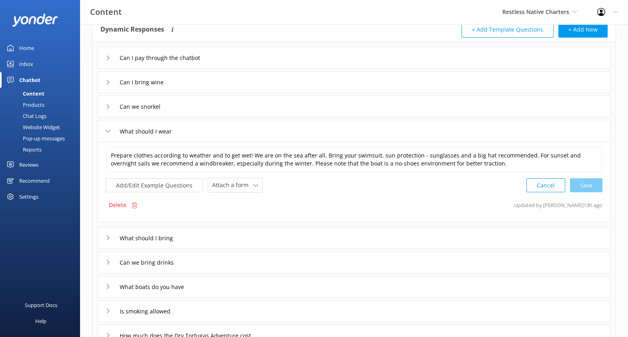
click at [294, 252] on div "Can we bring drinks" at bounding box center [353, 263] width 513 height 22
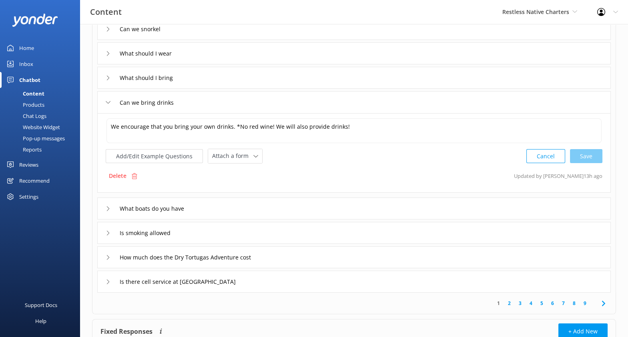
scroll to position [130, 0]
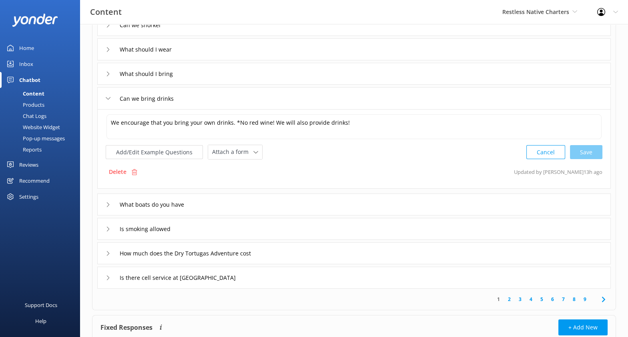
click at [305, 233] on div "Is smoking allowed" at bounding box center [353, 229] width 513 height 22
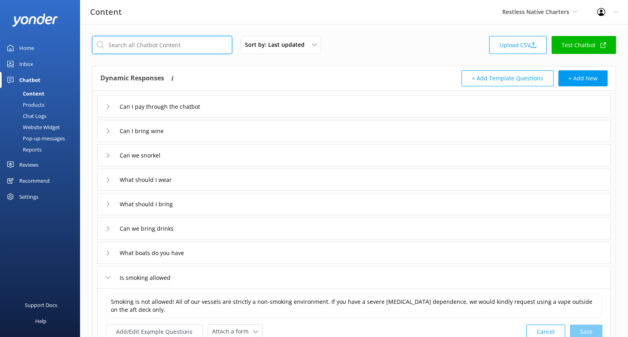
click at [196, 40] on input "text" at bounding box center [162, 45] width 140 height 18
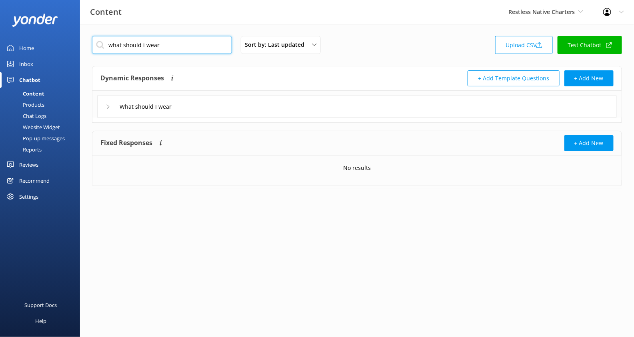
type input "what should i wear"
click at [38, 44] on link "Home" at bounding box center [40, 48] width 80 height 16
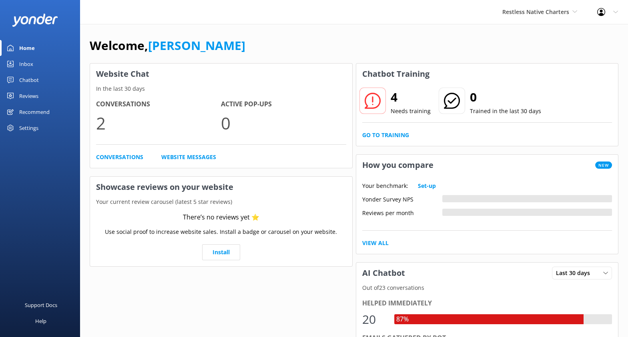
click at [29, 78] on div "Chatbot" at bounding box center [29, 80] width 20 height 16
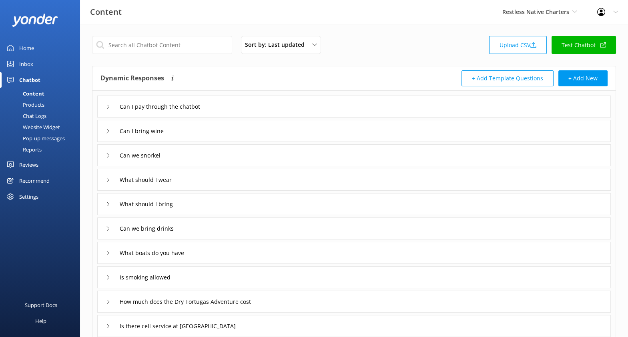
click at [584, 51] on link "Test Chatbot" at bounding box center [583, 45] width 64 height 18
click at [27, 51] on div "Home" at bounding box center [26, 48] width 15 height 16
click at [51, 47] on link "Home" at bounding box center [40, 48] width 80 height 16
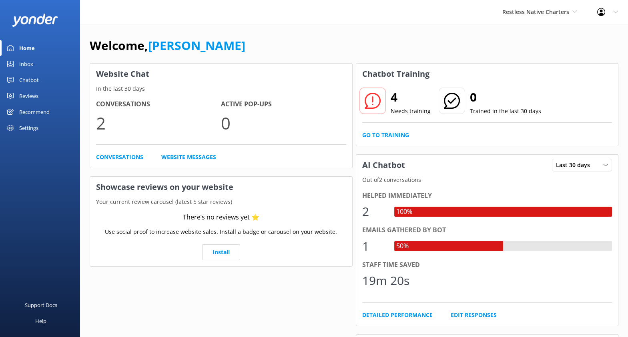
click at [30, 79] on div "Chatbot" at bounding box center [29, 80] width 20 height 16
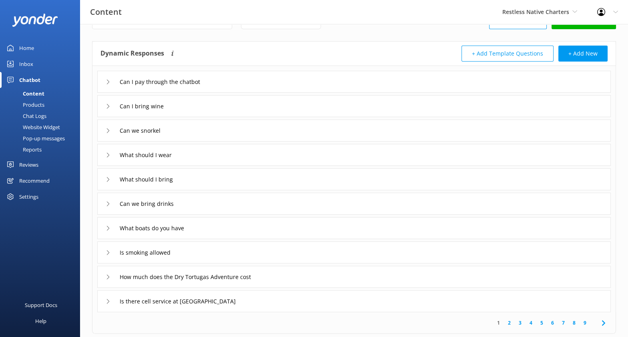
scroll to position [26, 0]
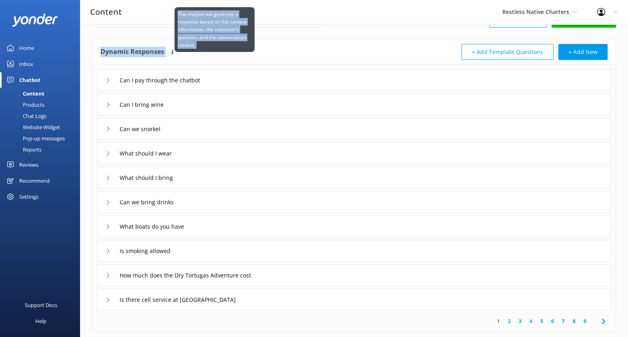
drag, startPoint x: 101, startPoint y: 52, endPoint x: 172, endPoint y: 54, distance: 70.8
click at [172, 54] on div "Dynamic Responses The chatbot will generate a response based on the content inf…" at bounding box center [227, 52] width 254 height 16
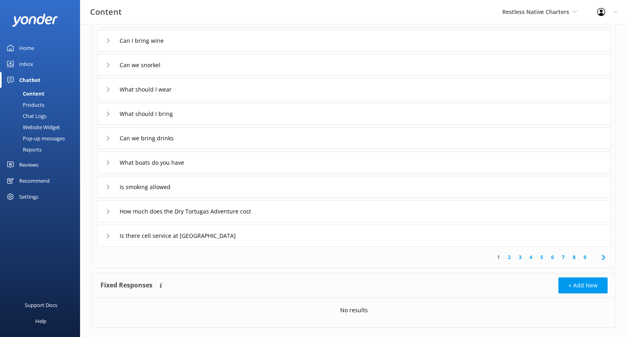
scroll to position [104, 0]
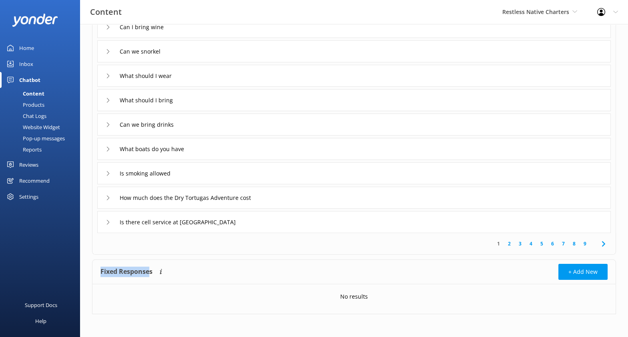
drag, startPoint x: 100, startPoint y: 270, endPoint x: 150, endPoint y: 274, distance: 50.1
click at [150, 274] on h4 "Fixed Responses" at bounding box center [126, 272] width 52 height 16
click at [89, 246] on div "Sort by: Last updated Title (A-Z) Last updated Upload CSV Test Chatbot Dynamic …" at bounding box center [354, 129] width 548 height 419
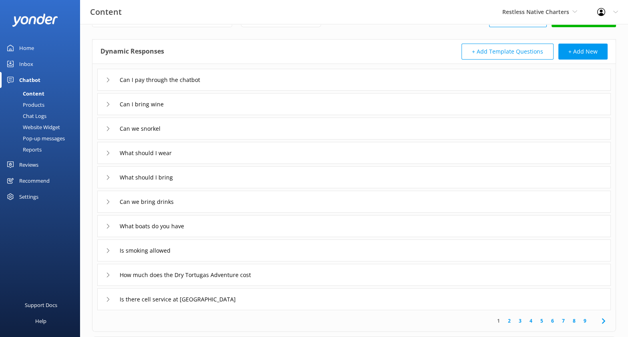
scroll to position [0, 0]
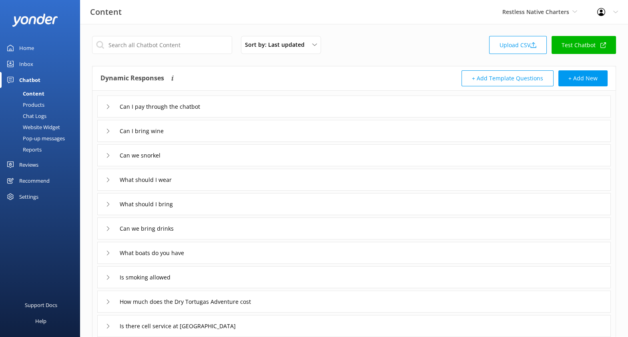
click at [36, 106] on div "Products" at bounding box center [25, 104] width 40 height 11
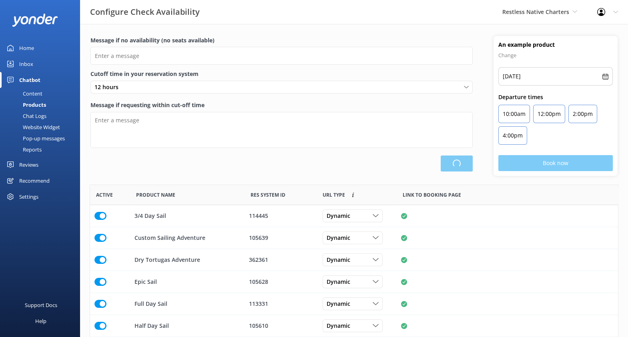
scroll to position [233, 521]
type input "There are no seats available, please check an alternative day"
type textarea "Our online booking system closes {hours} prior to departure. Please contact us …"
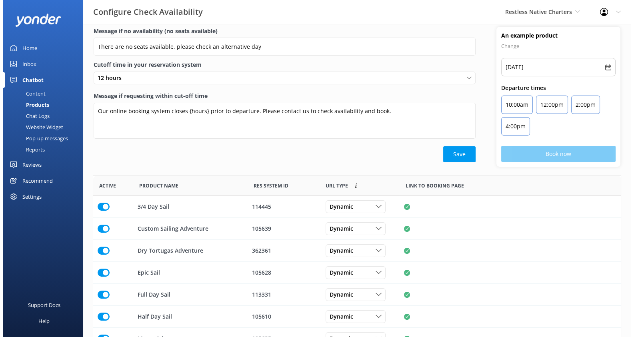
scroll to position [0, 0]
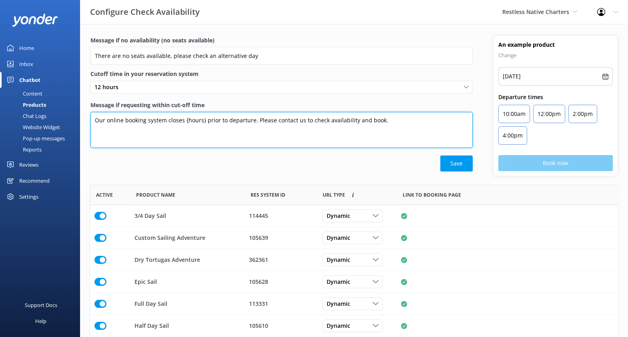
click at [202, 117] on textarea "Our online booking system closes {hours} prior to departure. Please contact us …" at bounding box center [281, 130] width 382 height 36
click at [216, 133] on textarea "Our online booking system closes {hours} prior to departure. Please contact us …" at bounding box center [281, 130] width 382 height 36
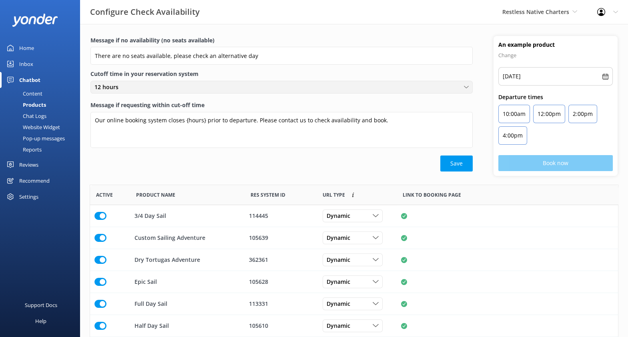
click at [178, 88] on div "12 hours" at bounding box center [281, 87] width 378 height 9
click at [246, 72] on label "Cutoff time in your reservation system" at bounding box center [281, 74] width 382 height 9
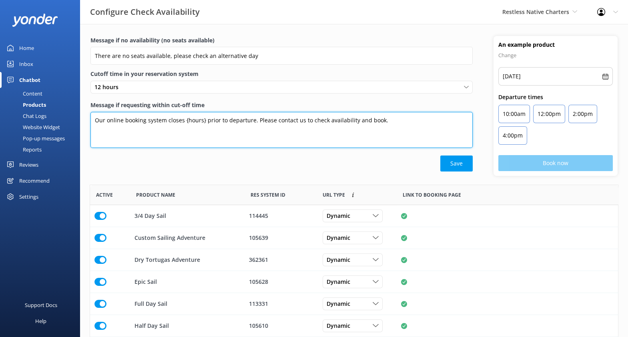
click at [141, 120] on textarea "Our online booking system closes {hours} prior to departure. Please contact us …" at bounding box center [281, 130] width 382 height 36
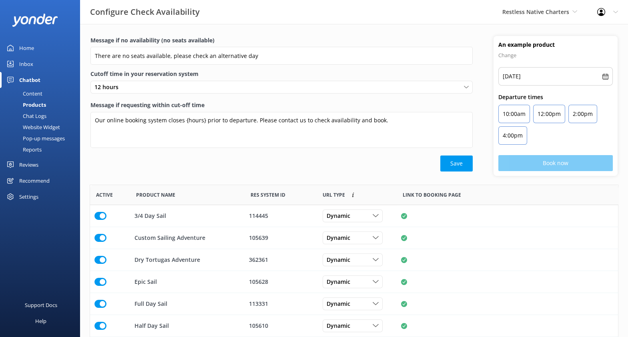
click at [178, 167] on div "Save" at bounding box center [281, 164] width 382 height 16
click at [38, 118] on div "Chat Logs" at bounding box center [26, 115] width 42 height 11
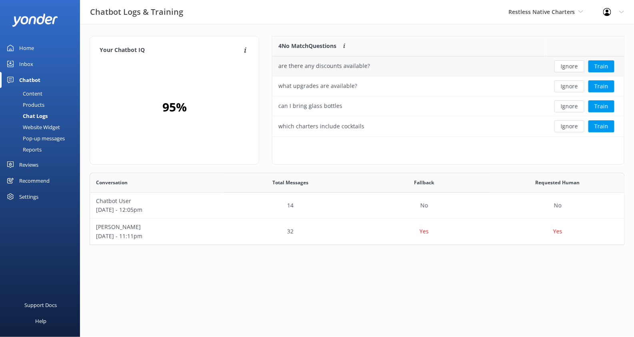
scroll to position [65, 528]
click at [601, 65] on button "Train" at bounding box center [602, 66] width 26 height 12
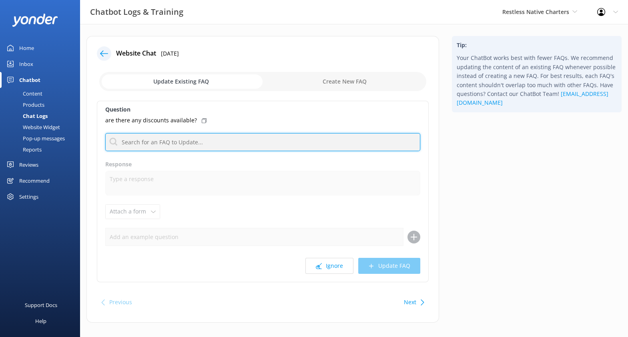
click at [224, 144] on input "text" at bounding box center [262, 142] width 315 height 18
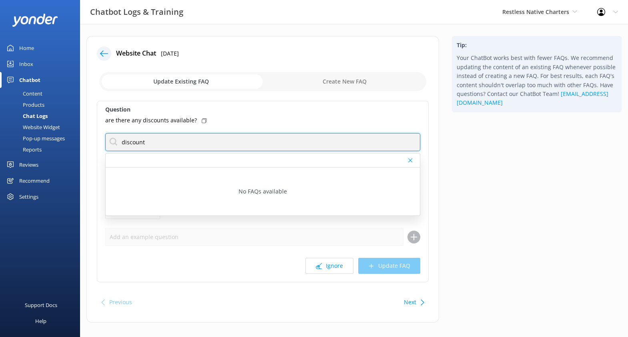
type input "discount"
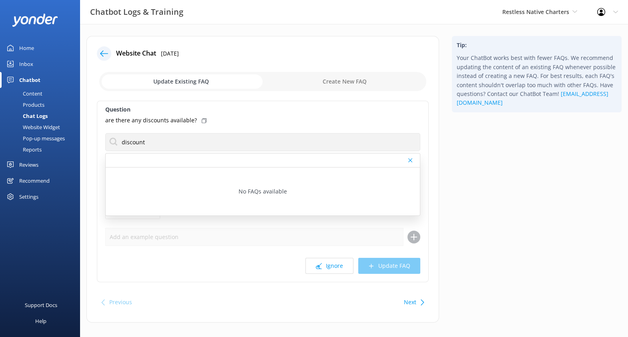
click at [430, 144] on div "Website Chat 23rd Sep 2025 Update Existing FAQ Create New FAQ Question are ther…" at bounding box center [262, 179] width 352 height 287
click at [413, 158] on div at bounding box center [411, 160] width 6 height 5
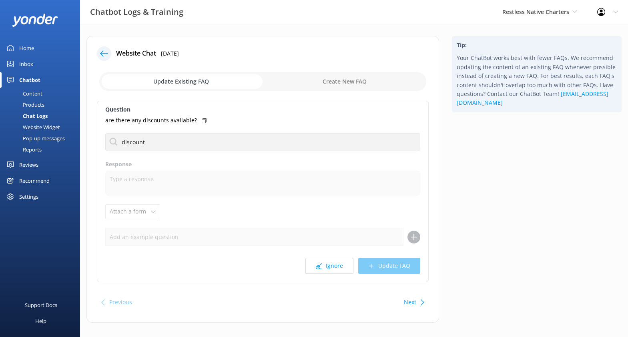
click at [354, 83] on input "checkbox" at bounding box center [262, 81] width 327 height 19
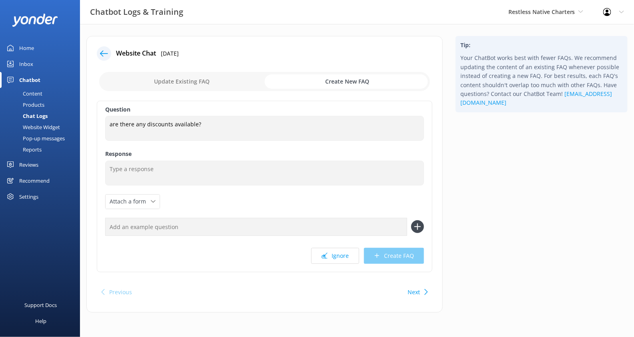
click at [187, 85] on input "checkbox" at bounding box center [264, 81] width 331 height 19
checkbox input "false"
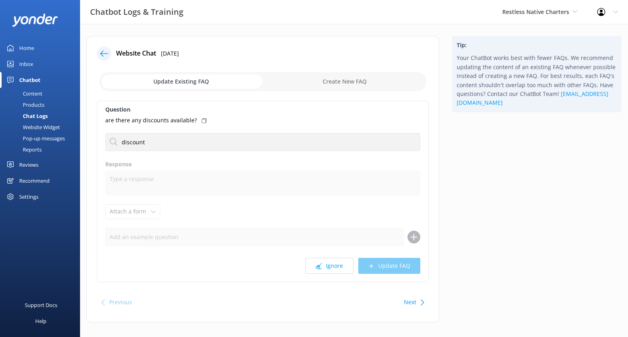
click at [105, 55] on icon at bounding box center [104, 54] width 8 height 8
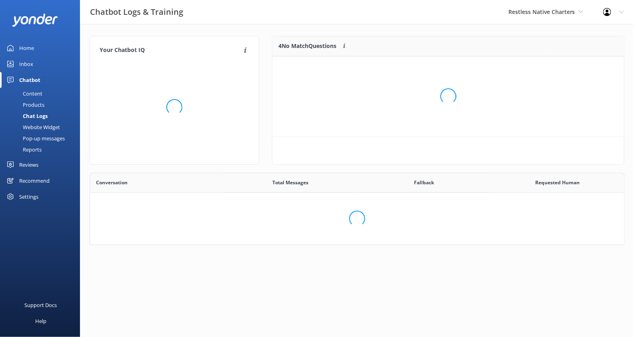
scroll to position [65, 528]
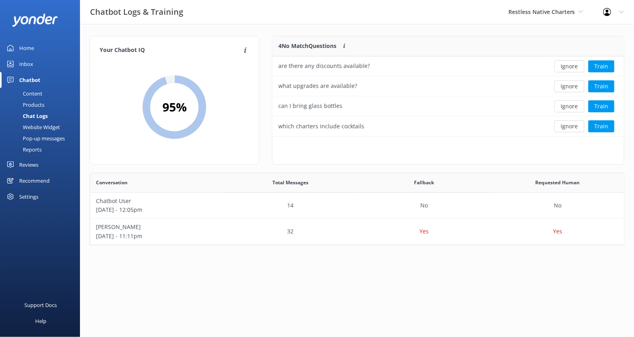
click at [33, 93] on div "Content" at bounding box center [24, 93] width 38 height 11
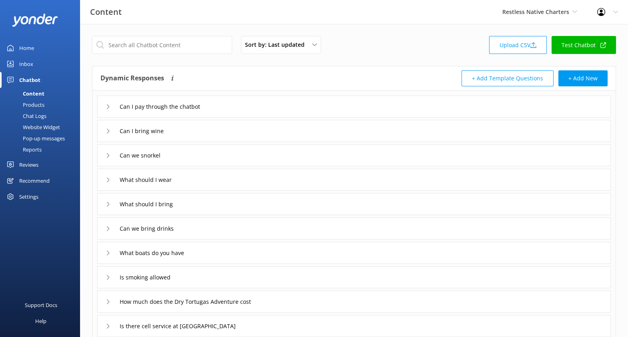
click at [39, 114] on div "Chat Logs" at bounding box center [26, 115] width 42 height 11
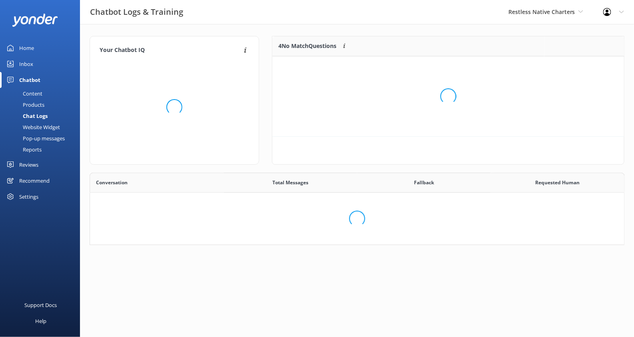
scroll to position [65, 528]
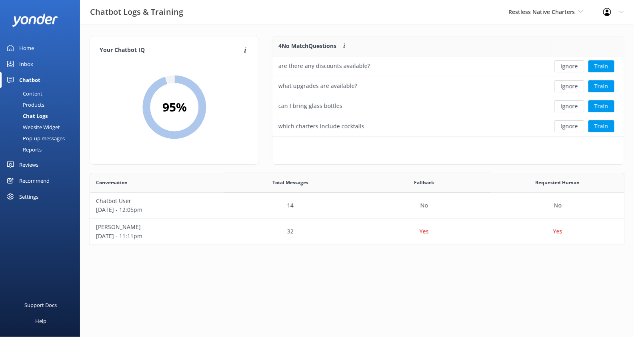
click at [27, 63] on div "Inbox" at bounding box center [26, 64] width 14 height 16
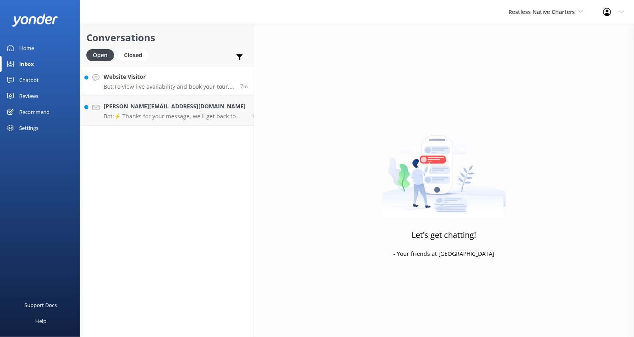
click at [172, 83] on div "Website Visitor Bot: To view live availability and book your tour, click https:…" at bounding box center [169, 80] width 131 height 17
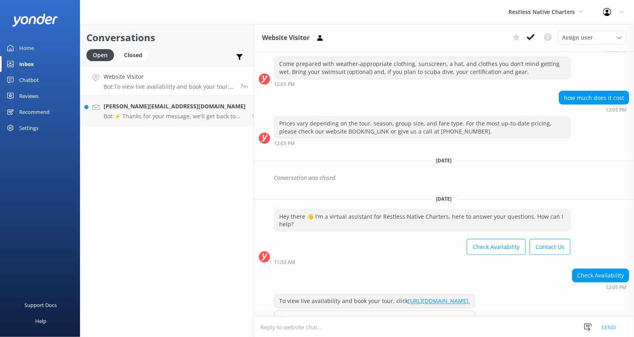
scroll to position [370, 0]
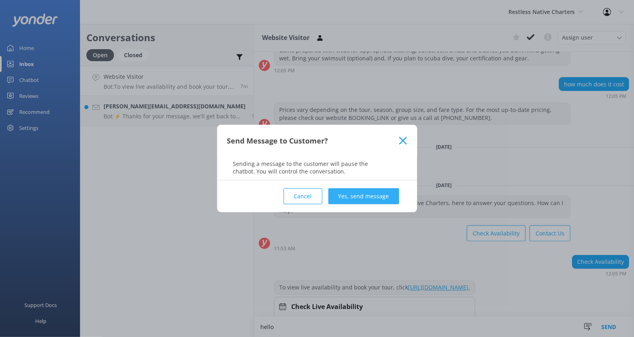
type textarea "hello"
click at [371, 195] on button "Yes, send message" at bounding box center [363, 196] width 71 height 16
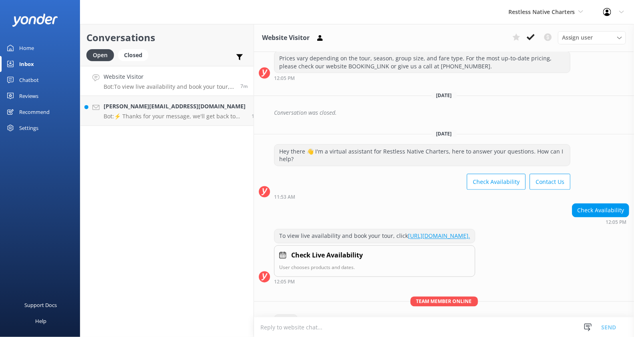
scroll to position [423, 0]
drag, startPoint x: 404, startPoint y: 277, endPoint x: 481, endPoint y: 286, distance: 77.7
click at [481, 296] on div "Team member online hello 12:13 PM Kendall Malone Read" at bounding box center [444, 318] width 380 height 44
click at [357, 296] on p "Team member online" at bounding box center [444, 301] width 380 height 10
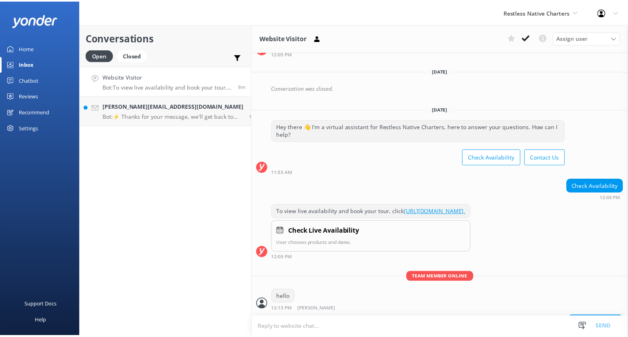
scroll to position [448, 0]
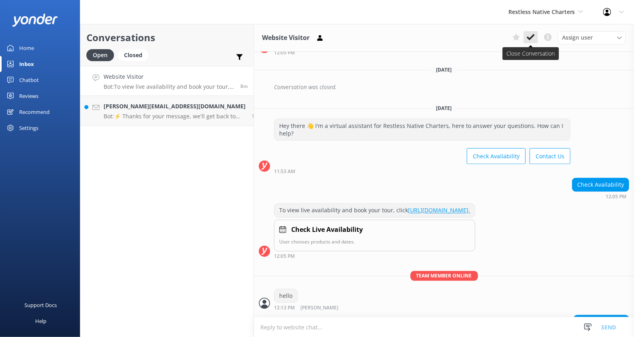
click at [530, 37] on icon at bounding box center [531, 37] width 8 height 8
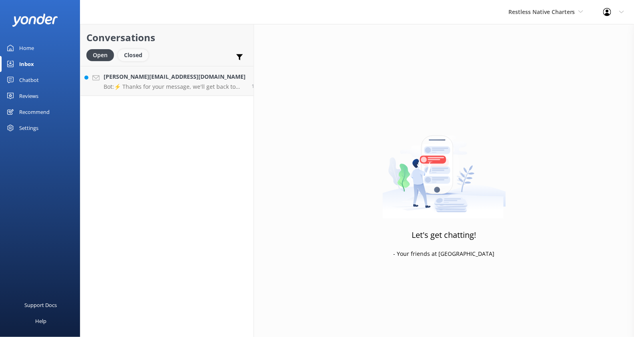
click at [136, 55] on div "Closed" at bounding box center [133, 55] width 30 height 12
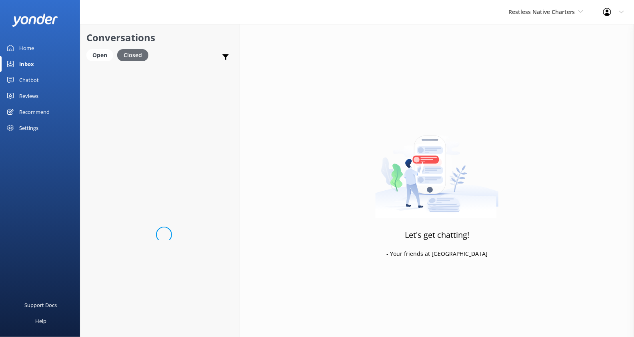
click at [136, 55] on div "Closed" at bounding box center [132, 55] width 31 height 12
drag, startPoint x: 97, startPoint y: 54, endPoint x: 95, endPoint y: 61, distance: 7.5
click at [97, 54] on div "Open" at bounding box center [99, 55] width 27 height 12
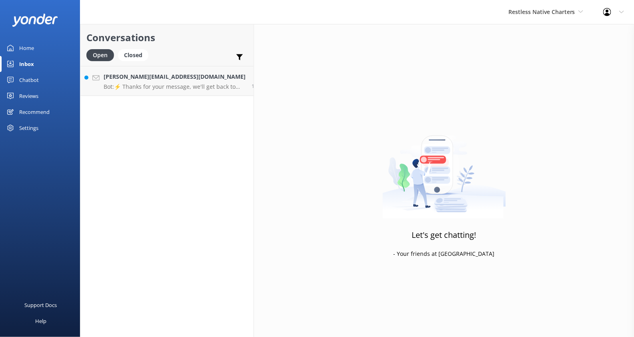
drag, startPoint x: 74, startPoint y: 88, endPoint x: 35, endPoint y: 128, distance: 55.8
click at [35, 128] on div "Settings" at bounding box center [28, 128] width 19 height 16
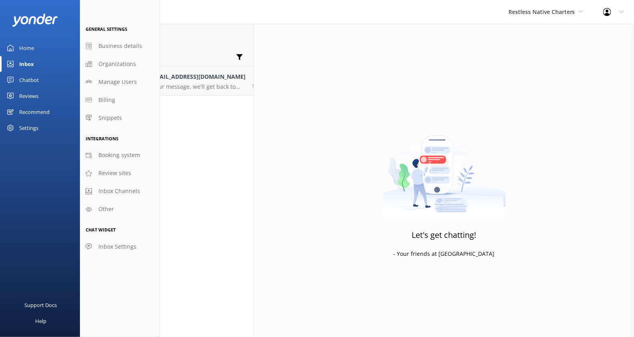
click at [176, 145] on div "Conversations Open Closed Important Converted Assigned to me Unassigned alissa@…" at bounding box center [167, 180] width 174 height 313
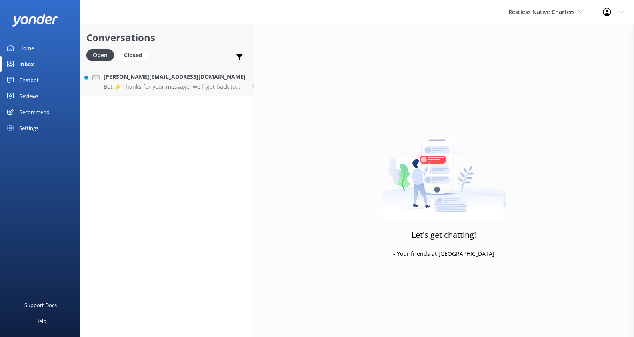
click at [106, 56] on div "Open" at bounding box center [100, 55] width 28 height 12
click at [137, 54] on div "Closed" at bounding box center [133, 55] width 30 height 12
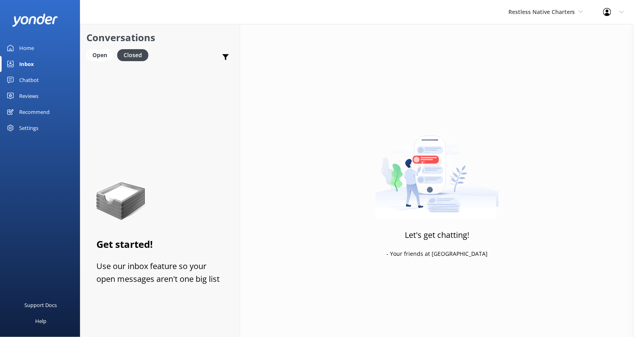
click at [99, 56] on div "Open" at bounding box center [99, 55] width 27 height 12
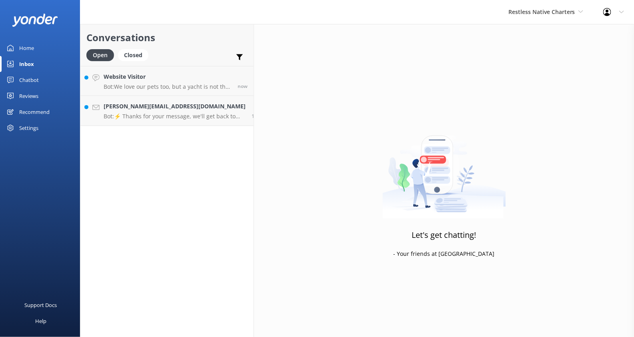
click at [26, 127] on div "Settings" at bounding box center [28, 128] width 19 height 16
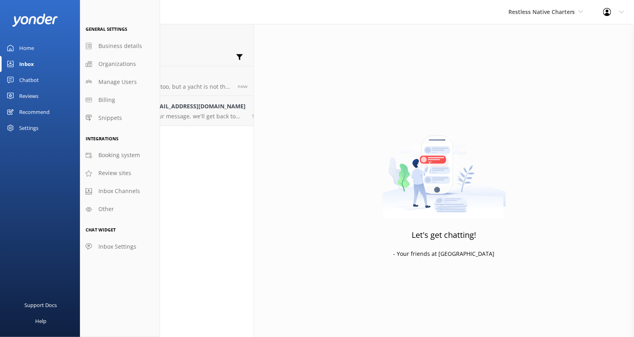
click at [121, 247] on span "Inbox Settings" at bounding box center [117, 246] width 38 height 9
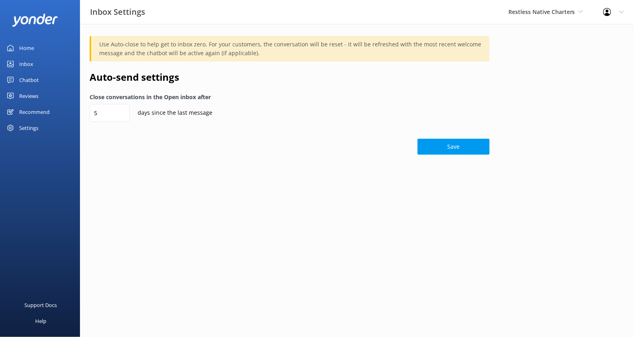
drag, startPoint x: 35, startPoint y: 128, endPoint x: 623, endPoint y: 12, distance: 599.2
click at [623, 12] on icon at bounding box center [621, 12] width 5 height 5
click at [589, 33] on link "Profile Settings" at bounding box center [595, 34] width 80 height 20
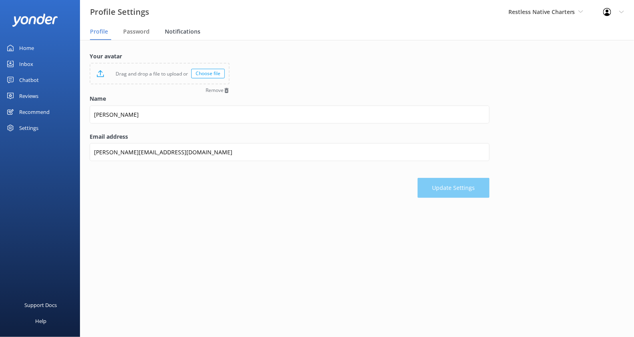
click at [180, 32] on span "Notifications" at bounding box center [183, 32] width 36 height 8
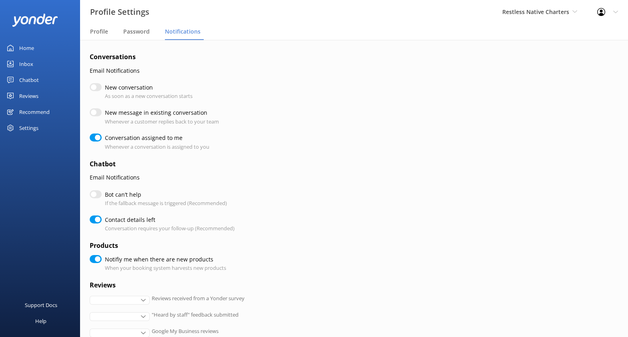
checkbox input "true"
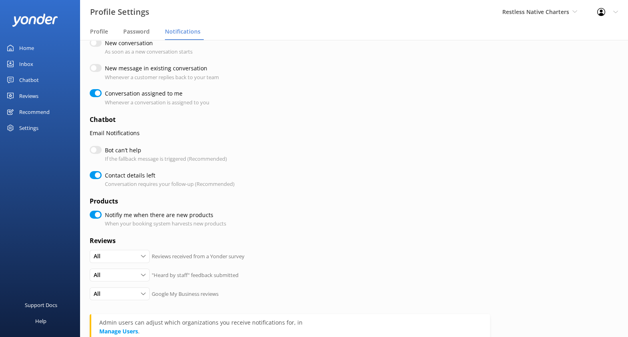
scroll to position [45, 0]
click at [32, 64] on div "Inbox" at bounding box center [26, 64] width 14 height 16
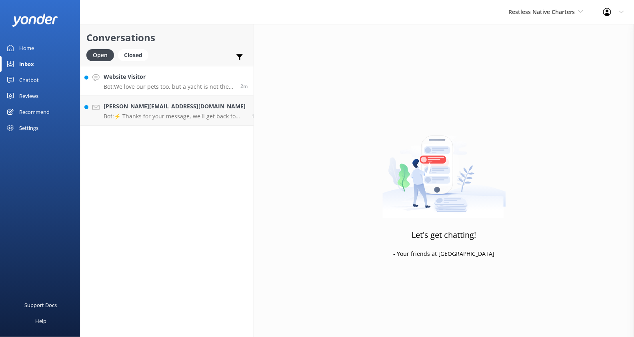
click at [154, 81] on h4 "Website Visitor" at bounding box center [169, 76] width 131 height 9
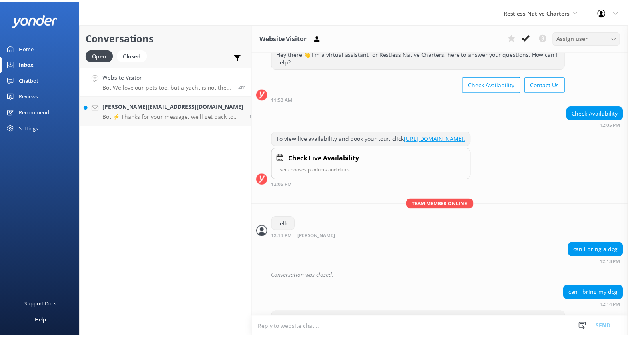
scroll to position [524, 0]
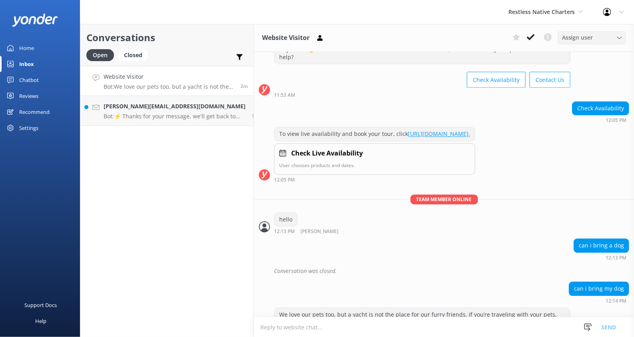
click at [615, 34] on div "Assign user" at bounding box center [592, 37] width 64 height 9
click at [583, 29] on div "Website Visitor Assign user Brad Alissa Kennedy" at bounding box center [444, 38] width 380 height 28
click at [613, 12] on div at bounding box center [609, 12] width 13 height 8
click at [608, 34] on link "Profile Settings" at bounding box center [595, 34] width 80 height 20
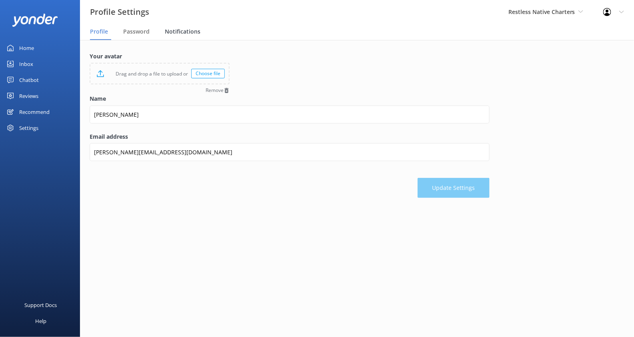
click at [182, 30] on span "Notifications" at bounding box center [183, 32] width 36 height 8
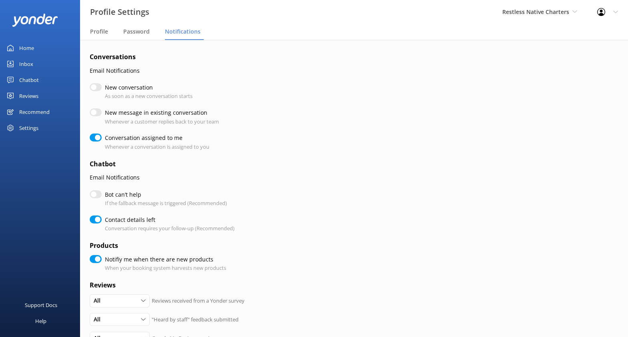
checkbox input "true"
drag, startPoint x: 96, startPoint y: 86, endPoint x: 96, endPoint y: 97, distance: 10.4
click at [96, 86] on input "New conversation" at bounding box center [96, 87] width 12 height 8
checkbox input "true"
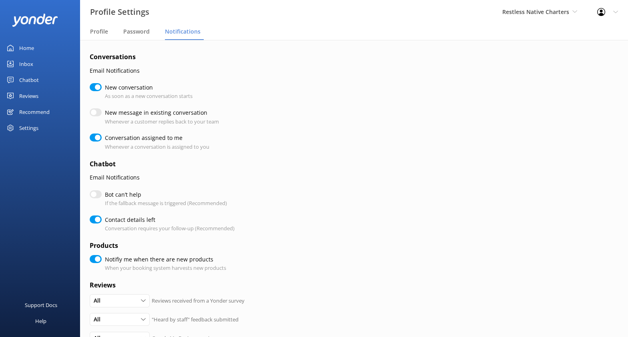
checkbox input "true"
click at [94, 112] on input "New message in existing conversation" at bounding box center [96, 112] width 12 height 8
checkbox input "true"
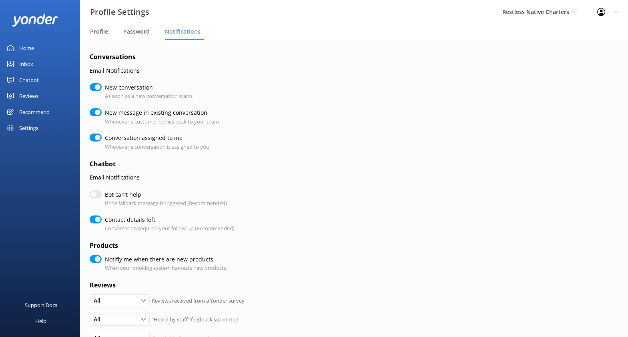
checkbox input "true"
click at [96, 88] on input "New conversation" at bounding box center [96, 87] width 12 height 8
checkbox input "false"
checkbox input "true"
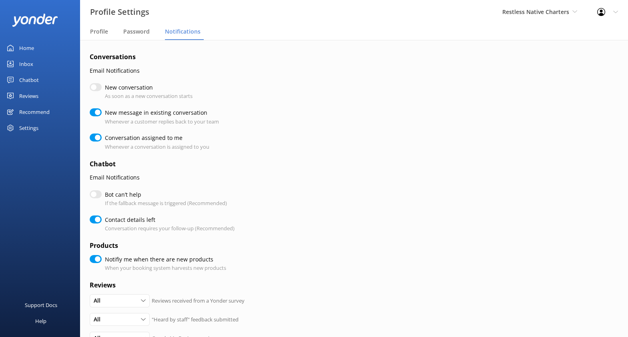
click at [96, 116] on input "New message in existing conversation" at bounding box center [96, 112] width 12 height 8
checkbox input "false"
checkbox input "true"
click at [33, 126] on div "Settings" at bounding box center [28, 128] width 19 height 16
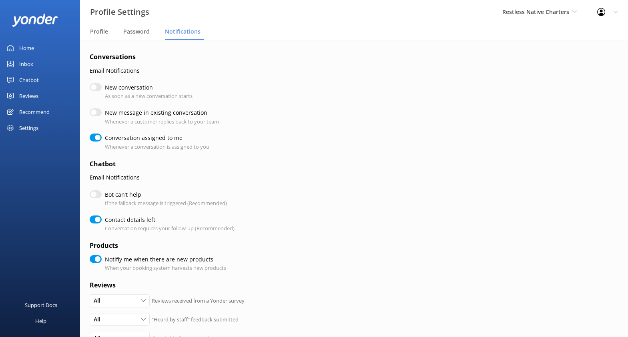
checkbox input "true"
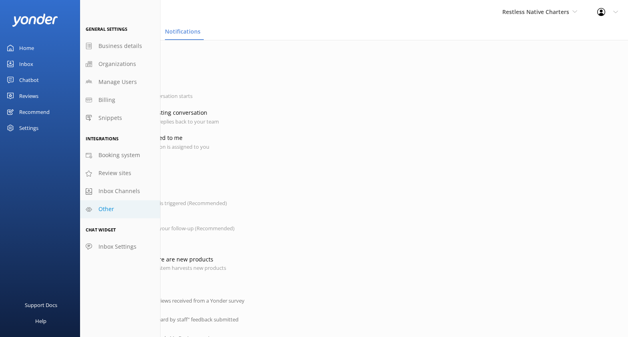
click at [106, 207] on span "Other" at bounding box center [106, 209] width 16 height 9
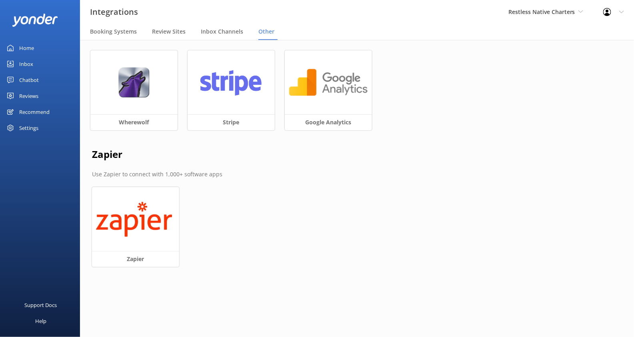
click at [33, 78] on div "Chatbot" at bounding box center [29, 80] width 20 height 16
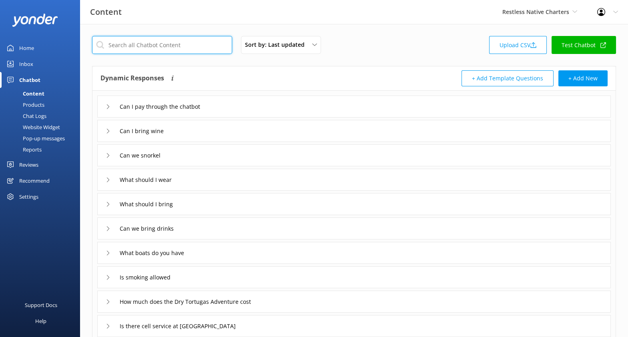
click at [177, 47] on input "text" at bounding box center [162, 45] width 140 height 18
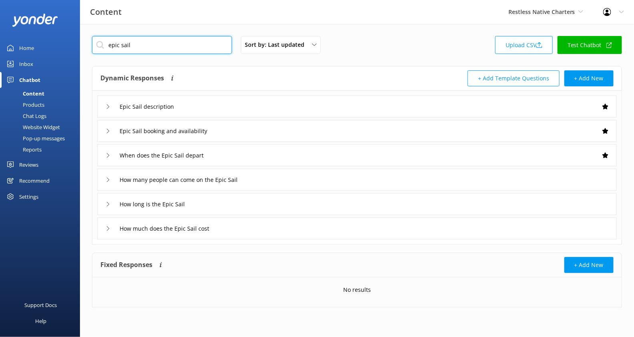
type input "epic sail"
click at [248, 230] on div "How much does the Epic Sail cost" at bounding box center [357, 229] width 520 height 22
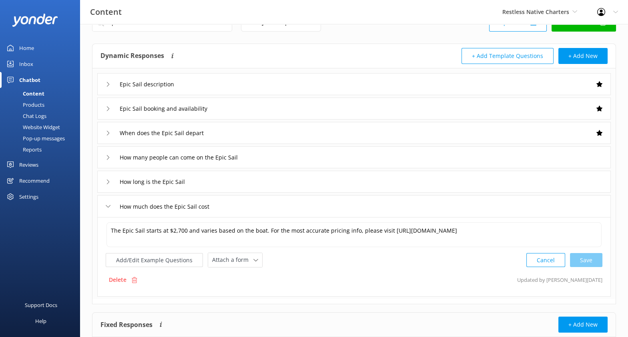
scroll to position [22, 0]
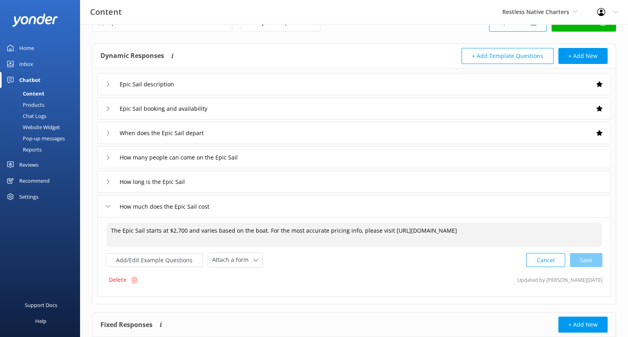
click at [386, 232] on textarea "The Epic Sail starts at $2,700 and varies based on the boat. For the most accur…" at bounding box center [353, 234] width 495 height 25
click at [386, 231] on textarea "The Epic Sail starts at $2,700 and varies based on the boat. For the most accur…" at bounding box center [353, 234] width 495 height 25
drag, startPoint x: 385, startPoint y: 229, endPoint x: 581, endPoint y: 237, distance: 195.4
click at [581, 237] on textarea "The Epic Sail starts at $2,700 and varies based on the boat. For the most accur…" at bounding box center [353, 234] width 495 height 25
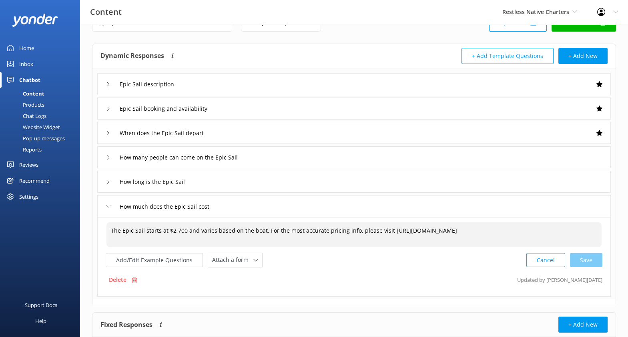
click at [424, 285] on div "Delete Updated by Kendall Malone 8d ago" at bounding box center [354, 279] width 497 height 15
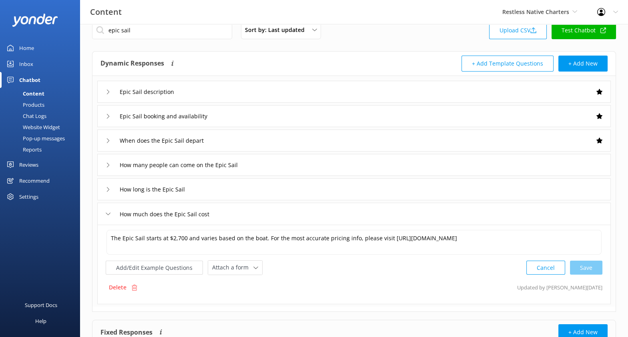
scroll to position [14, 0]
click at [286, 93] on div "Epic Sail description" at bounding box center [353, 92] width 513 height 22
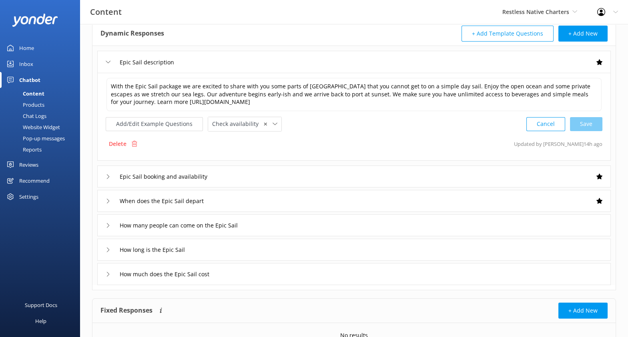
scroll to position [61, 0]
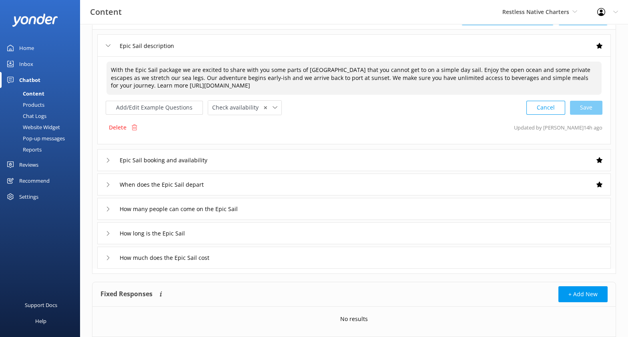
drag, startPoint x: 348, startPoint y: 89, endPoint x: 158, endPoint y: 102, distance: 190.1
click at [127, 88] on textarea "With the Epic Sail package we are excited to share with you some parts of [GEOG…" at bounding box center [353, 78] width 495 height 33
click at [366, 116] on div "With the Epic Sail package we are excited to share with you some parts of Key W…" at bounding box center [353, 100] width 513 height 88
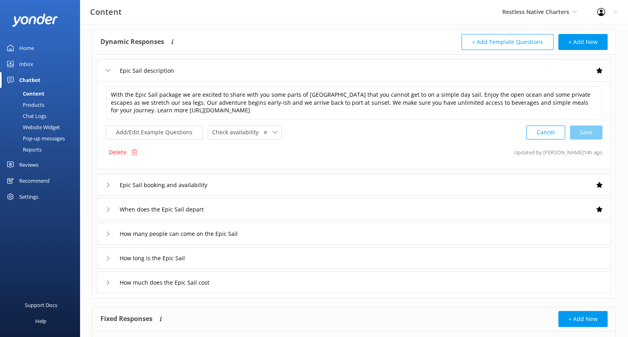
scroll to position [36, 0]
click at [251, 188] on div "Epic Sail booking and availability" at bounding box center [353, 185] width 513 height 22
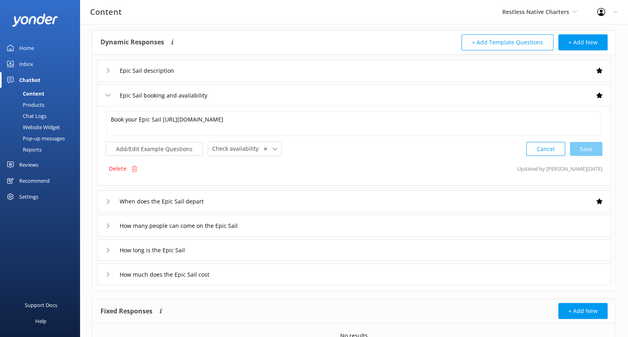
click at [263, 96] on div "Epic Sail booking and availability" at bounding box center [353, 95] width 513 height 22
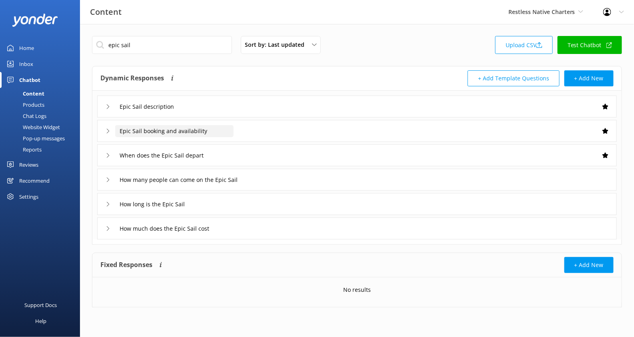
drag, startPoint x: 147, startPoint y: 132, endPoint x: 224, endPoint y: 138, distance: 77.1
click at [224, 138] on div "Epic Sail booking and availability" at bounding box center [357, 131] width 520 height 22
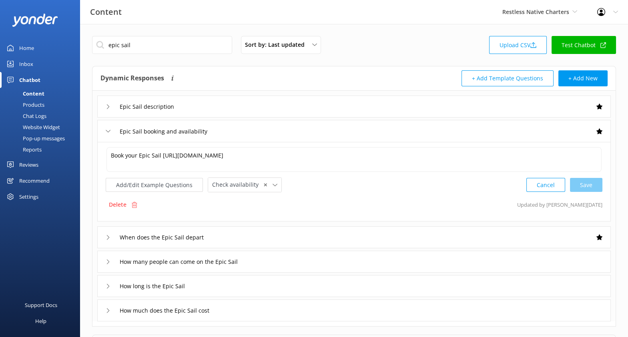
click at [106, 129] on icon at bounding box center [108, 131] width 5 height 5
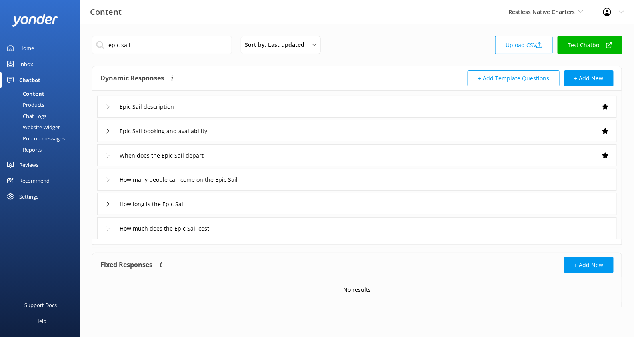
click at [38, 116] on div "Chat Logs" at bounding box center [26, 115] width 42 height 11
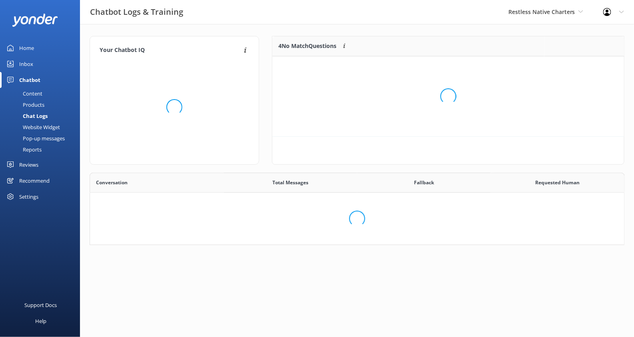
scroll to position [65, 528]
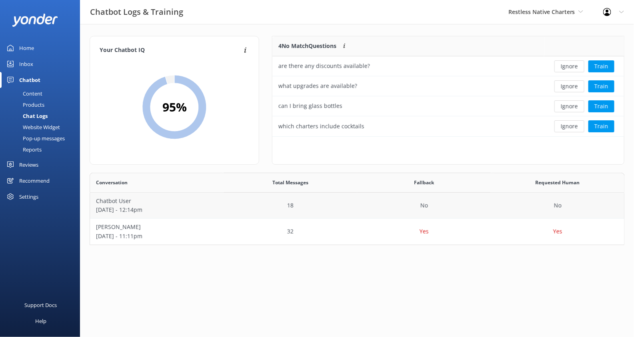
click at [249, 201] on div "18" at bounding box center [291, 206] width 134 height 26
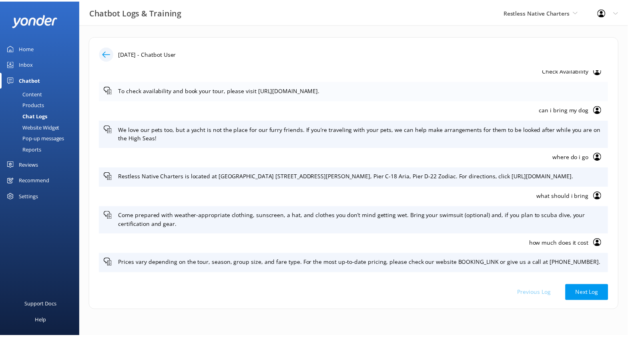
scroll to position [66, 0]
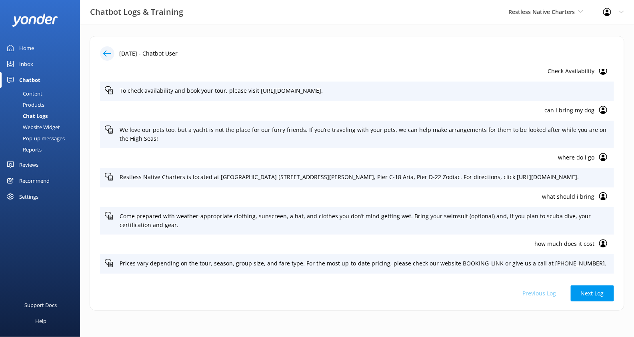
click at [565, 110] on p "can i bring my dog" at bounding box center [350, 110] width 490 height 9
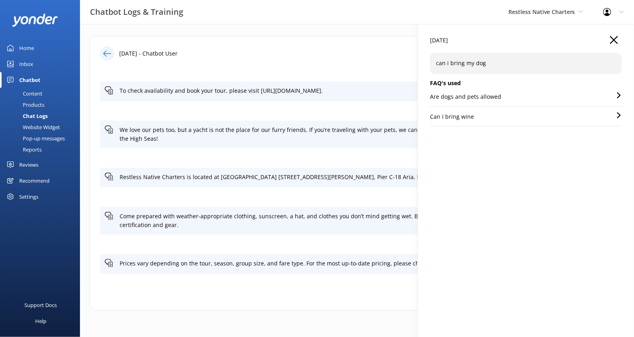
click at [510, 96] on div "Are dogs and pets allowed" at bounding box center [526, 99] width 192 height 14
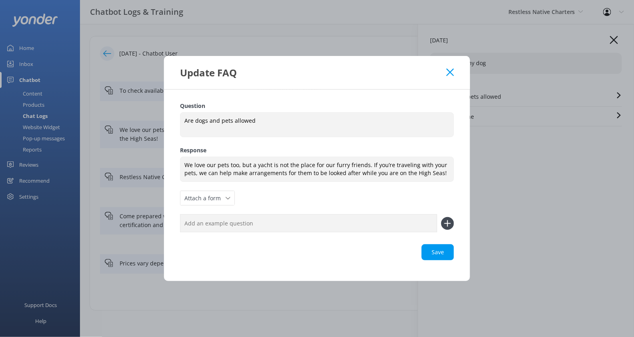
click at [451, 68] on use at bounding box center [451, 72] width 8 height 8
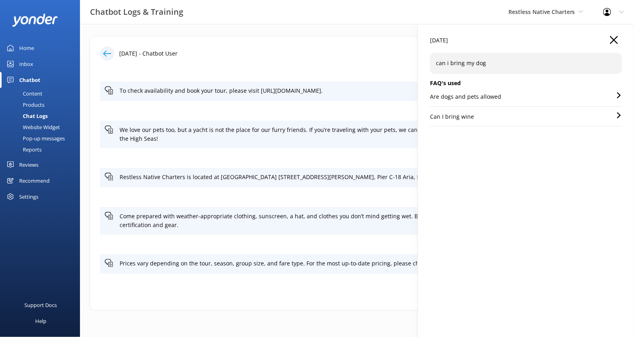
click at [617, 39] on icon "button" at bounding box center [614, 40] width 8 height 8
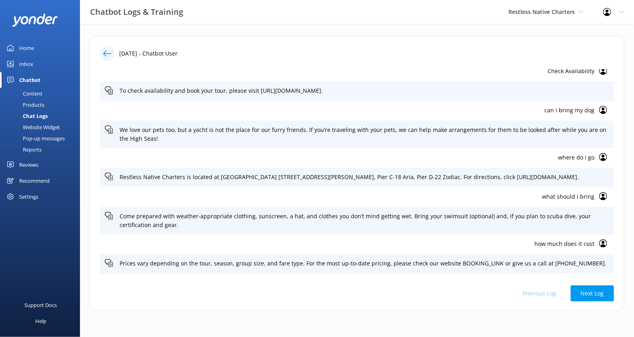
click at [38, 92] on div "Content" at bounding box center [24, 93] width 38 height 11
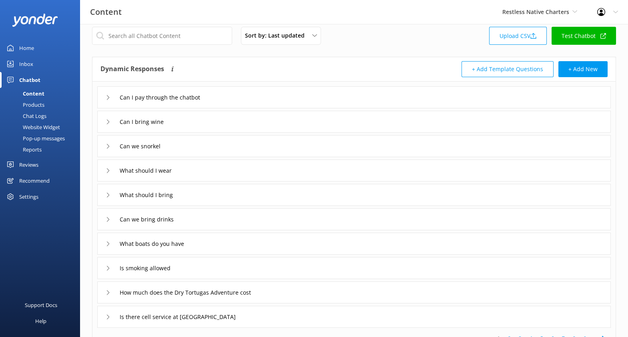
scroll to position [11, 0]
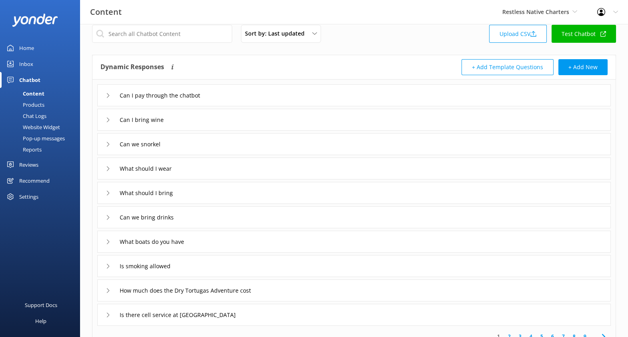
click at [107, 118] on icon at bounding box center [108, 120] width 5 height 5
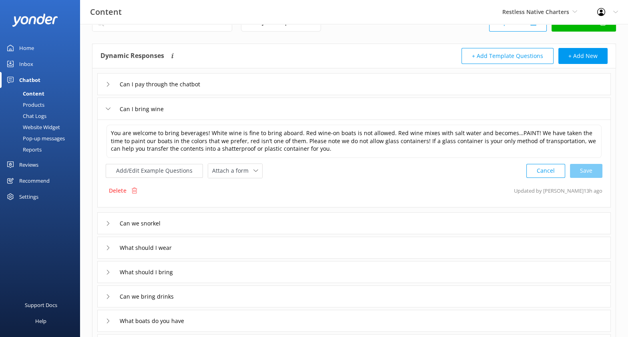
scroll to position [22, 0]
click at [173, 167] on button "Add/Edit Example Questions" at bounding box center [154, 171] width 97 height 14
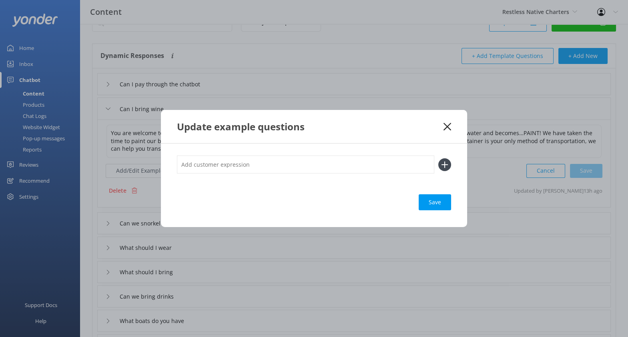
click at [219, 164] on input "text" at bounding box center [305, 165] width 257 height 18
type input "C"
click at [445, 124] on use at bounding box center [447, 127] width 8 height 8
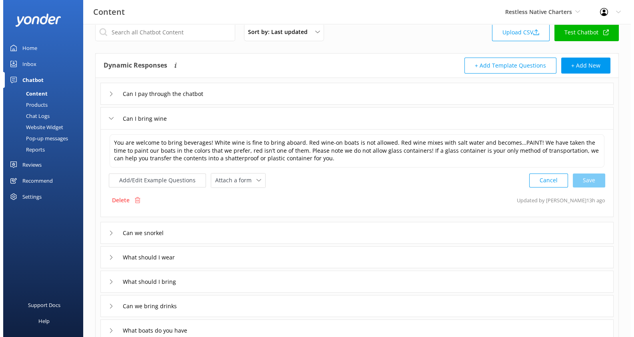
scroll to position [0, 0]
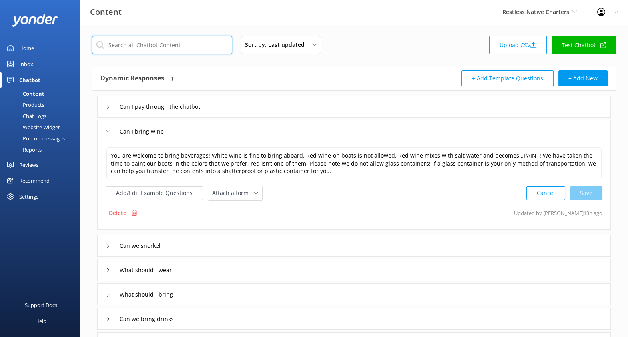
click at [154, 40] on input "text" at bounding box center [162, 45] width 140 height 18
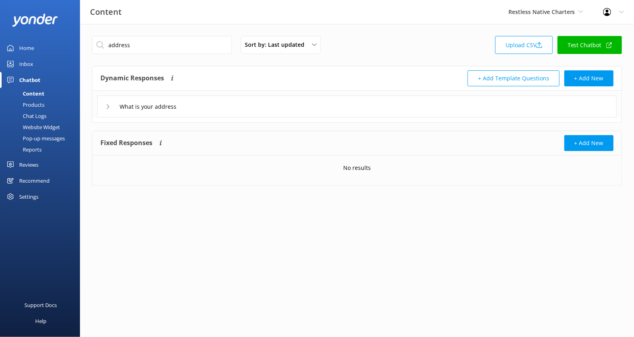
click at [214, 105] on div "What is your address" at bounding box center [357, 107] width 520 height 22
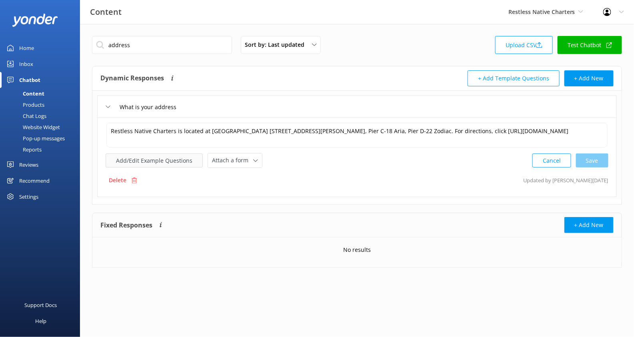
click at [172, 164] on button "Add/Edit Example Questions" at bounding box center [154, 161] width 97 height 14
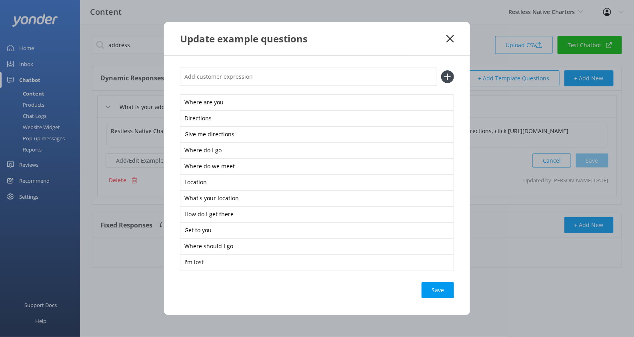
click at [449, 38] on icon at bounding box center [451, 39] width 8 height 8
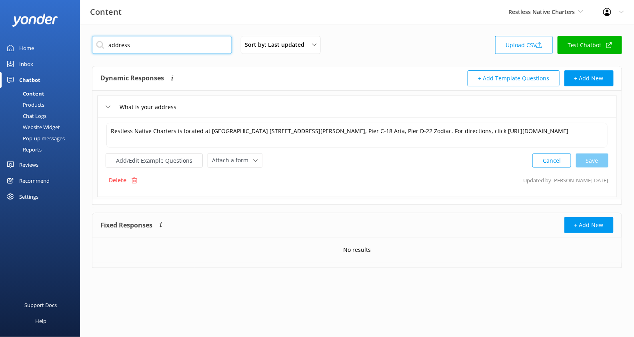
click at [141, 42] on input "address" at bounding box center [162, 45] width 140 height 18
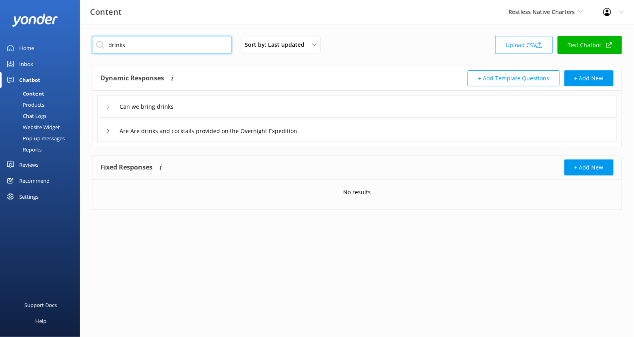
type input "drinks"
click at [216, 104] on div "Can we bring drinks" at bounding box center [357, 107] width 520 height 22
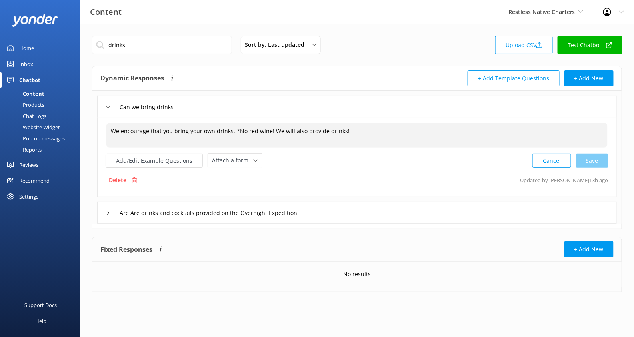
drag, startPoint x: 112, startPoint y: 130, endPoint x: 350, endPoint y: 133, distance: 238.5
click at [350, 133] on textarea "We encourage that you bring your own drinks. *No red wine! We will also provide…" at bounding box center [356, 135] width 501 height 25
click at [352, 132] on textarea "We encourage that you bring your own drinks. *No red wine! We will also provide…" at bounding box center [356, 135] width 501 height 25
click at [146, 160] on button "Add/Edit Example Questions" at bounding box center [154, 161] width 97 height 14
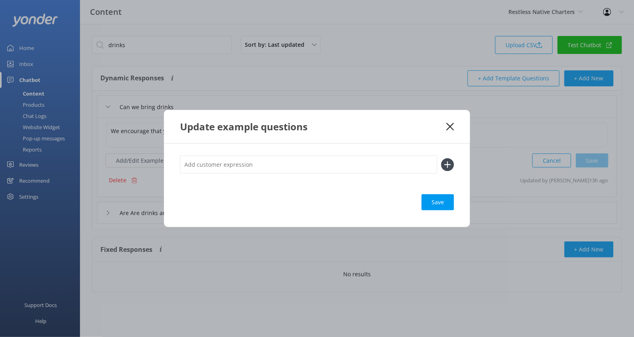
click at [449, 124] on icon at bounding box center [451, 127] width 8 height 8
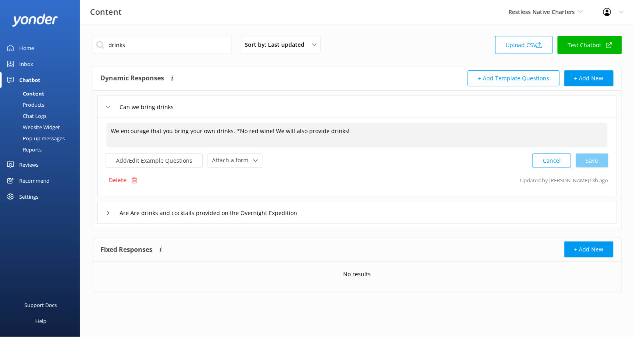
drag, startPoint x: 269, startPoint y: 130, endPoint x: 346, endPoint y: 133, distance: 76.9
click at [346, 133] on textarea "We encourage that you bring your own drinks. *No red wine! We will also provide…" at bounding box center [356, 135] width 501 height 25
type textarea "We encourage that you bring your own drinks. *No red wine!"
click at [594, 162] on div "Cancel Loading.." at bounding box center [571, 159] width 76 height 15
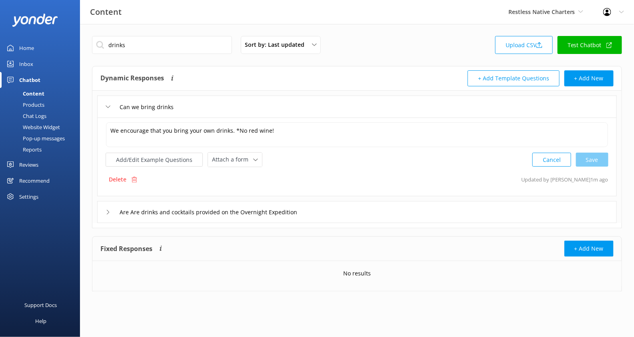
click at [47, 127] on div "Website Widget" at bounding box center [32, 127] width 55 height 11
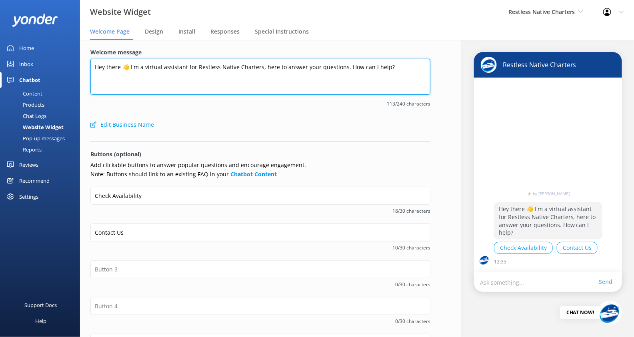
click at [298, 66] on textarea "Hey there 👋 I'm a virtual assistant for Restless Native Charters, here to answe…" at bounding box center [260, 77] width 340 height 36
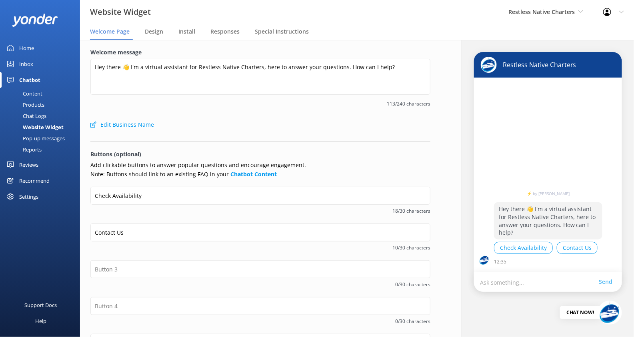
click at [316, 102] on span "113/240 characters" at bounding box center [260, 104] width 340 height 8
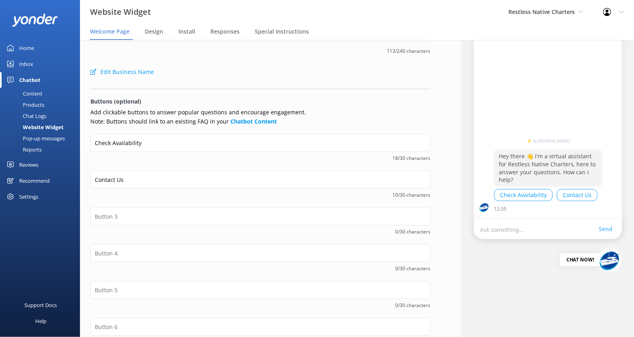
scroll to position [1, 0]
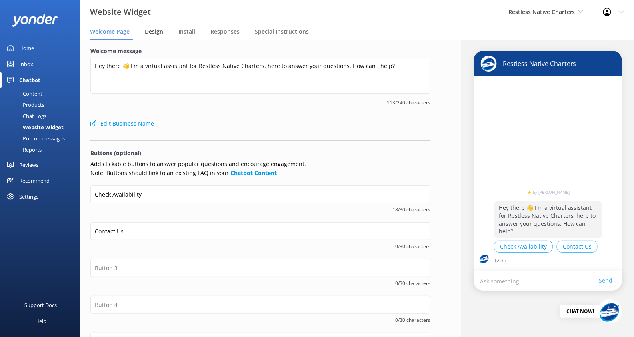
click at [158, 31] on span "Design" at bounding box center [154, 32] width 18 height 8
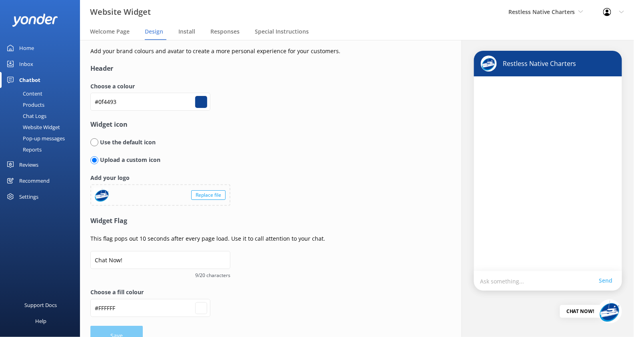
scroll to position [17, 0]
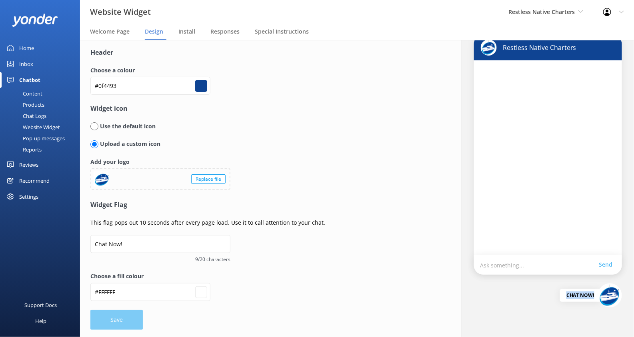
drag, startPoint x: 557, startPoint y: 294, endPoint x: 590, endPoint y: 296, distance: 32.9
click at [590, 296] on div "Chat Now!" at bounding box center [580, 295] width 41 height 13
click at [390, 283] on div "Choose a fill colour #FFFFFF #ffffff" at bounding box center [260, 291] width 340 height 38
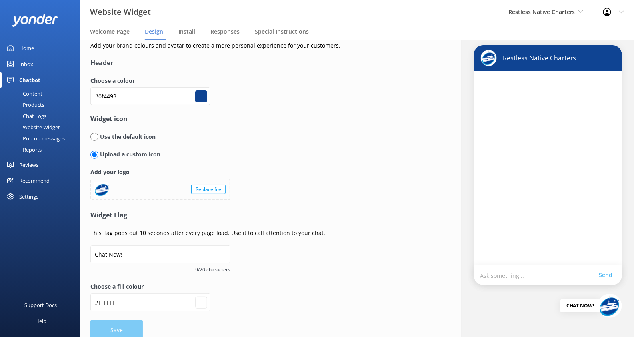
scroll to position [6, 0]
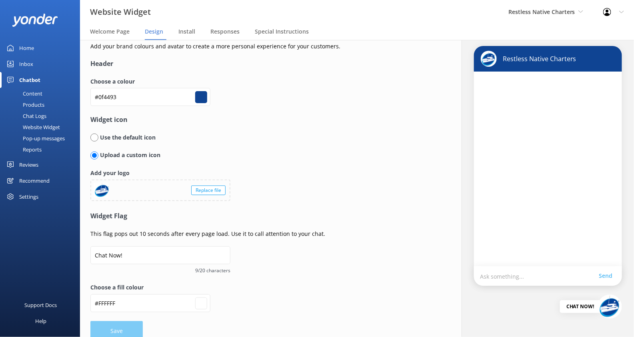
click at [198, 34] on nav "Welcome Page Design Install Responses Special Instructions" at bounding box center [357, 32] width 554 height 16
click at [184, 34] on span "Install" at bounding box center [186, 32] width 17 height 8
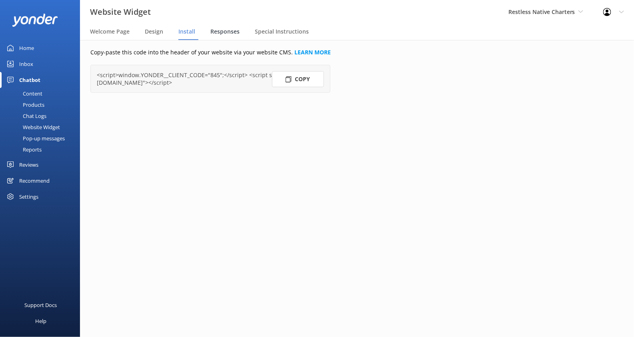
click at [230, 32] on span "Responses" at bounding box center [224, 32] width 29 height 8
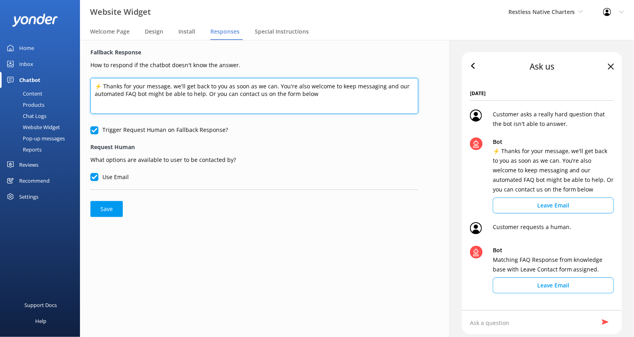
drag, startPoint x: 322, startPoint y: 95, endPoint x: 70, endPoint y: 84, distance: 252.3
click at [70, 84] on div "Website Widget Restless Native Charters Kendall's Adventure Co Cool Tours Virtu…" at bounding box center [317, 188] width 634 height 297
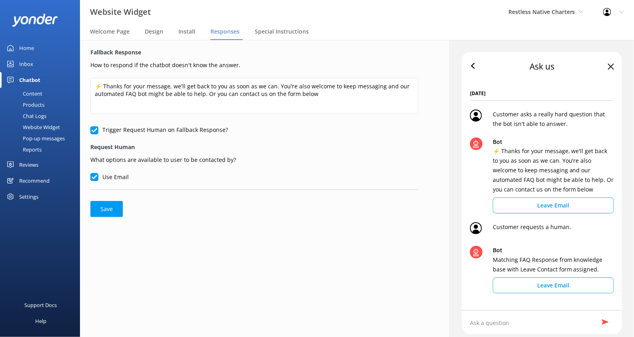
click at [307, 117] on div "⚡ Thanks for your message, we'll get back to you as soon as we can. You're also…" at bounding box center [254, 102] width 328 height 48
click at [278, 32] on span "Special Instructions" at bounding box center [282, 32] width 54 height 8
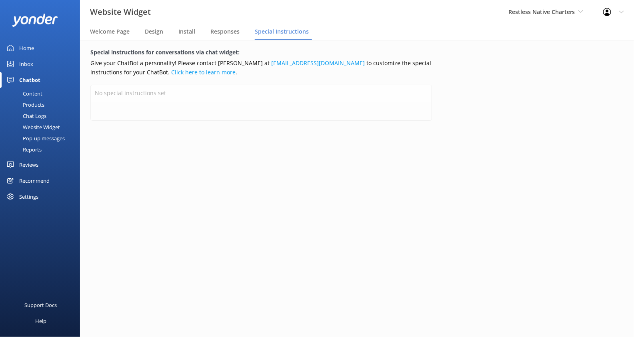
click at [47, 138] on div "Pop-up messages" at bounding box center [35, 138] width 60 height 11
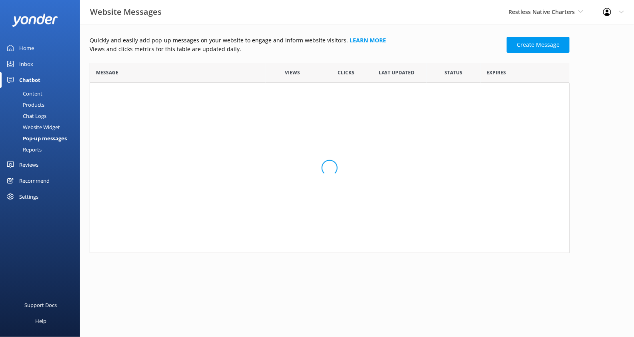
scroll to position [183, 473]
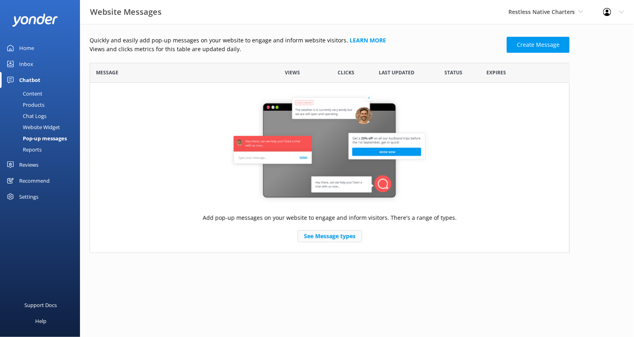
click at [337, 238] on link "See Message types" at bounding box center [330, 236] width 64 height 12
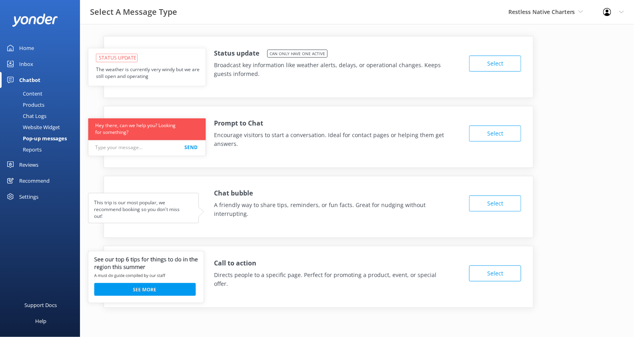
drag, startPoint x: 224, startPoint y: 56, endPoint x: 298, endPoint y: 60, distance: 74.1
click at [298, 60] on div "Status update Can only have one active Broadcast key information like weather a…" at bounding box center [319, 67] width 430 height 62
click at [290, 74] on p "Broadcast key information like weather alerts, delays, or operational changes. …" at bounding box center [330, 70] width 233 height 18
click at [39, 149] on div "Reports" at bounding box center [23, 149] width 37 height 11
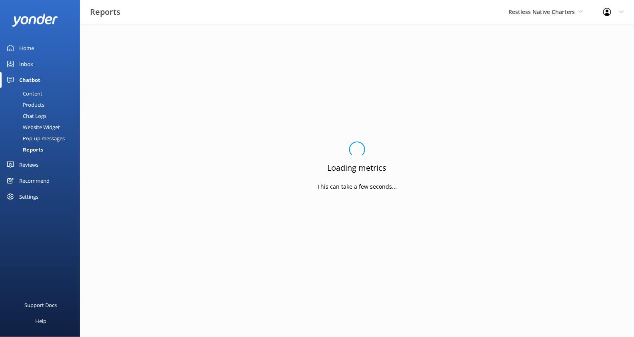
click at [50, 139] on div "Pop-up messages" at bounding box center [35, 138] width 60 height 11
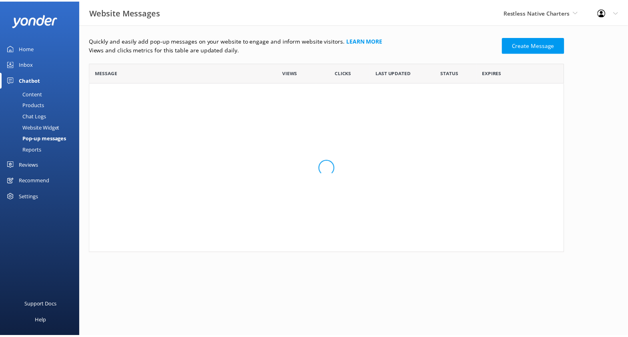
scroll to position [183, 473]
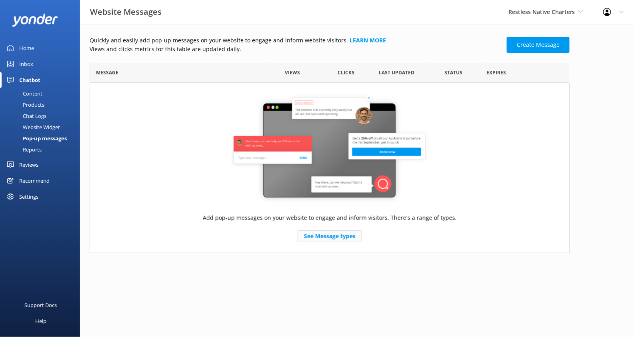
click at [335, 240] on link "See Message types" at bounding box center [330, 236] width 64 height 12
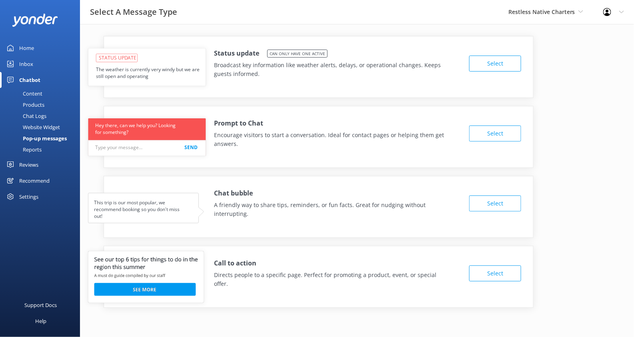
click at [495, 68] on button "Select" at bounding box center [495, 64] width 52 height 16
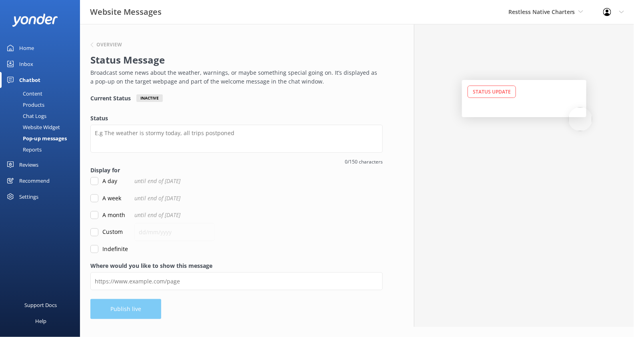
click at [34, 150] on div "Reports" at bounding box center [23, 149] width 37 height 11
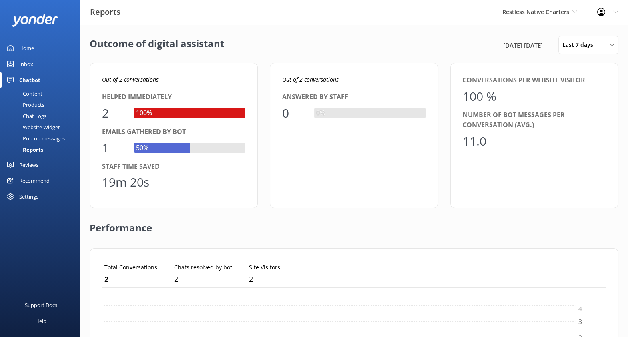
click at [37, 128] on div "Website Widget" at bounding box center [32, 127] width 55 height 11
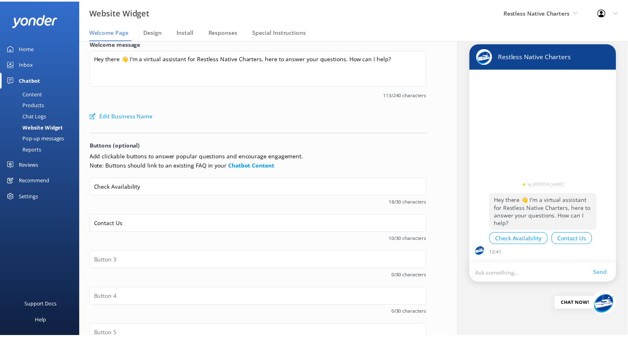
scroll to position [10, 0]
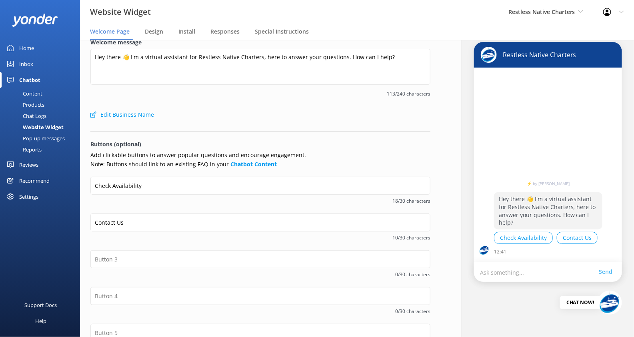
click at [33, 92] on div "Content" at bounding box center [24, 93] width 38 height 11
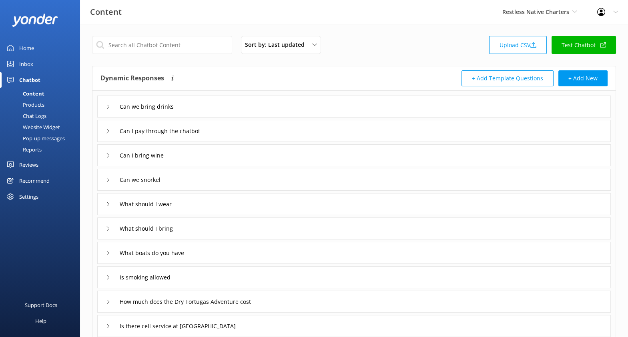
click at [106, 107] on icon at bounding box center [108, 106] width 5 height 5
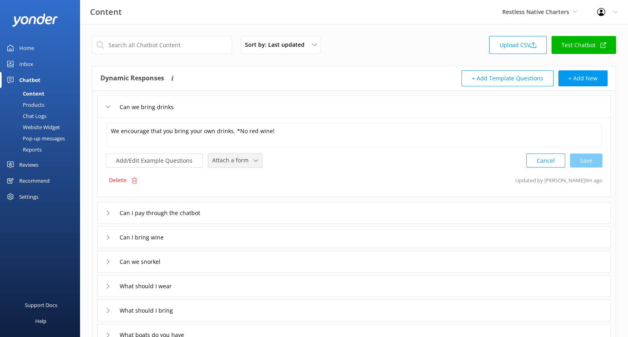
click at [246, 160] on span "Attach a form" at bounding box center [232, 160] width 41 height 9
click at [39, 127] on div "Website Widget" at bounding box center [32, 127] width 55 height 11
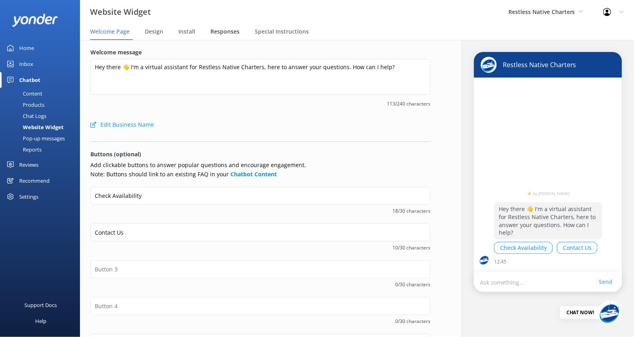
click at [228, 33] on span "Responses" at bounding box center [224, 32] width 29 height 8
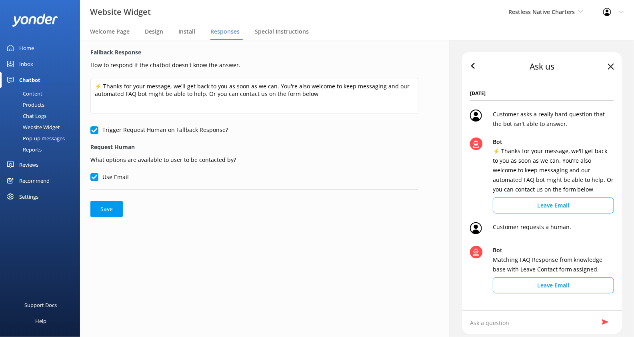
click at [40, 150] on div "Reports" at bounding box center [23, 149] width 37 height 11
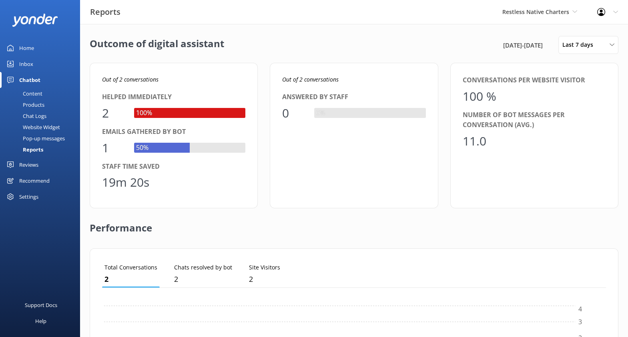
click at [31, 165] on div "Reviews" at bounding box center [28, 165] width 19 height 16
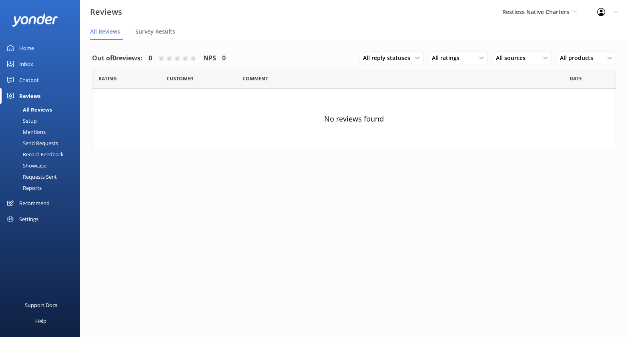
click at [22, 218] on div "Settings" at bounding box center [28, 219] width 19 height 16
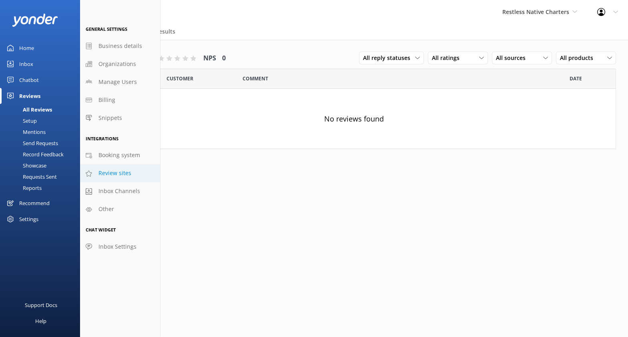
click at [114, 175] on span "Review sites" at bounding box center [114, 173] width 33 height 9
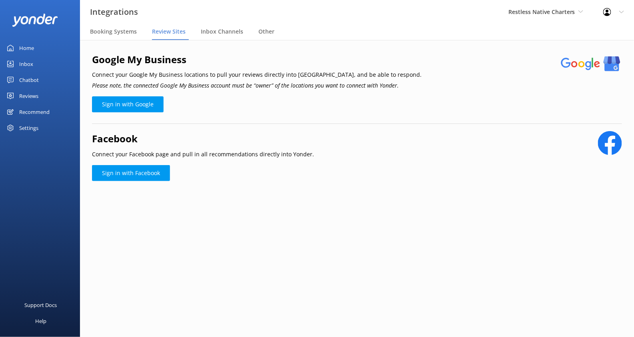
click at [53, 94] on link "Reviews" at bounding box center [40, 96] width 80 height 16
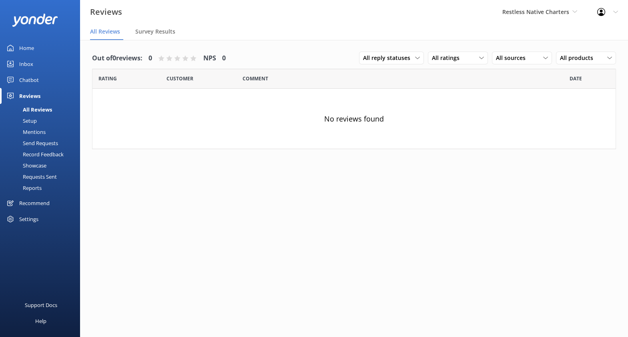
click at [33, 120] on div "Setup" at bounding box center [21, 120] width 32 height 11
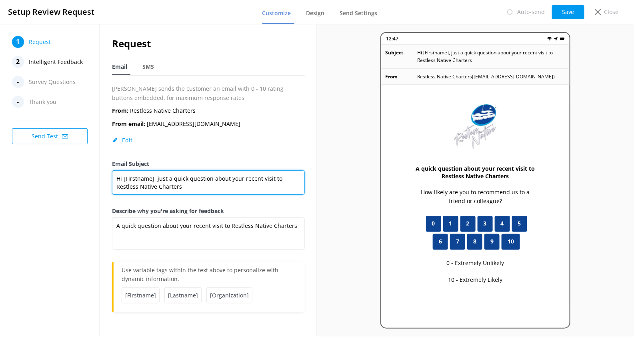
click at [156, 176] on textarea "Hi [Firstname], just a quick question about your recent visit to Restless Nativ…" at bounding box center [208, 182] width 193 height 24
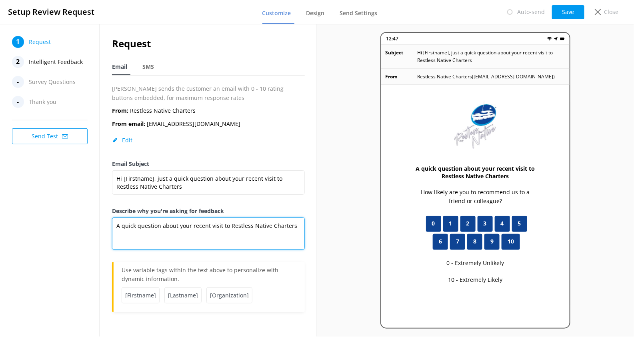
click at [178, 226] on textarea "A quick question about your recent visit to Restless Native Charters" at bounding box center [208, 234] width 193 height 32
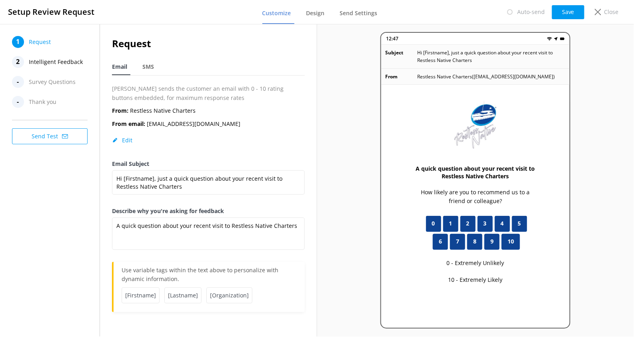
click at [409, 204] on div "A quick question about your recent visit to Restless Native Charters How likely…" at bounding box center [475, 232] width 188 height 295
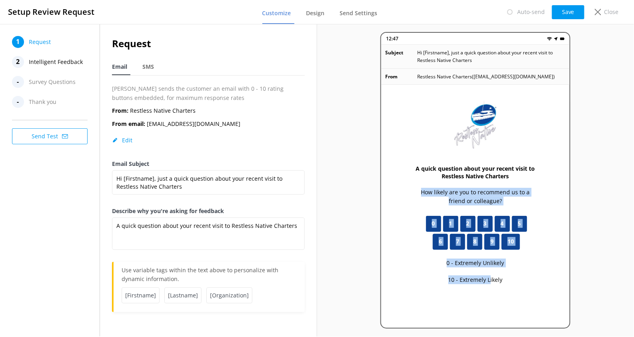
drag, startPoint x: 407, startPoint y: 190, endPoint x: 489, endPoint y: 282, distance: 123.5
click at [489, 282] on div "A quick question about your recent visit to Restless Native Charters How likely…" at bounding box center [475, 232] width 188 height 295
click at [407, 262] on div "A quick question about your recent visit to Restless Native Charters How likely…" at bounding box center [475, 232] width 188 height 295
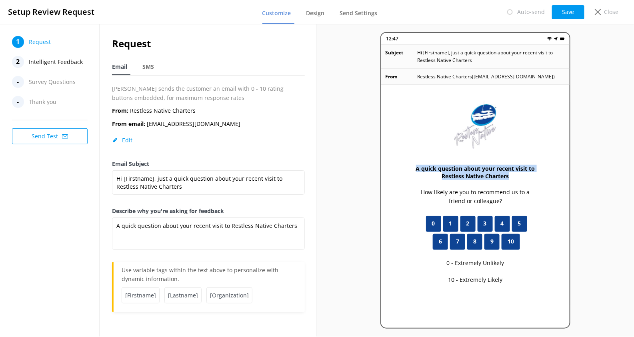
drag, startPoint x: 433, startPoint y: 169, endPoint x: 485, endPoint y: 173, distance: 52.2
click at [485, 179] on div "A quick question about your recent visit to Restless Native Charters How likely…" at bounding box center [475, 232] width 188 height 295
click at [324, 186] on div "12:47 Subject Hi [Firstname], just a quick question about your recent visit to …" at bounding box center [475, 180] width 317 height 313
click at [146, 66] on span "SMS" at bounding box center [148, 67] width 12 height 8
type textarea "Hi [Firstname], thanks for visiting us at [Organization]. Just a quick follow u…"
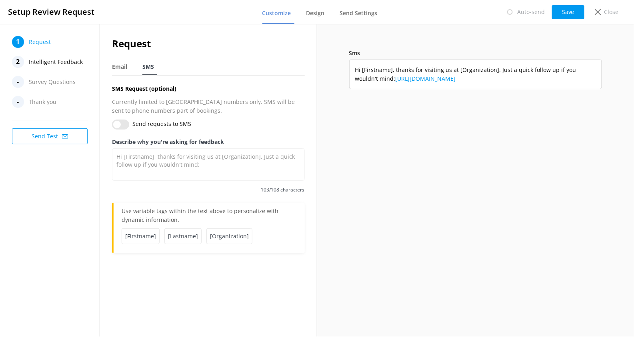
click at [74, 63] on span "Intelligent Feedback" at bounding box center [56, 62] width 54 height 12
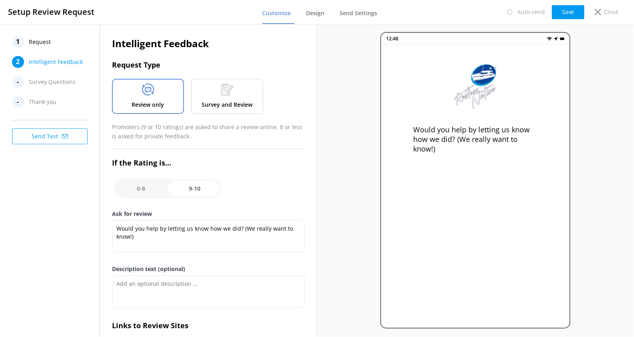
click at [47, 42] on span "Request" at bounding box center [40, 42] width 22 height 12
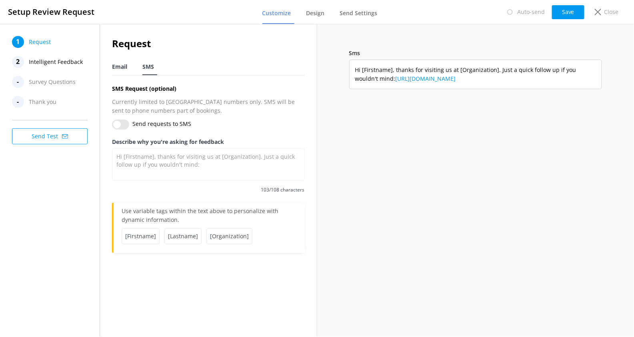
click at [118, 72] on div "Email" at bounding box center [121, 67] width 18 height 16
type textarea "A quick question about your recent visit to Restless Native Charters"
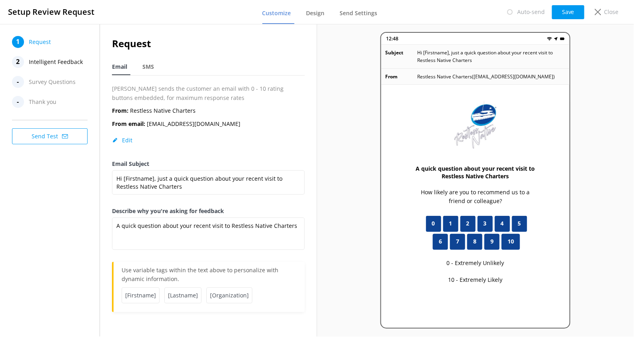
click at [55, 62] on span "Intelligent Feedback" at bounding box center [56, 62] width 54 height 12
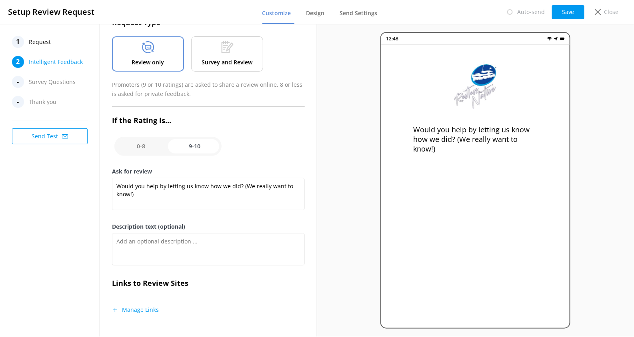
scroll to position [46, 0]
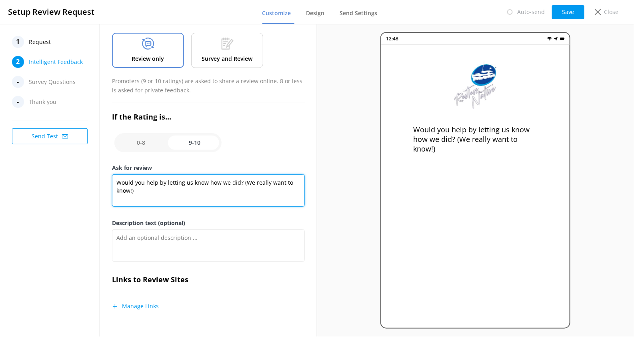
click at [134, 186] on textarea "Would you help by letting us know how we did? (We really want to know!)" at bounding box center [208, 190] width 193 height 32
click at [134, 185] on textarea "Would you help by letting us know how we did? (We really want to know!)" at bounding box center [208, 190] width 193 height 32
click at [206, 206] on textarea "Would you help by letting us know how we did? (We really want to know!)" at bounding box center [208, 190] width 193 height 32
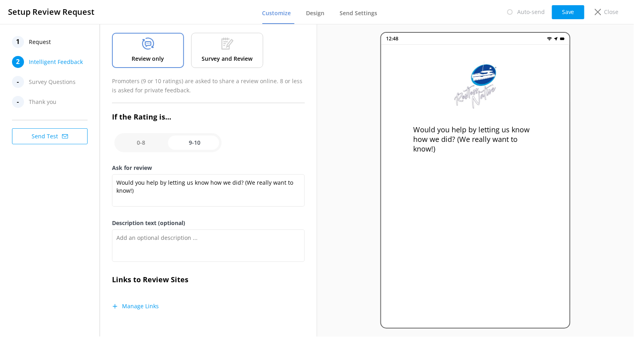
click at [125, 304] on button "Manage Links" at bounding box center [135, 306] width 47 height 8
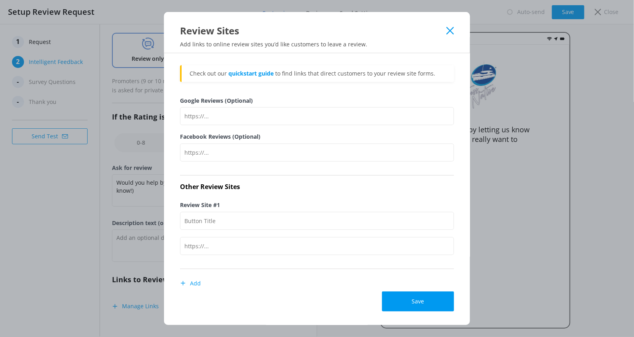
click at [455, 28] on div "Review Sites" at bounding box center [317, 24] width 306 height 25
click at [449, 32] on use at bounding box center [451, 31] width 8 height 8
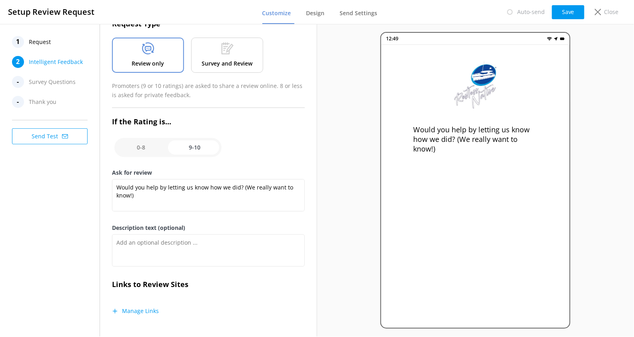
scroll to position [41, 0]
click at [145, 152] on input "checkbox" at bounding box center [167, 147] width 107 height 19
checkbox input "false"
type textarea "Please tell us why"
type textarea "Your feedback is important to help us improve"
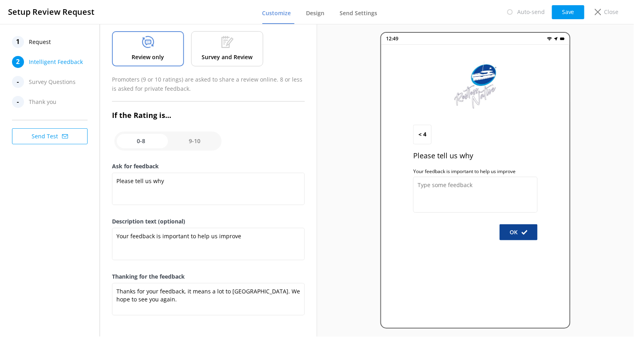
scroll to position [49, 0]
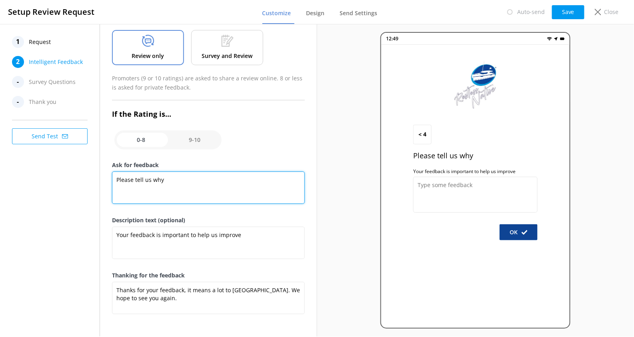
click at [145, 176] on textarea "Please tell us why" at bounding box center [208, 188] width 193 height 32
click at [146, 176] on textarea "Please tell us why" at bounding box center [208, 188] width 193 height 32
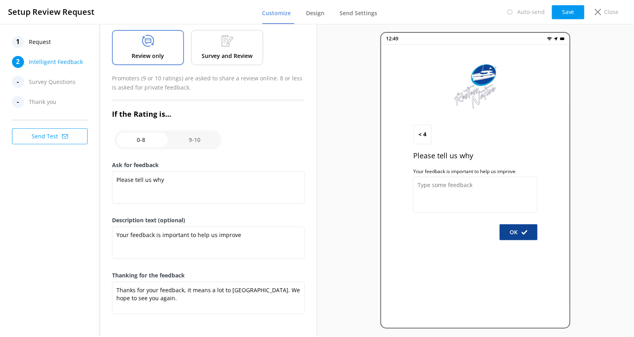
click at [281, 161] on label "Ask for feedback" at bounding box center [208, 165] width 193 height 9
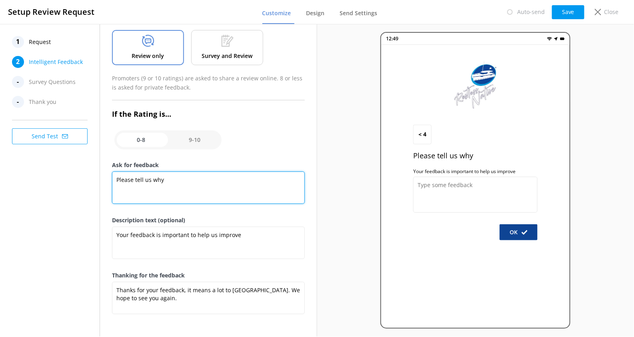
click at [281, 172] on textarea "Please tell us why" at bounding box center [208, 188] width 193 height 32
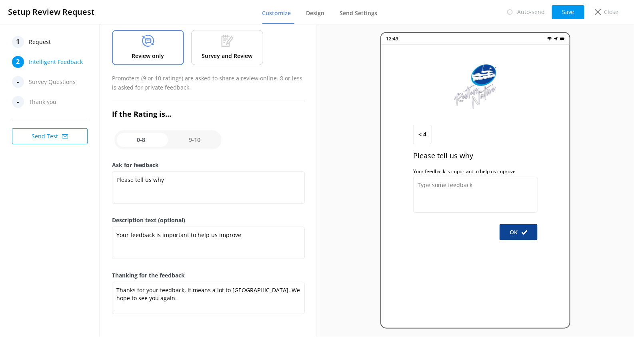
click at [218, 40] on div "Survey and Review" at bounding box center [227, 47] width 72 height 35
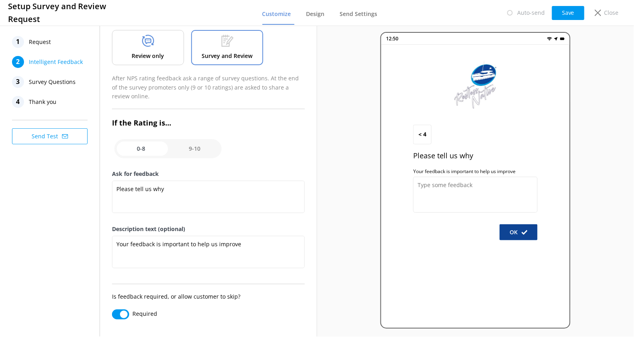
click at [162, 55] on p "Review only" at bounding box center [148, 56] width 32 height 9
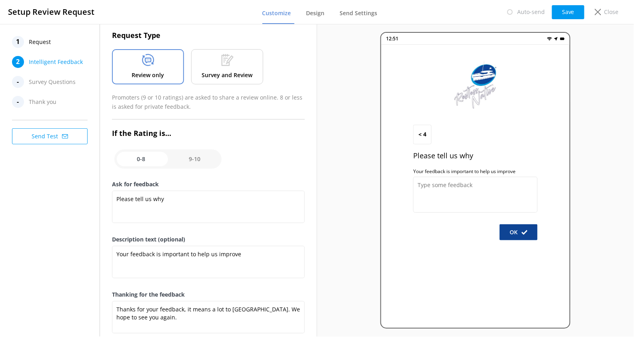
scroll to position [0, 0]
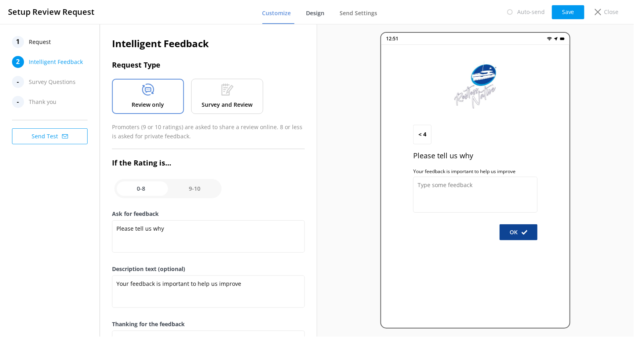
click at [317, 14] on span "Design" at bounding box center [315, 13] width 18 height 8
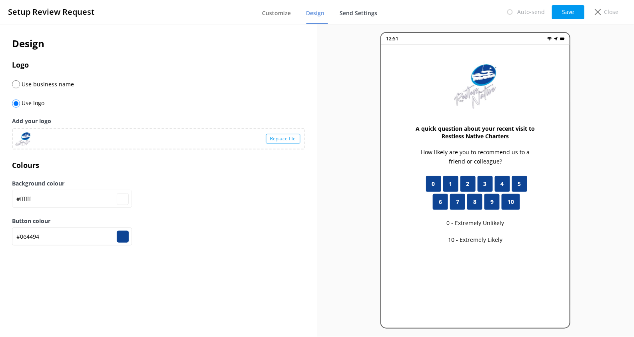
click at [368, 16] on span "Send Settings" at bounding box center [359, 13] width 38 height 8
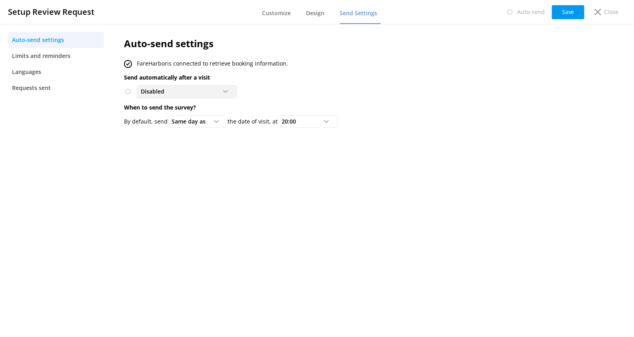
click at [225, 92] on icon at bounding box center [225, 91] width 5 height 5
click at [279, 90] on div "Disabled Disabled To customers from FareHarbor" at bounding box center [334, 91] width 420 height 13
click at [219, 118] on div "Same day as" at bounding box center [198, 121] width 56 height 9
click at [318, 138] on div "Auto-send settings FareHarbor is connected to retrieve booking information. Sen…" at bounding box center [334, 84] width 444 height 121
click at [64, 54] on span "Limits and reminders" at bounding box center [41, 56] width 58 height 9
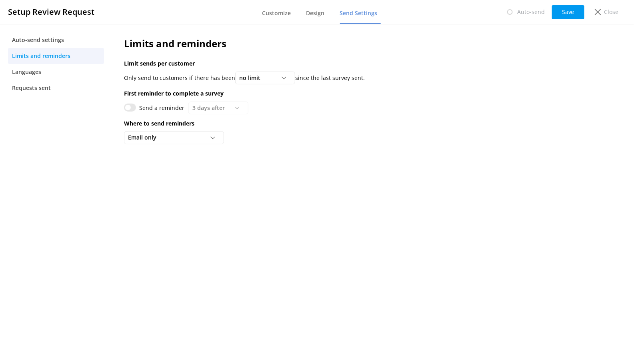
click at [130, 106] on input "Send a reminder" at bounding box center [130, 108] width 12 height 8
checkbox input "true"
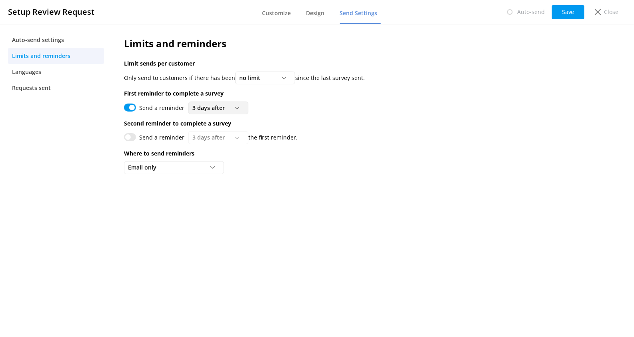
click at [211, 108] on span "3 days after" at bounding box center [210, 108] width 37 height 9
click at [303, 120] on p "Second reminder to complete a survey" at bounding box center [334, 123] width 420 height 9
click at [210, 168] on icon at bounding box center [212, 167] width 5 height 5
click at [208, 163] on div "Email only" at bounding box center [174, 167] width 96 height 9
click at [350, 122] on p "Second reminder to complete a survey" at bounding box center [334, 123] width 420 height 9
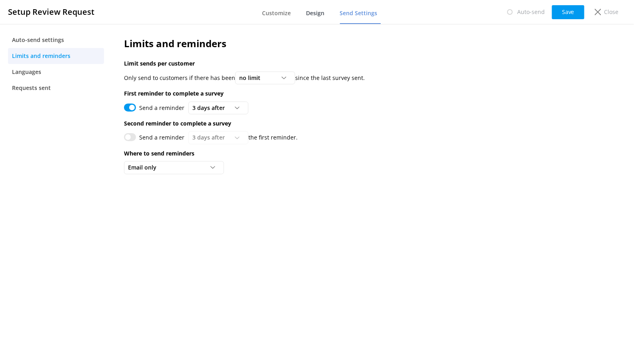
click at [317, 14] on span "Design" at bounding box center [315, 13] width 18 height 8
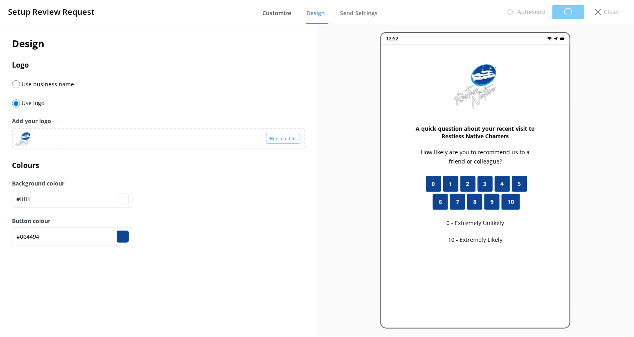
click at [277, 13] on span "Customize" at bounding box center [276, 13] width 29 height 8
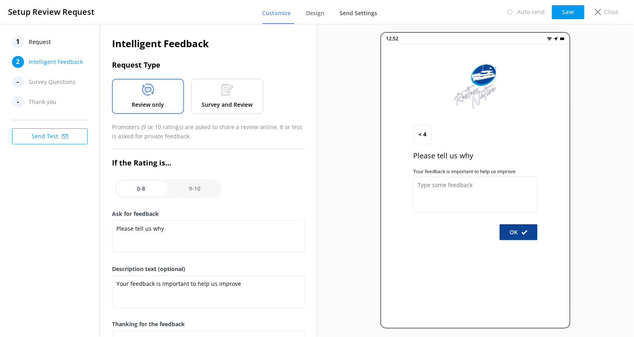
click at [360, 16] on span "Send Settings" at bounding box center [359, 13] width 38 height 8
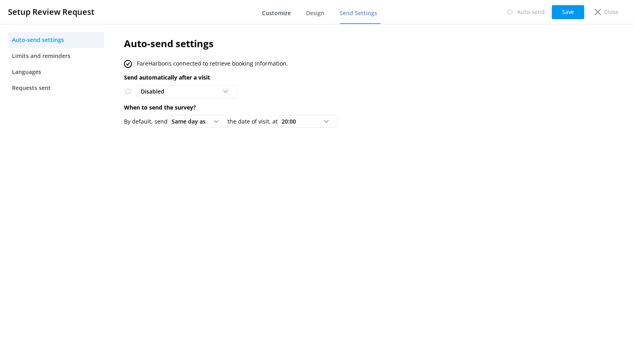
click at [280, 17] on span "Customize" at bounding box center [276, 13] width 29 height 8
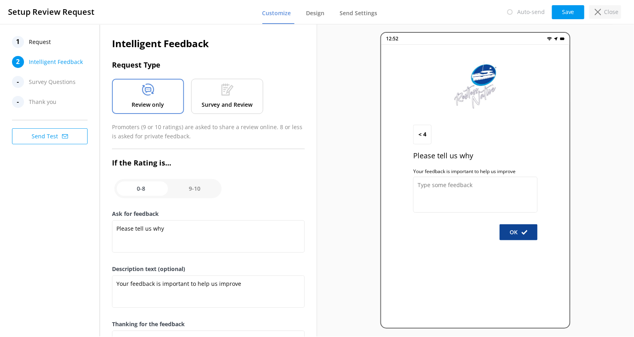
click at [603, 14] on div "Close" at bounding box center [605, 12] width 32 height 14
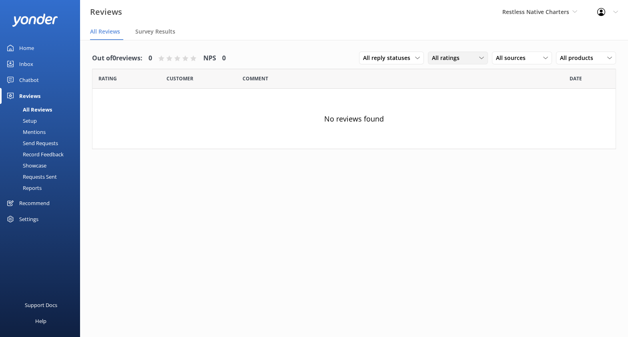
click at [443, 61] on span "All ratings" at bounding box center [448, 58] width 32 height 9
click at [453, 182] on div "Out of 0 reviews: 0 NPS 0 All reply statuses All reply statuses Needs a reply D…" at bounding box center [354, 196] width 548 height 313
click at [38, 130] on div "Mentions" at bounding box center [25, 131] width 41 height 11
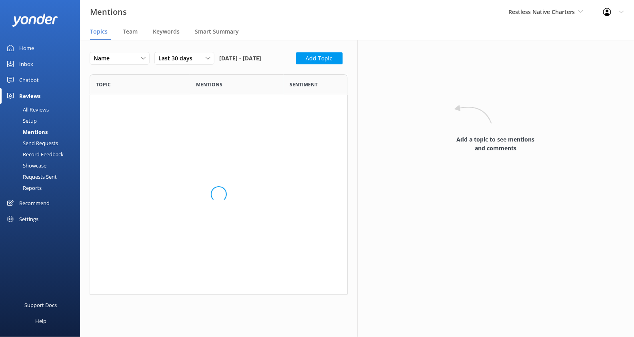
scroll to position [213, 251]
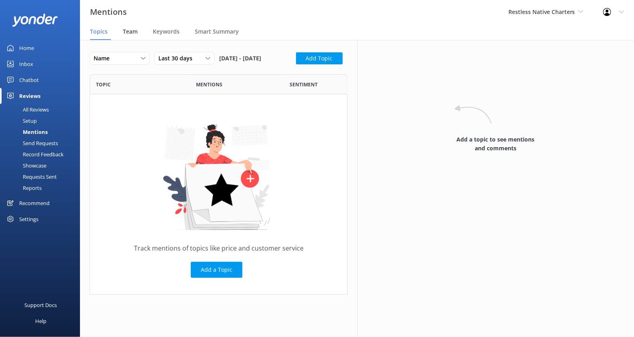
click at [134, 32] on span "Team" at bounding box center [130, 32] width 15 height 8
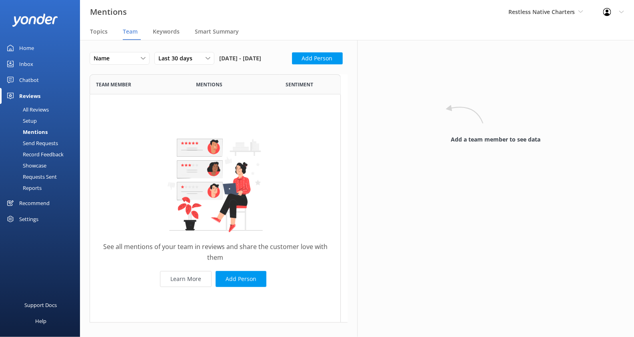
scroll to position [241, 244]
click at [47, 141] on div "Send Requests" at bounding box center [31, 143] width 53 height 11
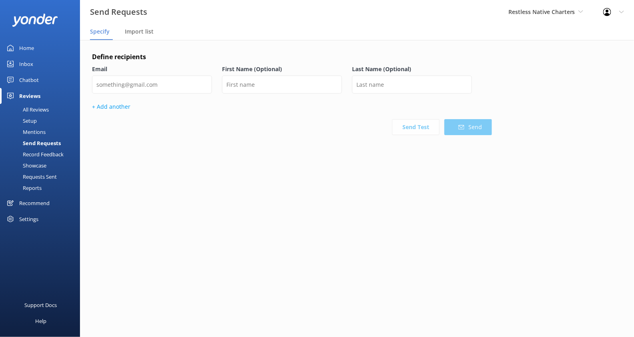
click at [57, 153] on div "Record Feedback" at bounding box center [34, 154] width 59 height 11
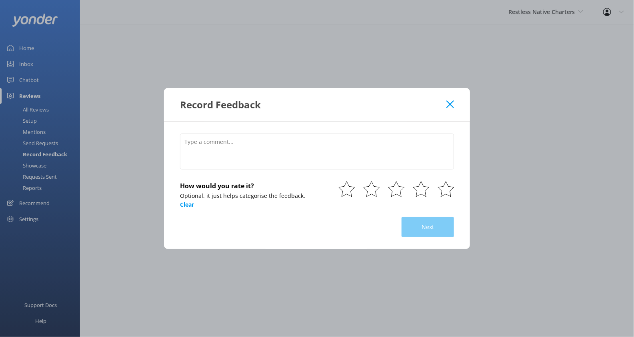
click at [450, 104] on icon at bounding box center [451, 104] width 8 height 8
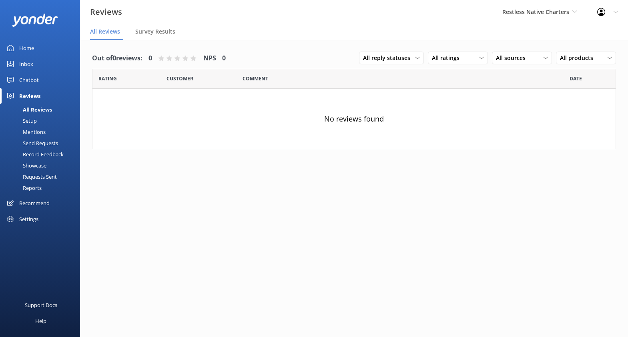
click at [62, 144] on link "Send Requests" at bounding box center [42, 143] width 75 height 11
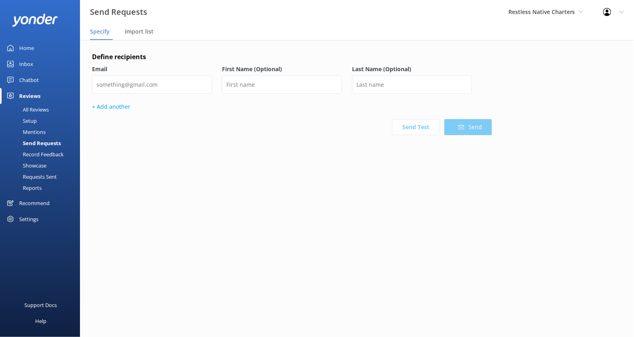
click at [29, 177] on div "Requests Sent" at bounding box center [31, 176] width 52 height 11
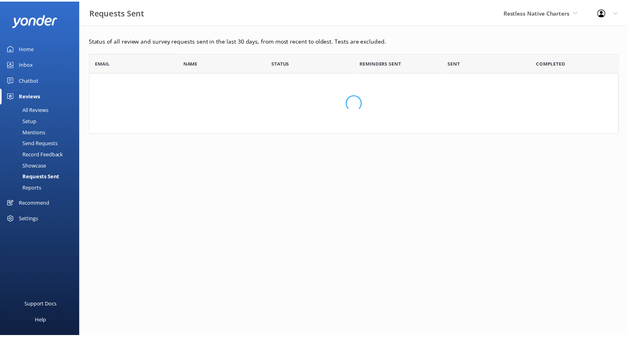
scroll to position [74, 528]
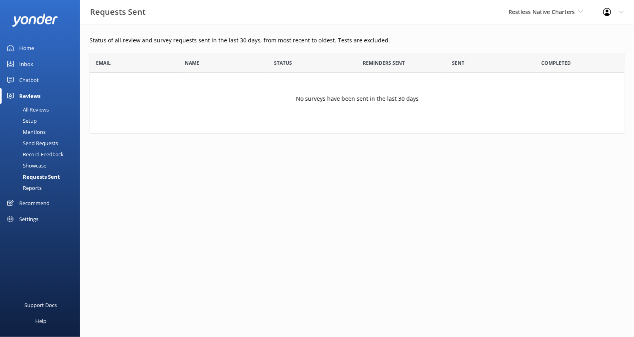
click at [48, 154] on div "Record Feedback" at bounding box center [34, 154] width 59 height 11
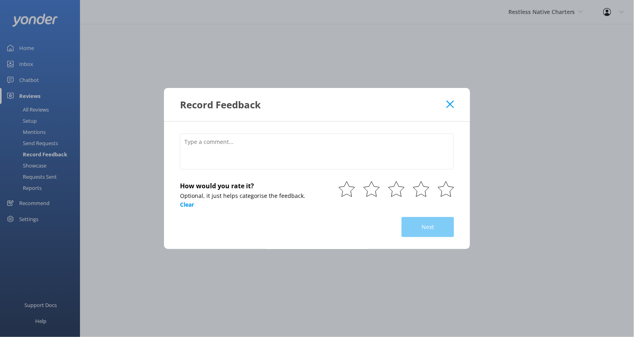
click at [449, 105] on icon at bounding box center [451, 104] width 8 height 8
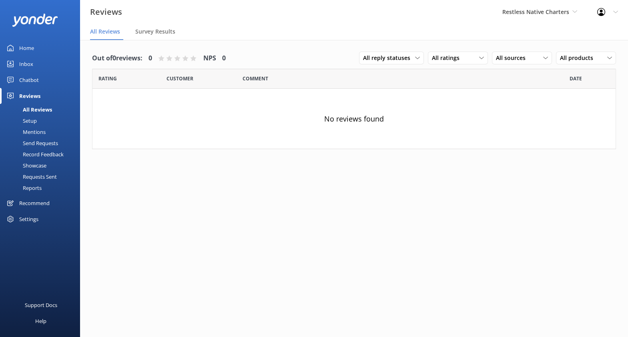
click at [35, 166] on div "Showcase" at bounding box center [26, 165] width 42 height 11
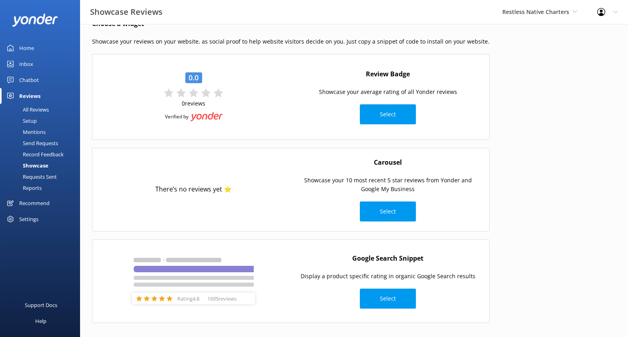
scroll to position [22, 0]
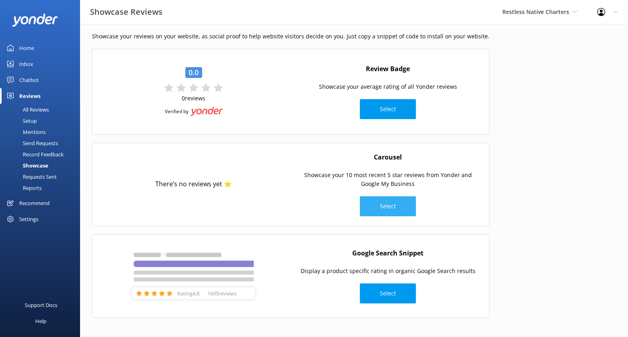
click at [389, 205] on button "Select" at bounding box center [388, 206] width 56 height 20
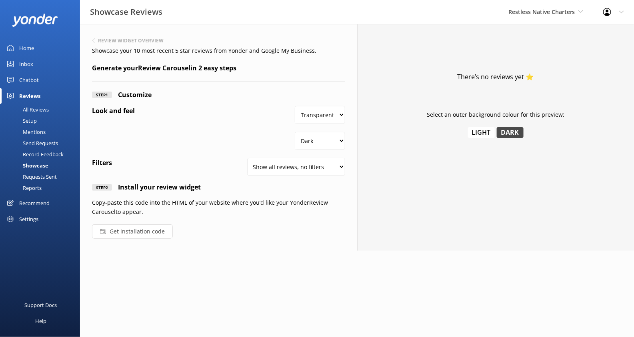
click at [139, 230] on button "Get installation code" at bounding box center [132, 231] width 81 height 14
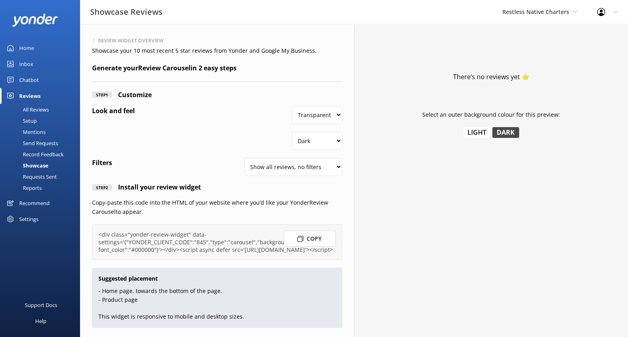
click at [38, 187] on div "Reports" at bounding box center [23, 187] width 37 height 11
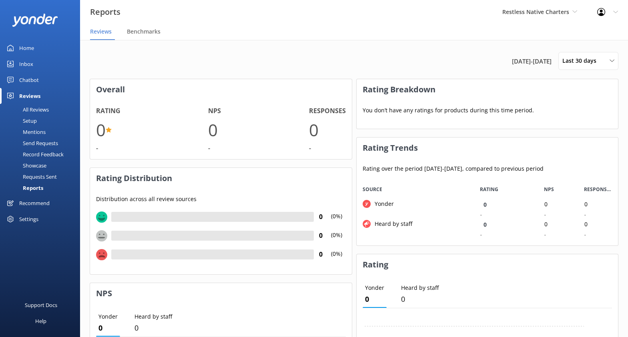
click at [42, 203] on div "Recommend" at bounding box center [34, 203] width 30 height 16
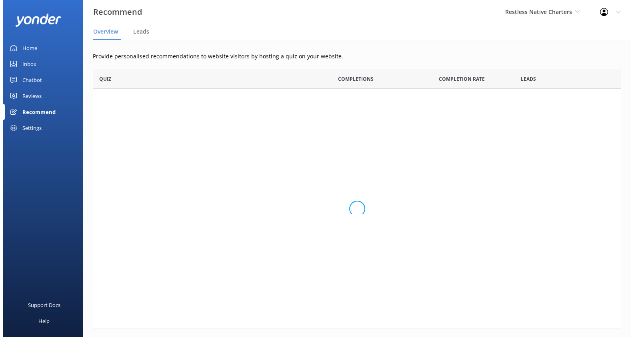
scroll to position [253, 521]
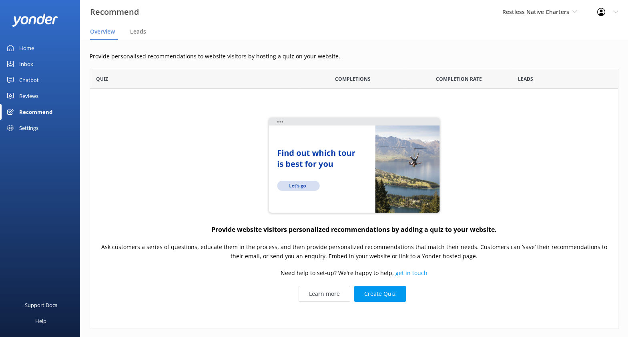
click at [37, 61] on link "Inbox" at bounding box center [40, 64] width 80 height 16
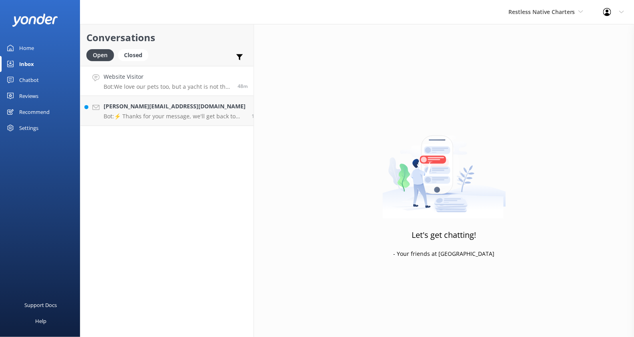
click at [173, 82] on div "Website Visitor Bot: We love our pets too, but a yacht is not the place for our…" at bounding box center [168, 80] width 128 height 17
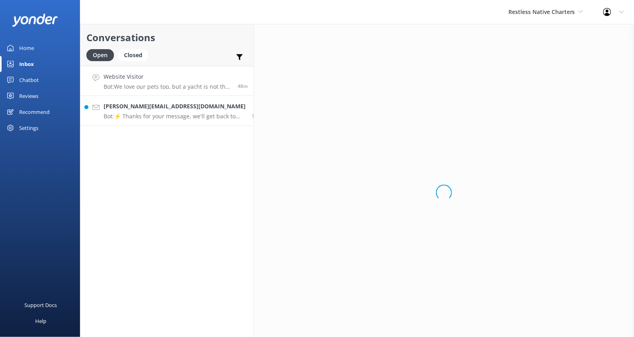
click at [173, 106] on h4 "alissa@prizmatika-agency.com" at bounding box center [175, 106] width 142 height 9
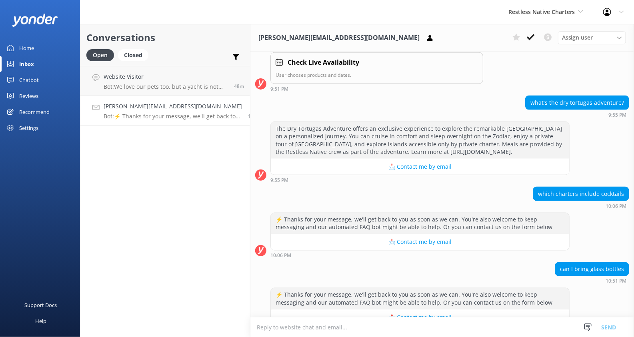
click at [42, 49] on link "Home" at bounding box center [40, 48] width 80 height 16
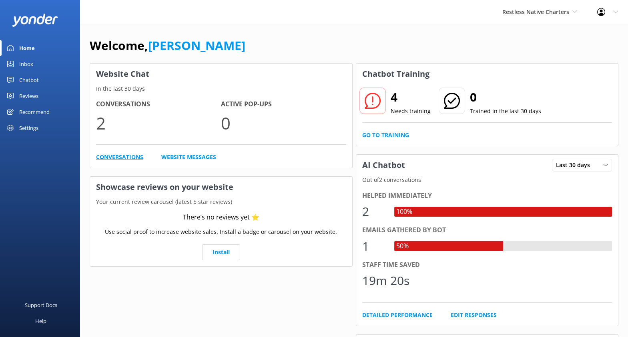
click at [129, 160] on link "Conversations" at bounding box center [119, 157] width 47 height 9
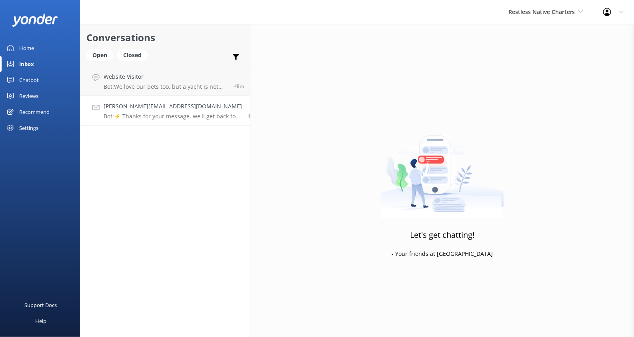
click at [183, 104] on h4 "alissa@prizmatika-agency.com" at bounding box center [173, 106] width 138 height 9
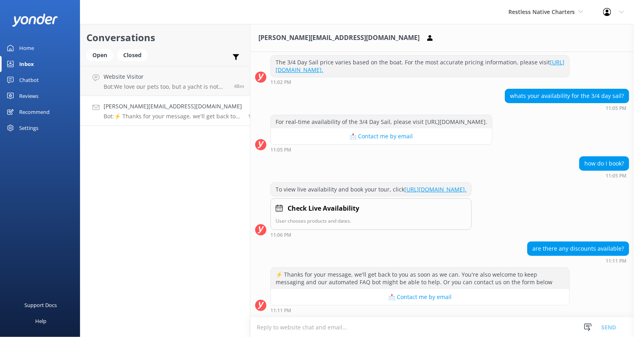
scroll to position [1075, 0]
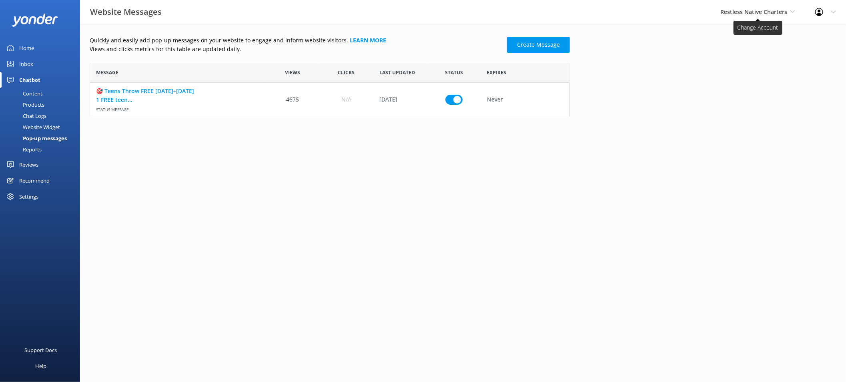
scroll to position [47, 473]
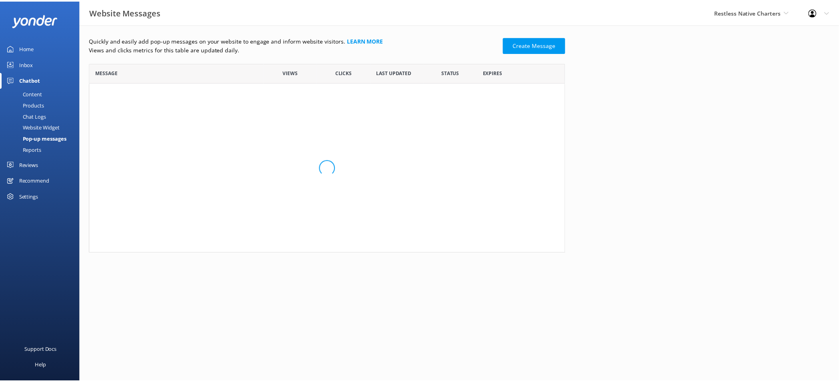
scroll to position [183, 473]
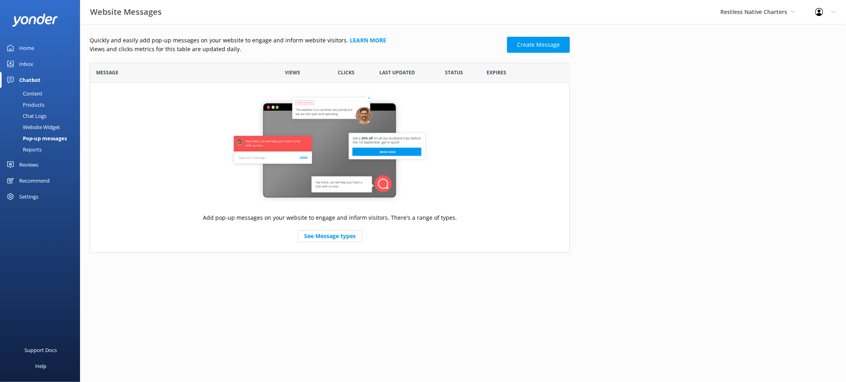
click at [19, 93] on div "Content" at bounding box center [24, 93] width 38 height 11
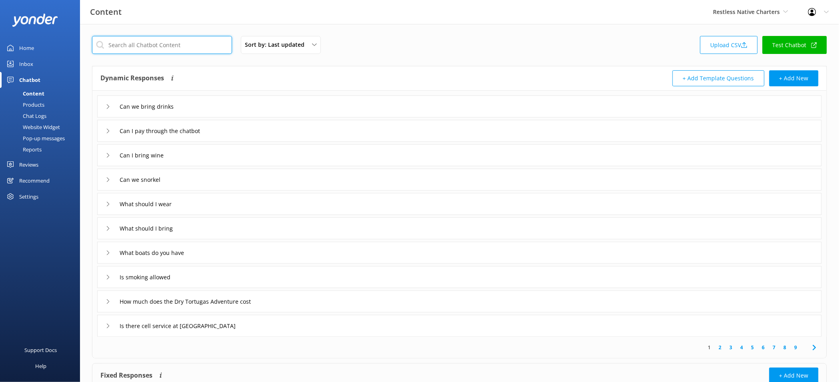
click at [177, 41] on input "text" at bounding box center [162, 45] width 140 height 18
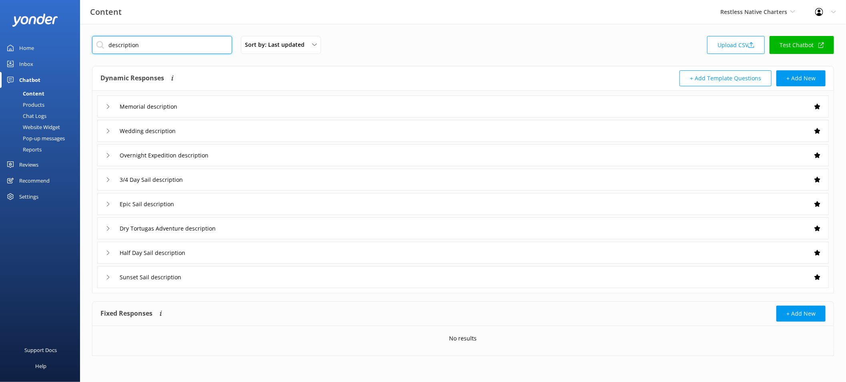
type input "description"
click at [256, 252] on div "Half Day Sail description" at bounding box center [462, 253] width 731 height 22
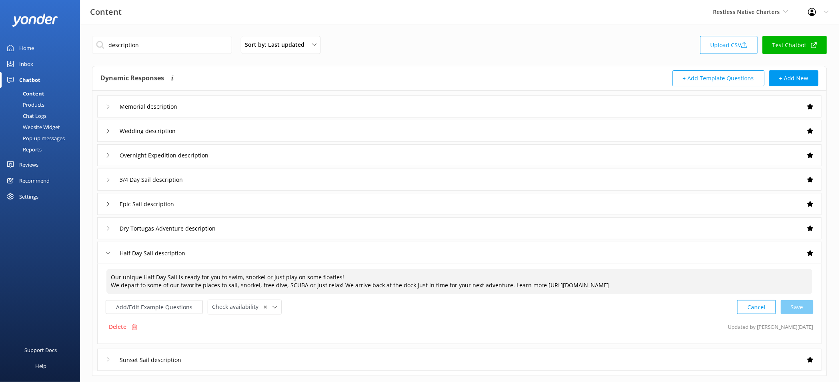
drag, startPoint x: 537, startPoint y: 285, endPoint x: 785, endPoint y: 284, distance: 248.5
click at [785, 284] on textarea "Our unique Half Day Sail is ready for you to swim, snorkel or just play on some…" at bounding box center [459, 281] width 706 height 25
paste textarea "[DOMAIN_NAME][URL]"
click at [793, 307] on div "Cancel Save" at bounding box center [775, 307] width 76 height 15
type textarea "Our unique Half Day Sail is ready for you to swim, snorkel or just play on some…"
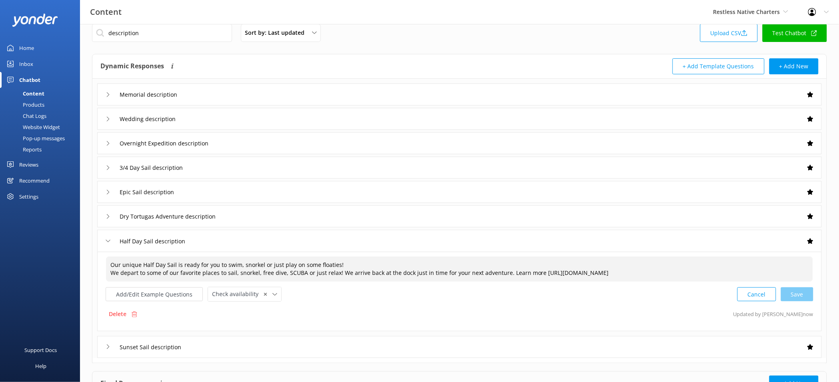
scroll to position [13, 0]
click at [308, 161] on div "3/4 Day Sail description" at bounding box center [459, 167] width 725 height 22
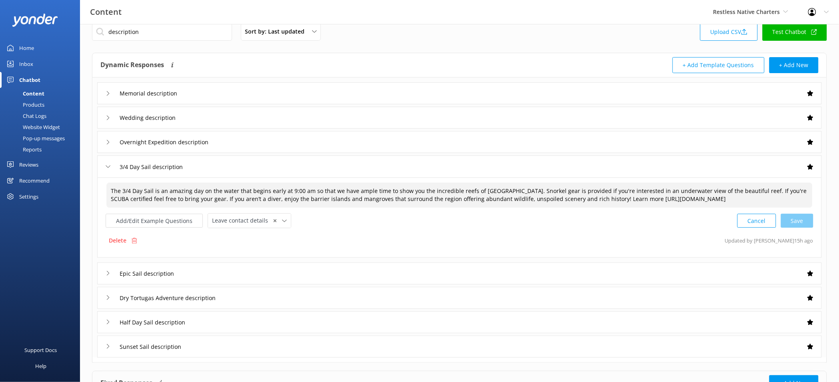
drag, startPoint x: 593, startPoint y: 199, endPoint x: 797, endPoint y: 210, distance: 203.6
click at [797, 208] on textarea "The 3/4 Day Sail is an amazing day on the water that begins early at 9:00 am so…" at bounding box center [459, 195] width 706 height 25
paste textarea "[DOMAIN_NAME][URL]"
click at [798, 219] on div "Cancel Save" at bounding box center [775, 221] width 76 height 15
type textarea "The 3/4 Day Sail is an amazing day on the water that begins early at 9:00 am so…"
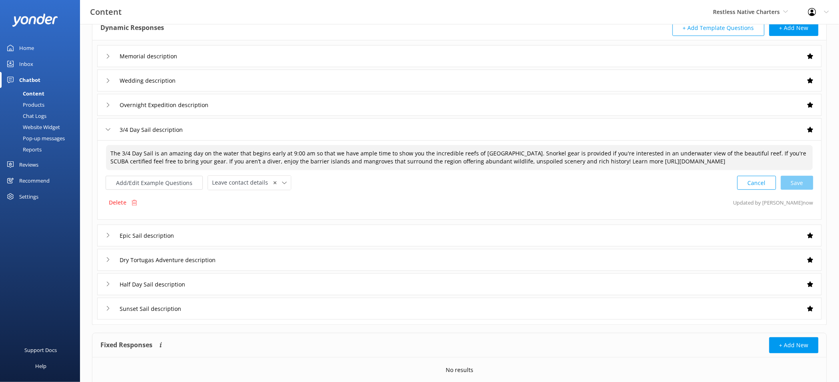
scroll to position [52, 0]
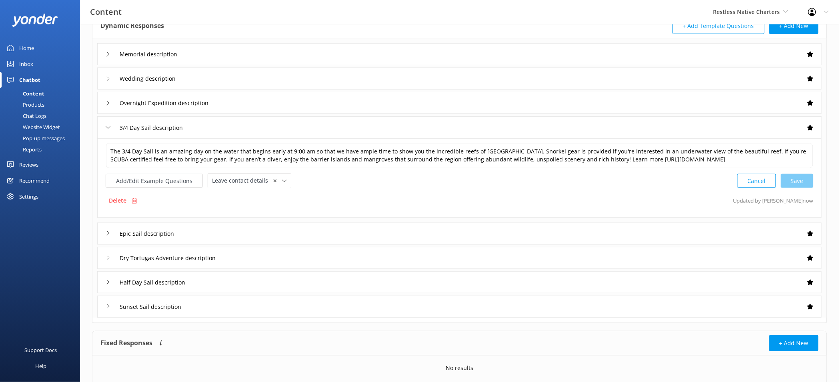
click at [298, 302] on div "Sunset Sail description" at bounding box center [459, 307] width 725 height 22
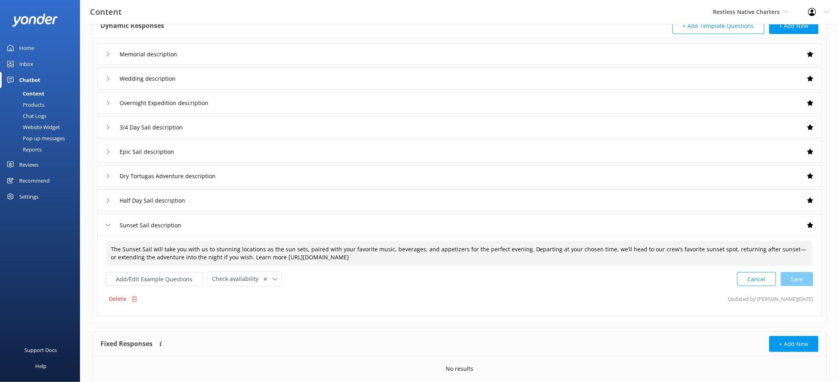
drag, startPoint x: 277, startPoint y: 257, endPoint x: 507, endPoint y: 256, distance: 230.1
click at [507, 256] on textarea "The Sunset Sail will take you with us to stunning locations as the sun sets, pa…" at bounding box center [459, 253] width 706 height 25
paste textarea "[DOMAIN_NAME][URL]"
click at [807, 277] on div "Cancel Save" at bounding box center [775, 279] width 76 height 15
type textarea "The Sunset Sail will take you with us to stunning locations as the sun sets, pa…"
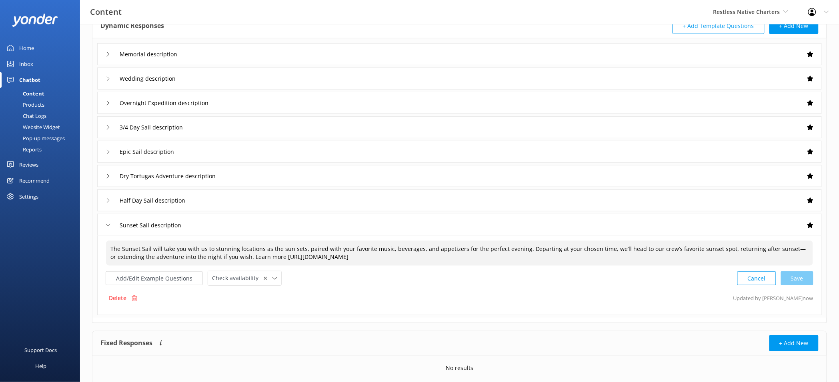
click at [260, 97] on div "Overnight Expedition description" at bounding box center [459, 103] width 725 height 22
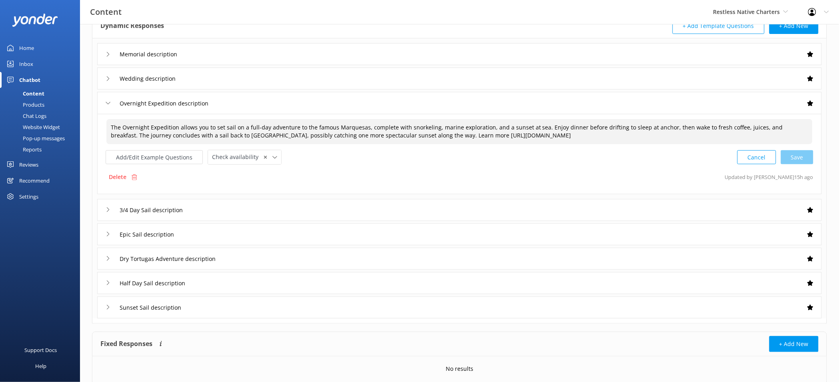
drag, startPoint x: 429, startPoint y: 134, endPoint x: 691, endPoint y: 134, distance: 261.3
click at [691, 134] on textarea "The Overnight Expedition allows you to set sail on a full-day adventure to the …" at bounding box center [459, 131] width 706 height 25
paste textarea "[DOMAIN_NAME][URL]"
click at [809, 160] on div "Cancel Save" at bounding box center [775, 157] width 76 height 15
type textarea "The Overnight Expedition allows you to set sail on a full-day adventure to the …"
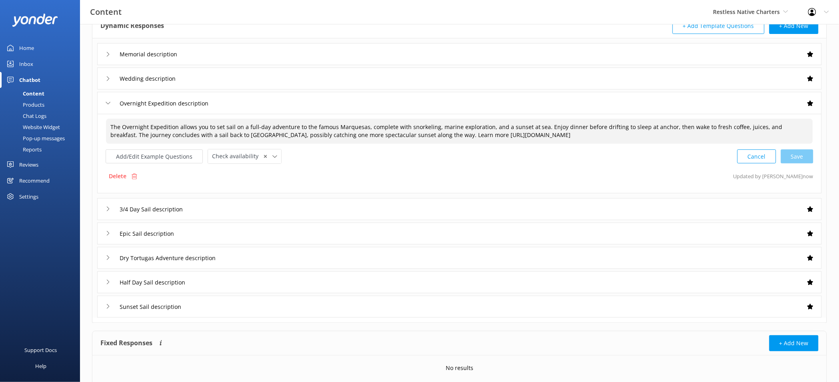
click at [283, 259] on div "Dry Tortugas Adventure description" at bounding box center [459, 258] width 725 height 22
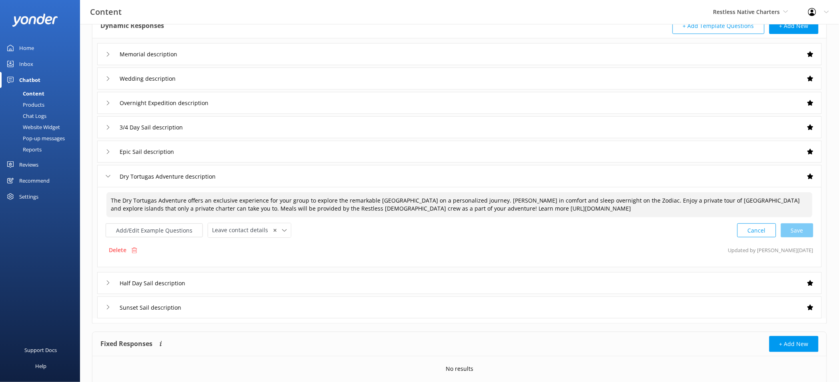
drag, startPoint x: 461, startPoint y: 208, endPoint x: 683, endPoint y: 209, distance: 222.9
click at [683, 209] on textarea "The Dry Tortugas Adventure offers an exclusive experience for your group to exp…" at bounding box center [459, 204] width 706 height 25
paste textarea "[DOMAIN_NAME][URL]"
click at [809, 226] on div "Cancel Save" at bounding box center [775, 230] width 76 height 15
type textarea "The Dry Tortugas Adventure offers an exclusive experience for your group to exp…"
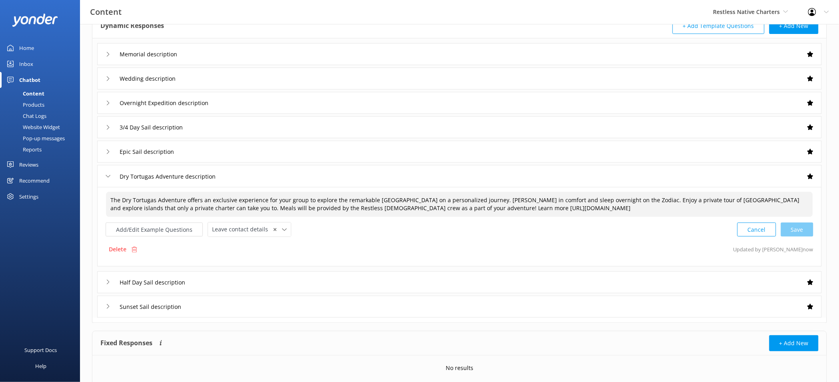
click at [241, 152] on div "Epic Sail description" at bounding box center [459, 152] width 725 height 22
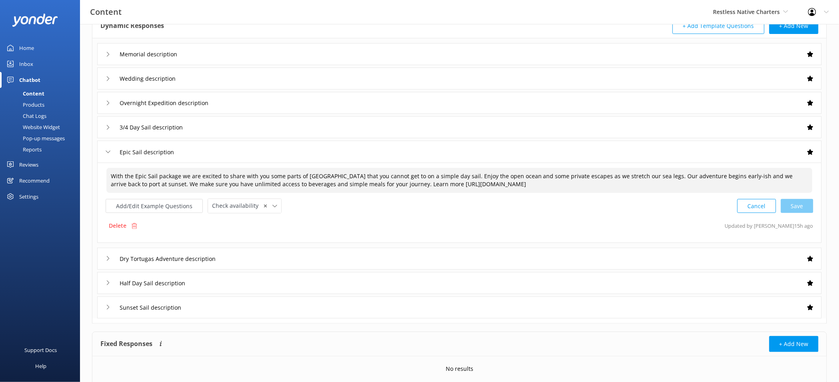
drag, startPoint x: 399, startPoint y: 184, endPoint x: 629, endPoint y: 193, distance: 229.8
click at [629, 193] on textarea "With the Epic Sail package we are excited to share with you some parts of [GEOG…" at bounding box center [459, 180] width 706 height 25
paste textarea "[DOMAIN_NAME][URL]"
click at [807, 203] on div "Cancel Loading.." at bounding box center [776, 205] width 76 height 15
type textarea "With the Epic Sail package we are excited to share with you some parts of [GEOG…"
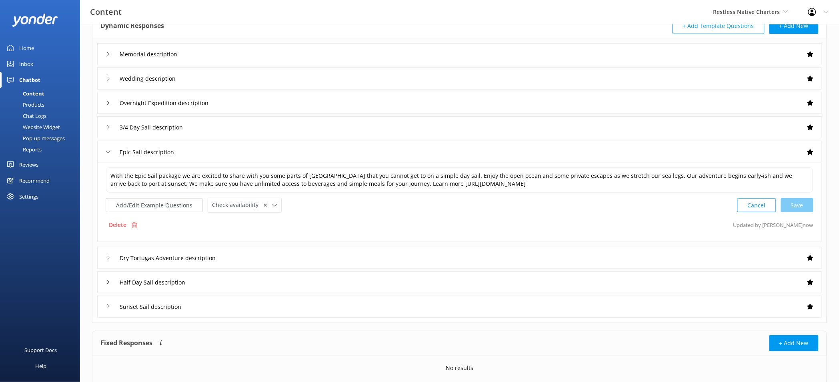
click at [240, 55] on div "Memorial description" at bounding box center [459, 54] width 725 height 22
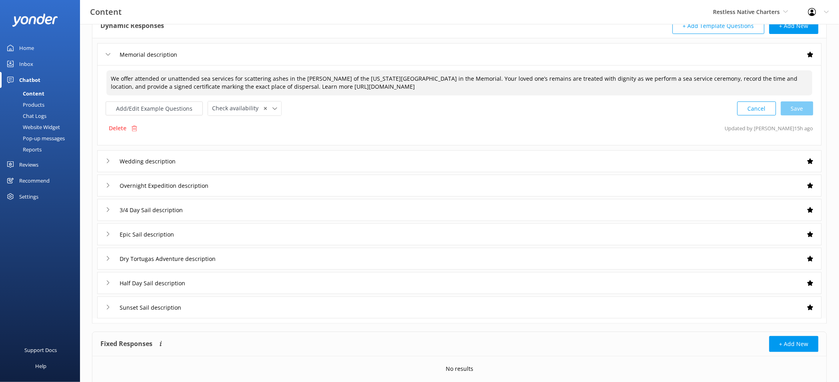
drag, startPoint x: 347, startPoint y: 85, endPoint x: 611, endPoint y: 87, distance: 263.7
click at [611, 87] on textarea "We offer attended or unattended sea services for scattering ashes in the [PERSO…" at bounding box center [459, 82] width 706 height 25
paste textarea "[DOMAIN_NAME][URL]"
click at [803, 108] on div "Cancel Save" at bounding box center [775, 108] width 76 height 15
type textarea "We offer attended or unattended sea services for scattering ashes in the [PERSO…"
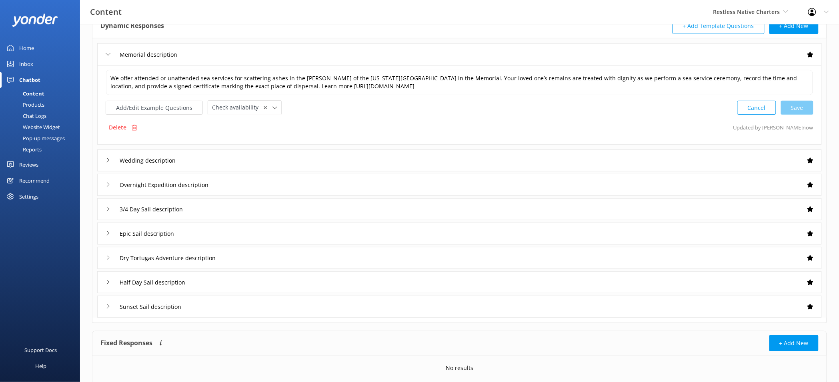
click at [302, 152] on div "Wedding description" at bounding box center [459, 161] width 725 height 22
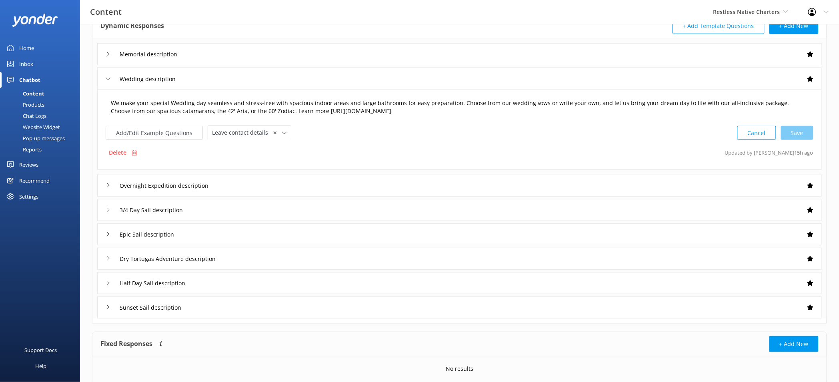
click at [292, 110] on textarea "We make your special Wedding day seamless and stress-free with spacious indoor …" at bounding box center [459, 107] width 706 height 25
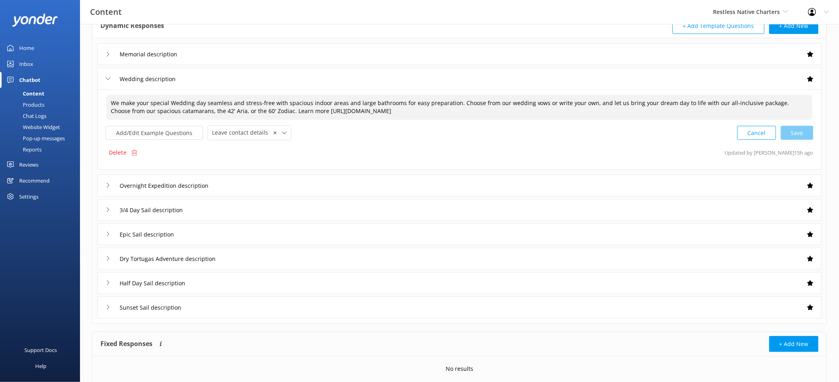
drag, startPoint x: 290, startPoint y: 110, endPoint x: 558, endPoint y: 124, distance: 268.0
click at [558, 124] on div "We make your special Wedding day seamless and stress-free with spacious indoor …" at bounding box center [460, 117] width 708 height 46
paste textarea "[DOMAIN_NAME][URL]"
click at [797, 137] on div "Cancel Save" at bounding box center [775, 133] width 76 height 15
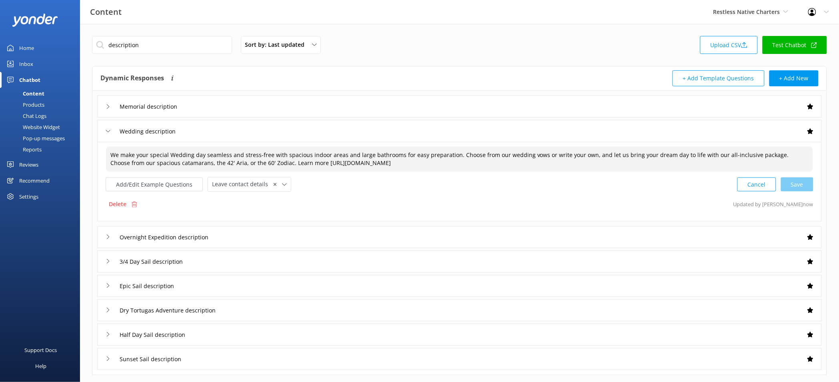
type textarea "We make your special Wedding day seamless and stress-free with spacious indoor …"
click at [184, 46] on input "description" at bounding box center [162, 45] width 140 height 18
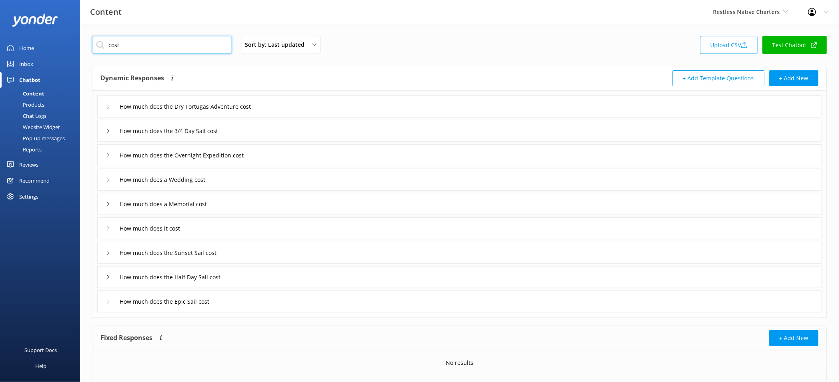
type input "cost"
click at [278, 196] on div "How much does a Memorial cost" at bounding box center [459, 204] width 725 height 22
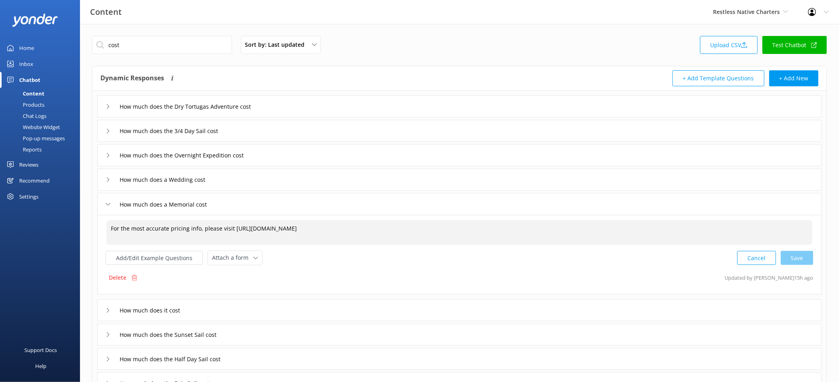
drag, startPoint x: 232, startPoint y: 227, endPoint x: 474, endPoint y: 226, distance: 242.1
click at [474, 226] on textarea "For the most accurate pricing info, please visit [URL][DOMAIN_NAME]" at bounding box center [459, 232] width 706 height 25
paste textarea "[DOMAIN_NAME][URL]"
click at [796, 258] on div "Cancel Loading.." at bounding box center [776, 257] width 76 height 15
type textarea "For the most accurate pricing info, please visit [URL][DOMAIN_NAME]"
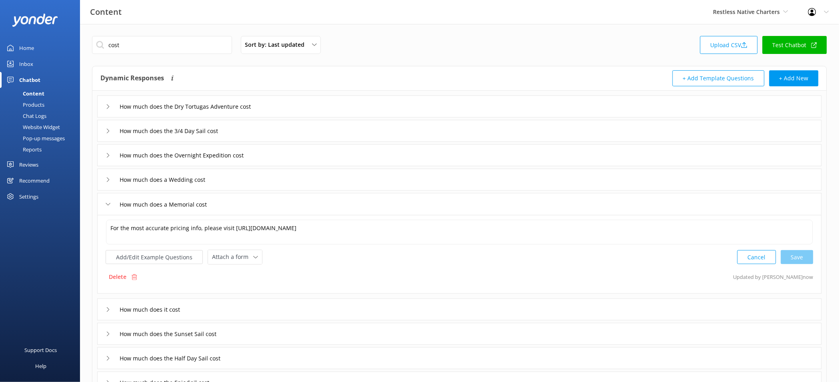
click at [310, 180] on div "How much does a Wedding cost" at bounding box center [459, 180] width 725 height 22
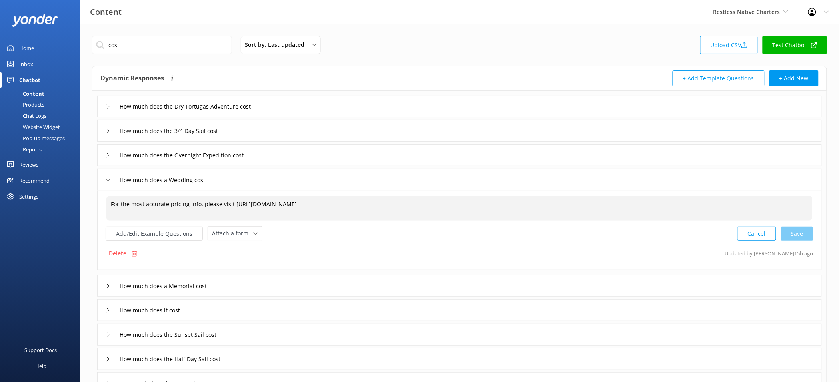
drag, startPoint x: 234, startPoint y: 203, endPoint x: 504, endPoint y: 203, distance: 270.5
click at [504, 203] on textarea "For the most accurate pricing info, please visit [URL][DOMAIN_NAME]" at bounding box center [459, 208] width 706 height 25
paste textarea "[DOMAIN_NAME][URL]"
click at [797, 227] on div "Cancel Loading.." at bounding box center [776, 233] width 76 height 15
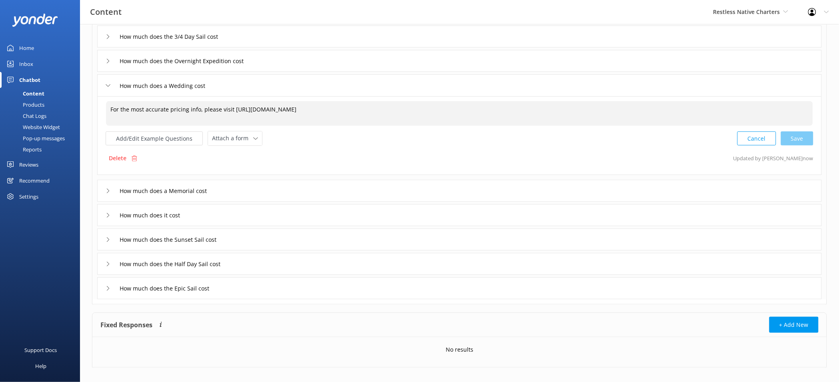
scroll to position [104, 0]
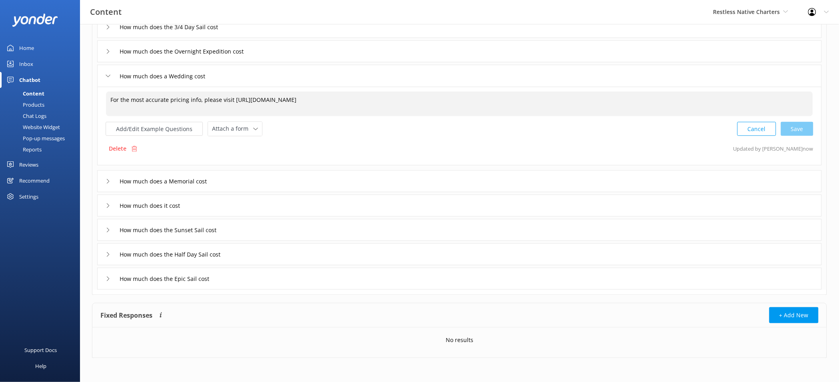
type textarea "For the most accurate pricing info, please visit [URL][DOMAIN_NAME]"
click at [472, 210] on div "How much does it cost" at bounding box center [459, 206] width 725 height 22
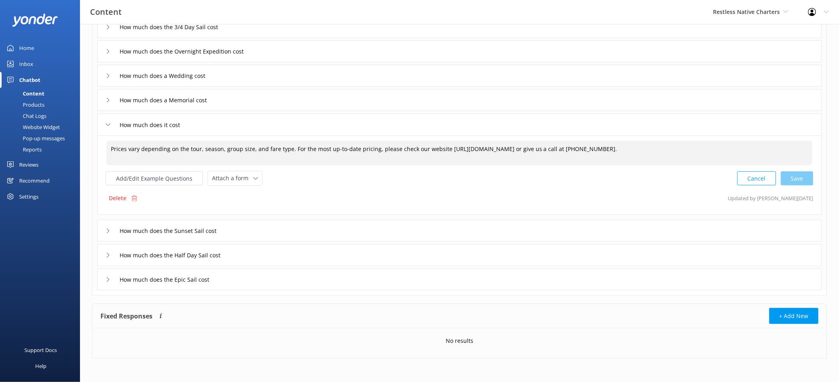
drag, startPoint x: 443, startPoint y: 148, endPoint x: 579, endPoint y: 152, distance: 136.9
click at [579, 152] on textarea "Prices vary depending on the tour, season, group size, and fare type. For the m…" at bounding box center [459, 153] width 706 height 25
paste textarea "[URL][DOMAIN_NAME]"
click at [803, 179] on div "Cancel Save" at bounding box center [775, 178] width 76 height 15
type textarea "Prices vary depending on the tour, season, group size, and fare type. For the m…"
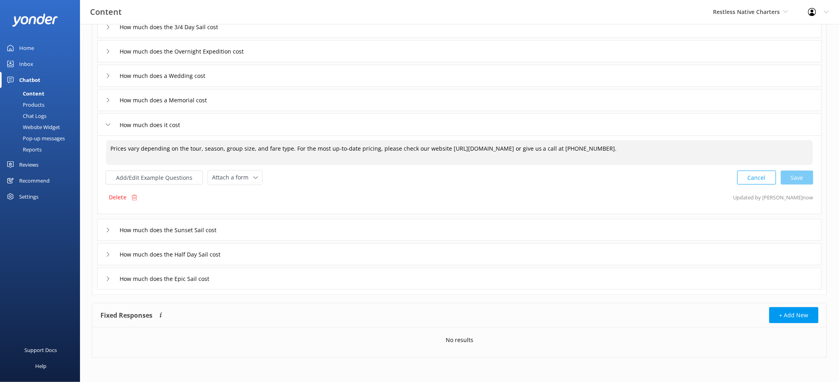
click at [394, 250] on div "How much does the Half Day Sail cost" at bounding box center [459, 255] width 725 height 22
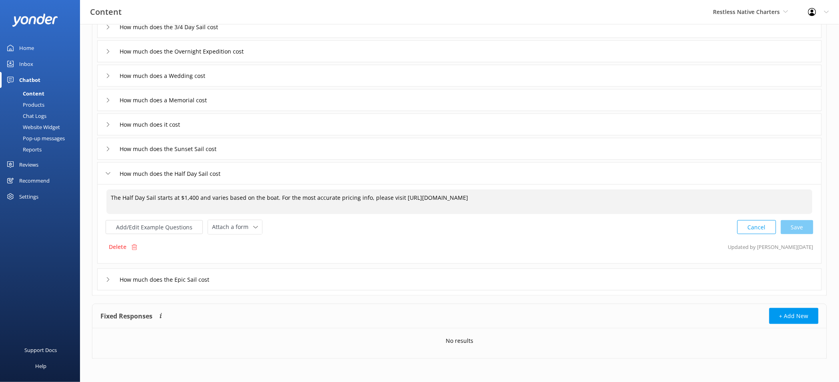
drag, startPoint x: 397, startPoint y: 199, endPoint x: 605, endPoint y: 203, distance: 207.7
click at [609, 202] on textarea "The Half Day Sail starts at $1,400 and varies based on the boat. For the most a…" at bounding box center [459, 202] width 706 height 25
click at [330, 202] on textarea "The Half Day Sail starts at $1,400 and varies based on the boat. For the most a…" at bounding box center [459, 202] width 706 height 25
drag, startPoint x: 310, startPoint y: 199, endPoint x: 673, endPoint y: 200, distance: 362.5
click at [673, 200] on textarea "The Half Day Sail starts at $1,400 and varies based on the boat. For the most a…" at bounding box center [459, 202] width 706 height 25
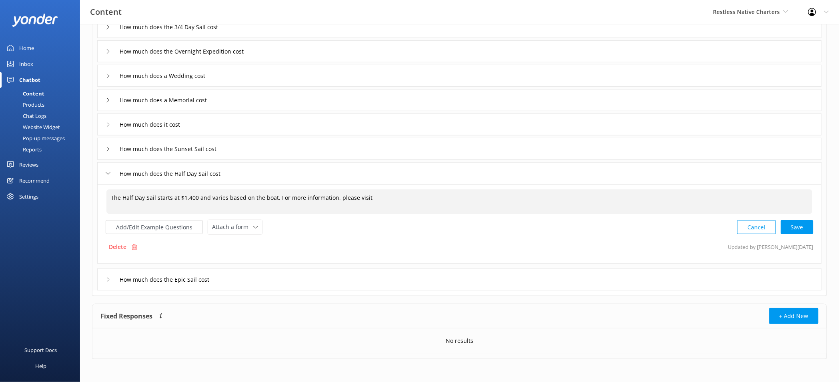
paste textarea "[URL][DOMAIN_NAME]"
click at [806, 230] on div "Cancel Save" at bounding box center [775, 227] width 76 height 15
type textarea "The Half Day Sail starts at $1,400 and varies based on the boat. For more infor…"
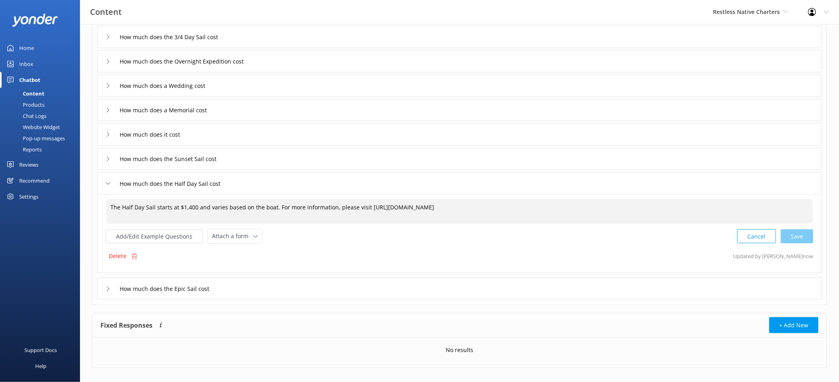
scroll to position [93, 0]
click at [297, 38] on div "How much does the 3/4 Day Sail cost" at bounding box center [459, 38] width 725 height 22
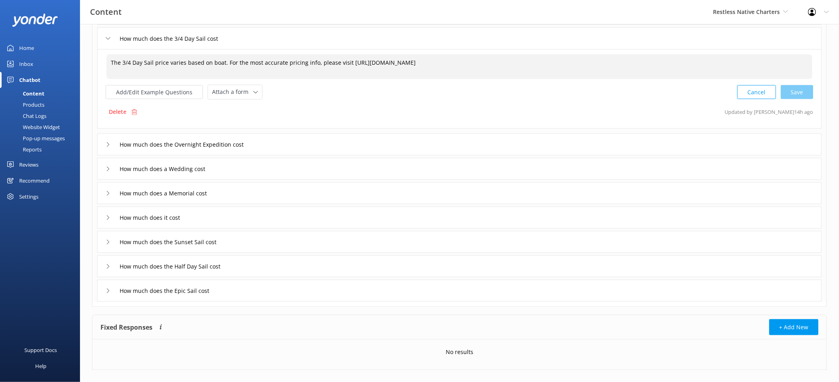
drag, startPoint x: 235, startPoint y: 63, endPoint x: 683, endPoint y: 58, distance: 447.3
click at [683, 58] on textarea "The 3/4 Day Sail price varies based on boat. For the most accurate pricing info…" at bounding box center [459, 66] width 706 height 25
click at [300, 85] on div "Add/Edit Example Questions Attach a form Leave contact details Check availabili…" at bounding box center [460, 92] width 708 height 15
click at [229, 63] on textarea "The 3/4 Day Sail price varies based on boat. For the most accurate pricing info…" at bounding box center [459, 66] width 706 height 25
drag, startPoint x: 235, startPoint y: 64, endPoint x: 614, endPoint y: 60, distance: 378.5
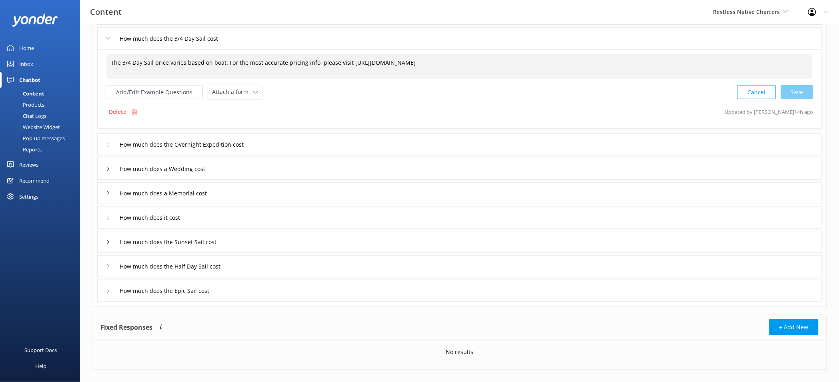
click at [614, 60] on textarea "The 3/4 Day Sail price varies based on boat. For the most accurate pricing info…" at bounding box center [459, 66] width 706 height 25
paste textarea "[URL][DOMAIN_NAME]"
click at [794, 96] on div "Cancel Loading.." at bounding box center [776, 91] width 76 height 15
type textarea "The 3/4 Day Sail price varies based on boat. For more information, please visit…"
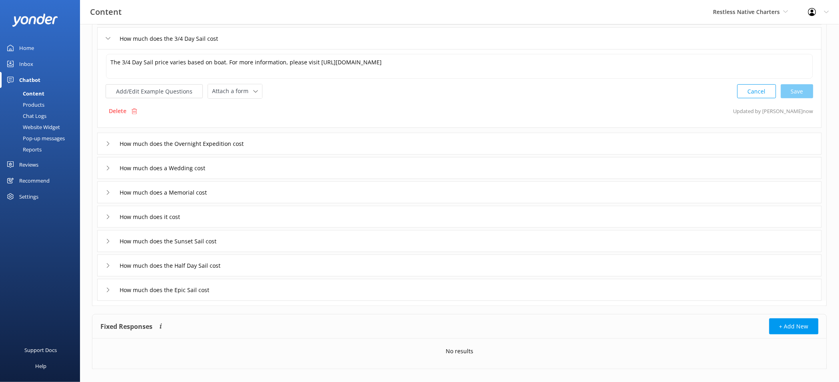
click at [277, 244] on div "How much does the Sunset Sail cost" at bounding box center [459, 241] width 725 height 22
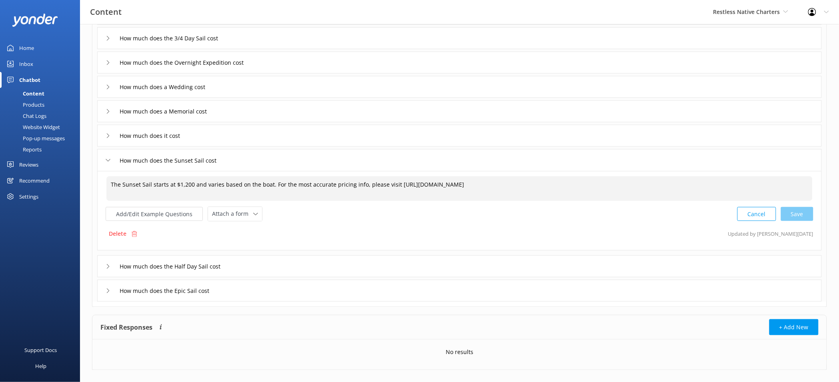
drag, startPoint x: 283, startPoint y: 184, endPoint x: 664, endPoint y: 185, distance: 380.9
click at [664, 185] on textarea "The Sunset Sail starts at $1,200 and varies based on the boat. For the most acc…" at bounding box center [459, 188] width 706 height 25
paste textarea "[URL][DOMAIN_NAME]"
click at [350, 185] on textarea "The Sunset Sail starts at $1,200 and varies based on the boat. For more informa…" at bounding box center [459, 188] width 706 height 25
click at [354, 186] on textarea "The Sunset Sail starts at $1,200 and varies based on the boat. For more informa…" at bounding box center [459, 188] width 706 height 25
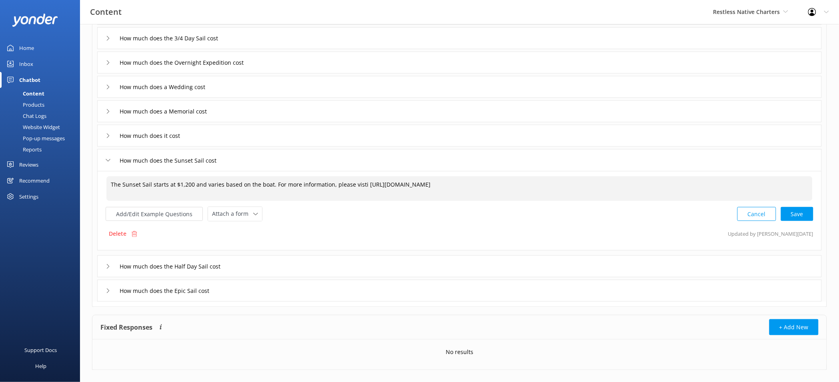
click at [354, 186] on textarea "The Sunset Sail starts at $1,200 and varies based on the boat. For more informa…" at bounding box center [459, 188] width 706 height 25
click at [795, 216] on div "Cancel Save" at bounding box center [775, 214] width 76 height 15
type textarea "The Sunset Sail starts at $1,200 and varies based on the boat. For more informa…"
click at [313, 67] on div "How much does the Overnight Expedition cost" at bounding box center [459, 65] width 725 height 22
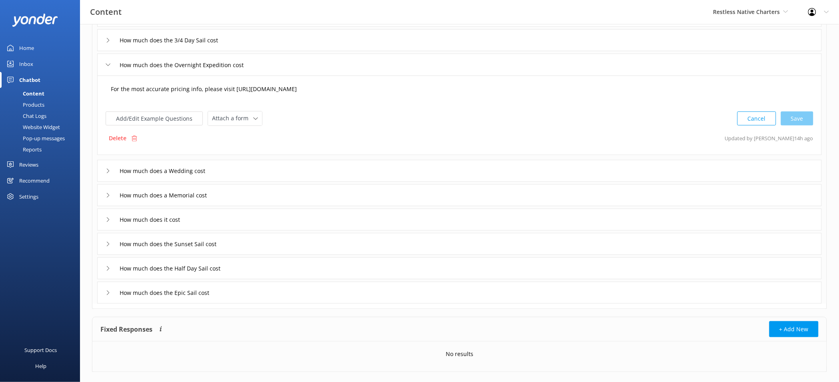
click at [184, 90] on textarea "For the most accurate pricing info, please visit [URL][DOMAIN_NAME]" at bounding box center [459, 93] width 706 height 25
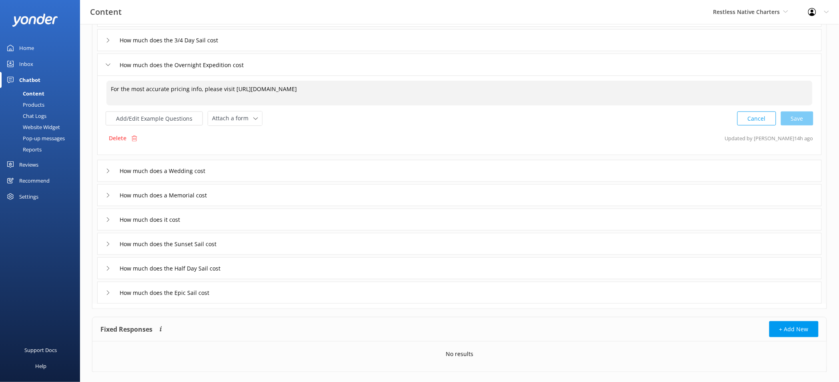
click at [184, 90] on textarea "For the most accurate pricing info, please visit [URL][DOMAIN_NAME]" at bounding box center [459, 93] width 706 height 25
paste textarea "[URL][DOMAIN_NAME]"
click at [799, 122] on div "Cancel Save" at bounding box center [775, 118] width 76 height 15
type textarea "For more information on the Overnight Expedition pricing, please visit [URL][DO…"
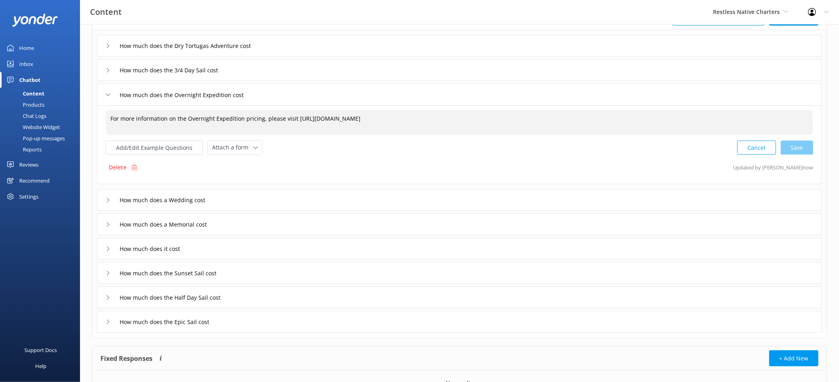
scroll to position [60, 0]
click at [296, 44] on div "How much does the Dry Tortugas Adventure cost" at bounding box center [459, 46] width 725 height 22
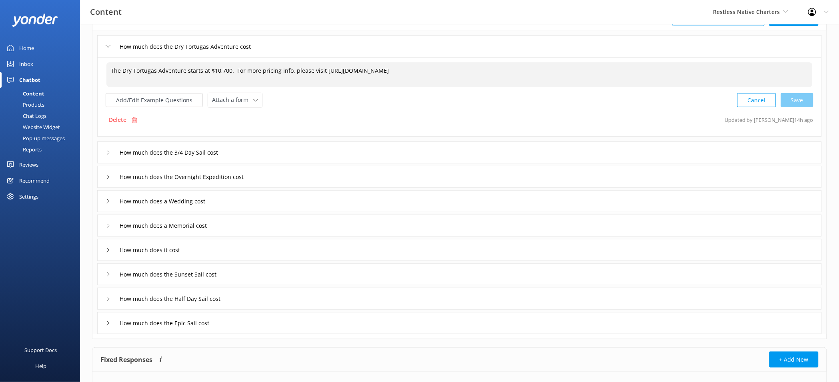
drag, startPoint x: 244, startPoint y: 70, endPoint x: 568, endPoint y: 73, distance: 324.5
click at [568, 73] on textarea "The Dry Tortugas Adventure starts at $10,700. For more pricing info, please vis…" at bounding box center [459, 74] width 706 height 25
paste textarea "[URL][DOMAIN_NAME]"
click at [809, 99] on div "Cancel Loading.." at bounding box center [776, 99] width 76 height 15
type textarea "The Dry Tortugas Adventure starts at $10,700. For more information, please visi…"
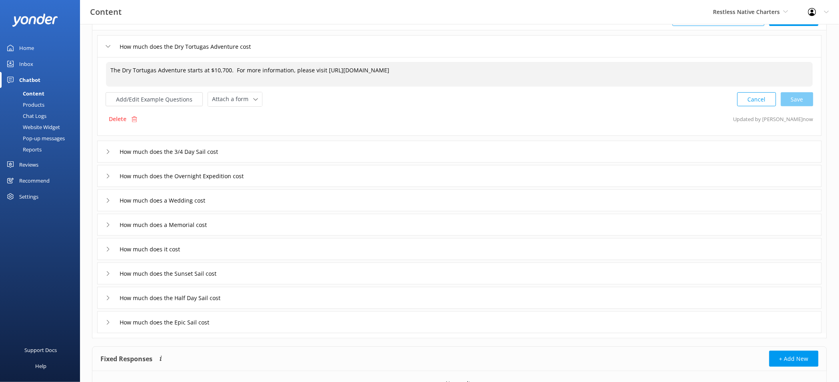
click at [236, 323] on div "How much does the Epic Sail cost" at bounding box center [459, 323] width 725 height 22
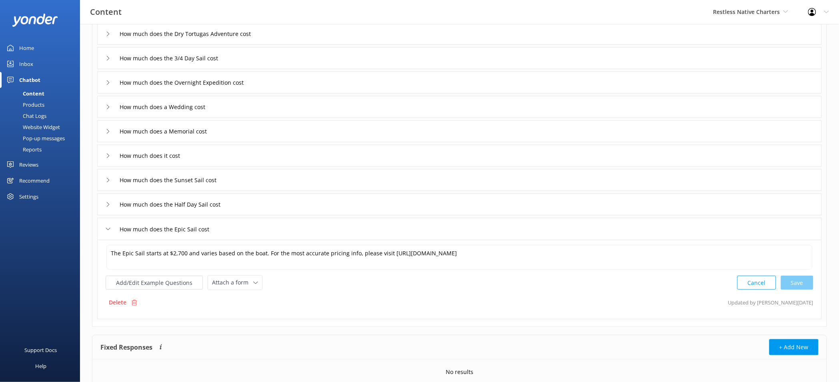
scroll to position [74, 0]
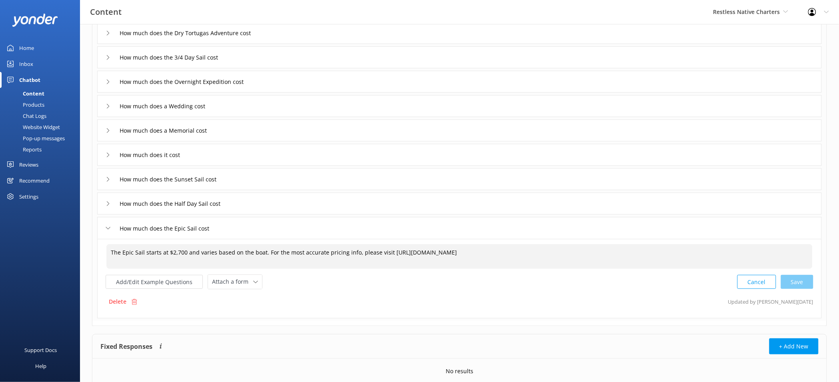
drag, startPoint x: 275, startPoint y: 253, endPoint x: 655, endPoint y: 256, distance: 380.1
click at [655, 256] on textarea "The Epic Sail starts at $2,700 and varies based on the boat. For the most accur…" at bounding box center [459, 256] width 706 height 25
paste textarea "[URL][DOMAIN_NAME]"
click at [808, 282] on div "Cancel Save" at bounding box center [775, 282] width 76 height 15
type textarea "The Epic Sail starts at $2,700 and varies based on the boat. For more informati…"
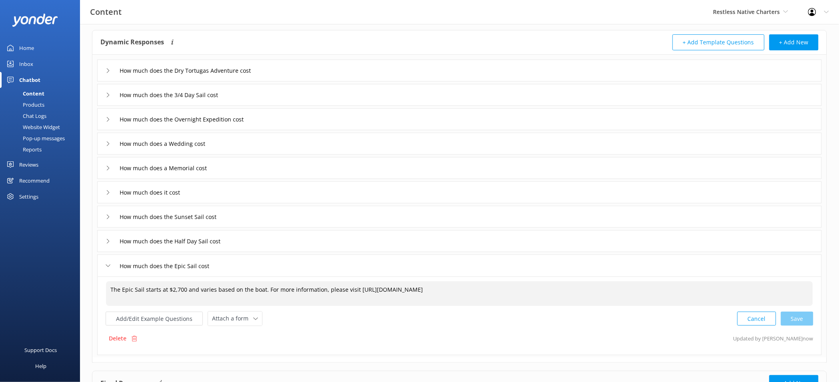
scroll to position [0, 0]
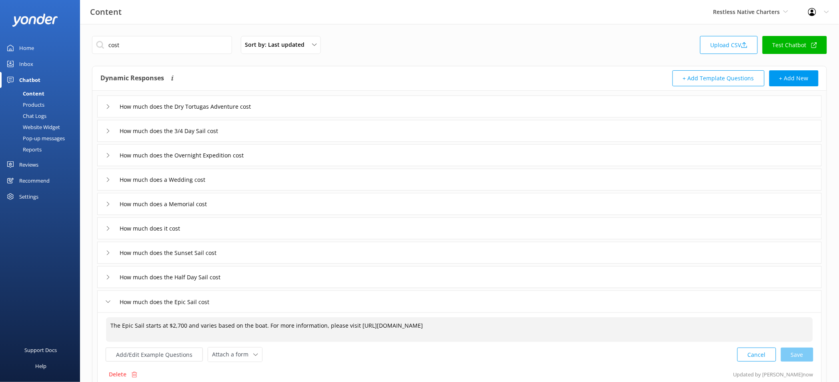
click at [806, 43] on link "Test Chatbot" at bounding box center [795, 45] width 64 height 18
